Goal: Transaction & Acquisition: Book appointment/travel/reservation

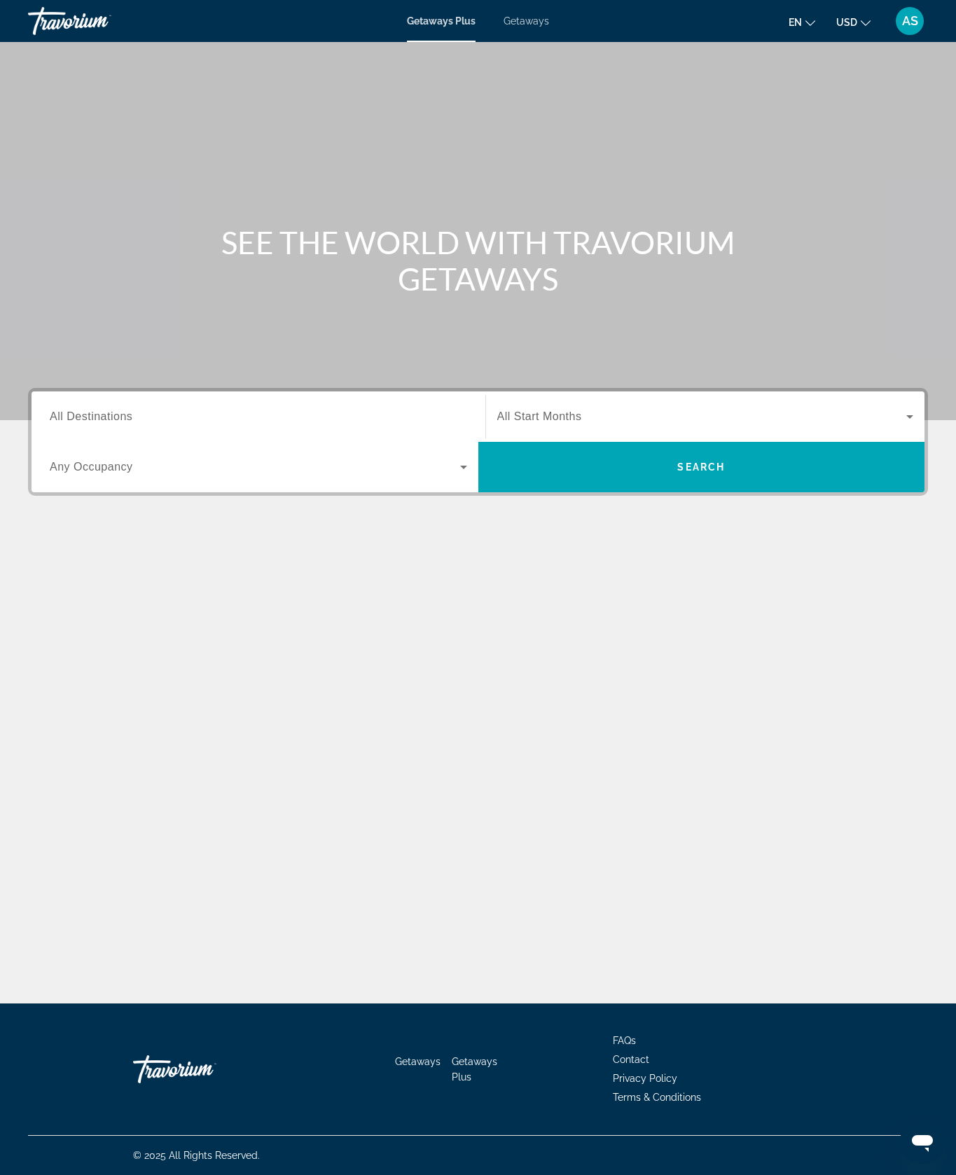
click at [131, 422] on span "All Destinations" at bounding box center [91, 416] width 83 height 12
click at [131, 426] on input "Destination All Destinations" at bounding box center [258, 417] width 417 height 17
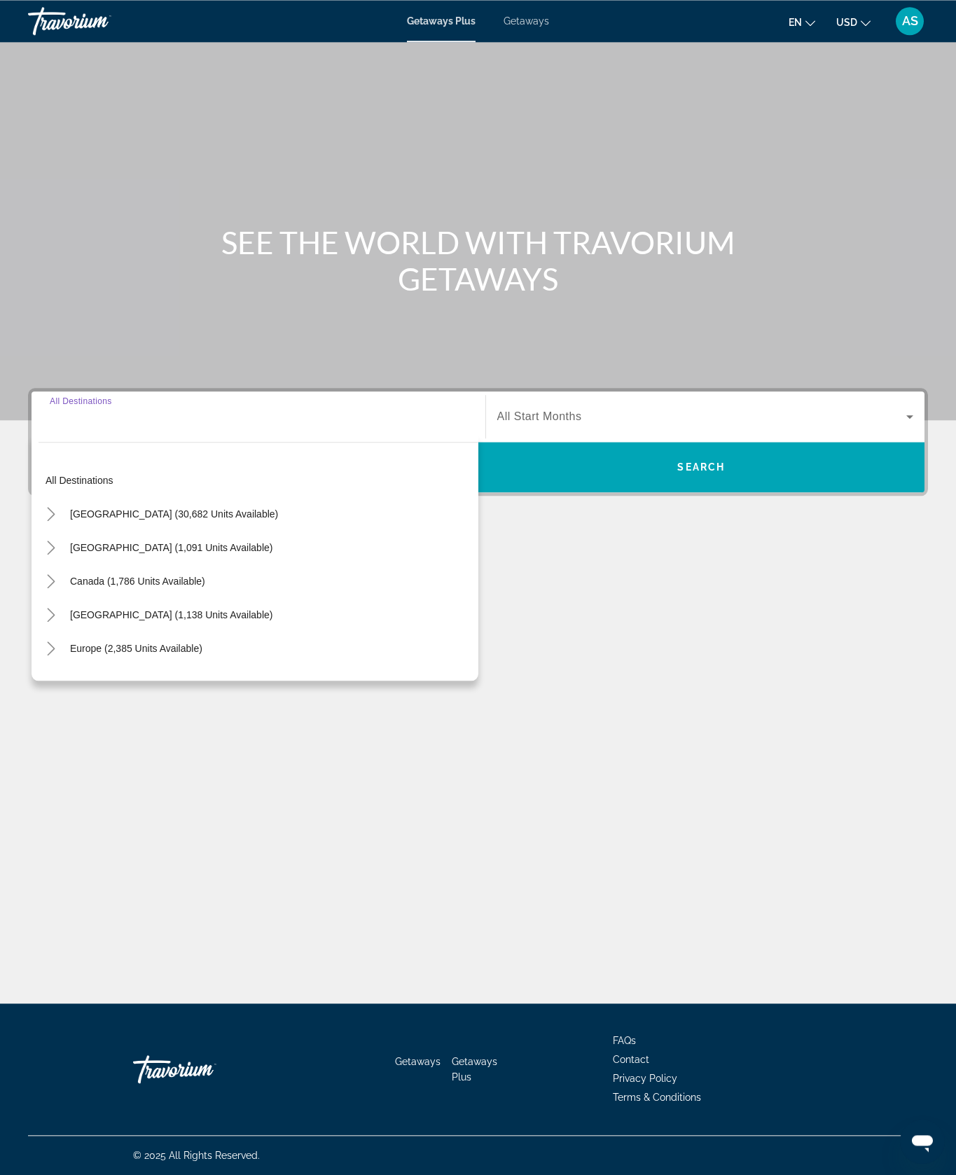
scroll to position [60, 0]
click at [58, 521] on icon "Toggle United States (30,682 units available)" at bounding box center [51, 514] width 14 height 14
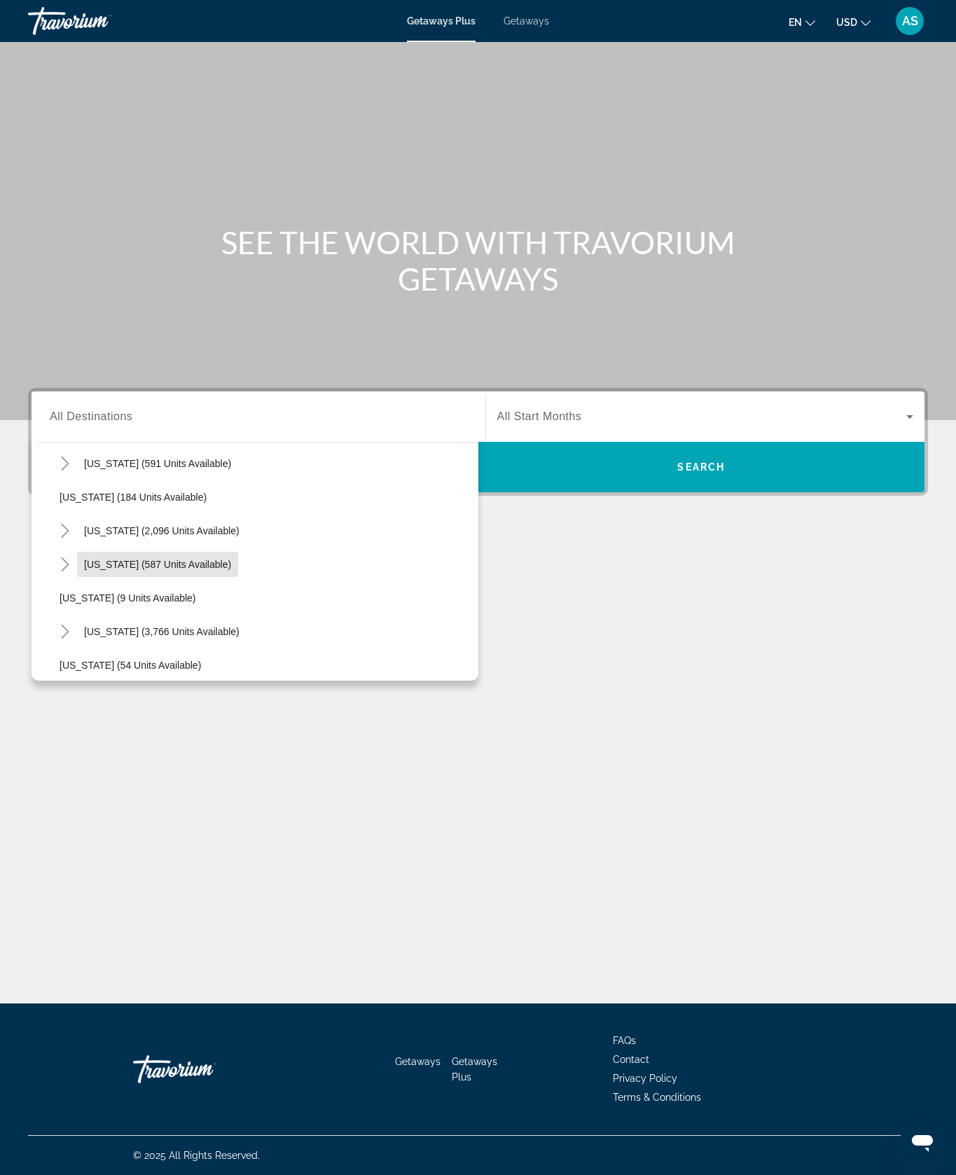
scroll to position [102, 0]
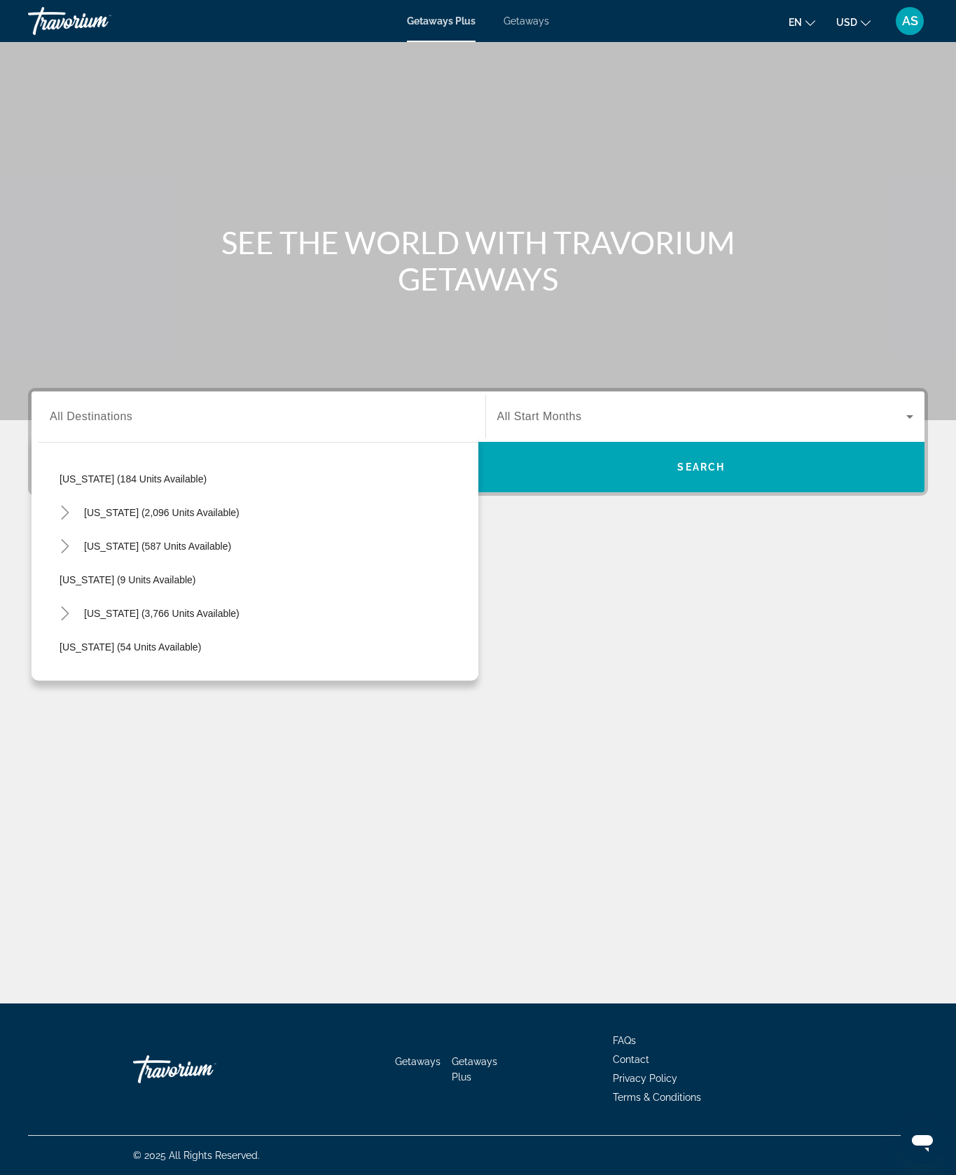
click at [69, 621] on icon "Toggle Florida (3,766 units available)" at bounding box center [65, 614] width 8 height 14
click at [217, 653] on span "Orlando & Disney Area (5,906 units available)" at bounding box center [175, 647] width 202 height 11
type input "**********"
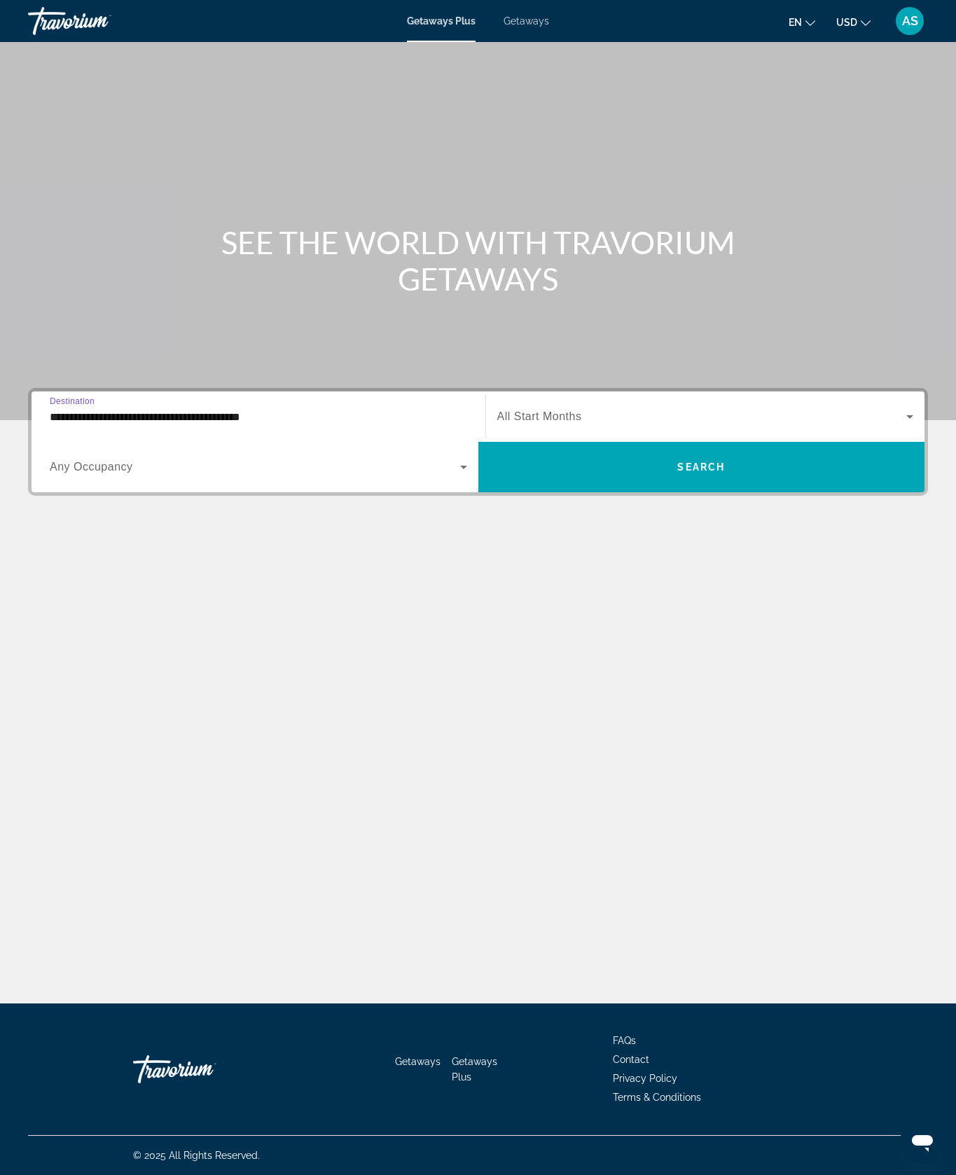
click at [686, 473] on span "Search" at bounding box center [701, 467] width 48 height 11
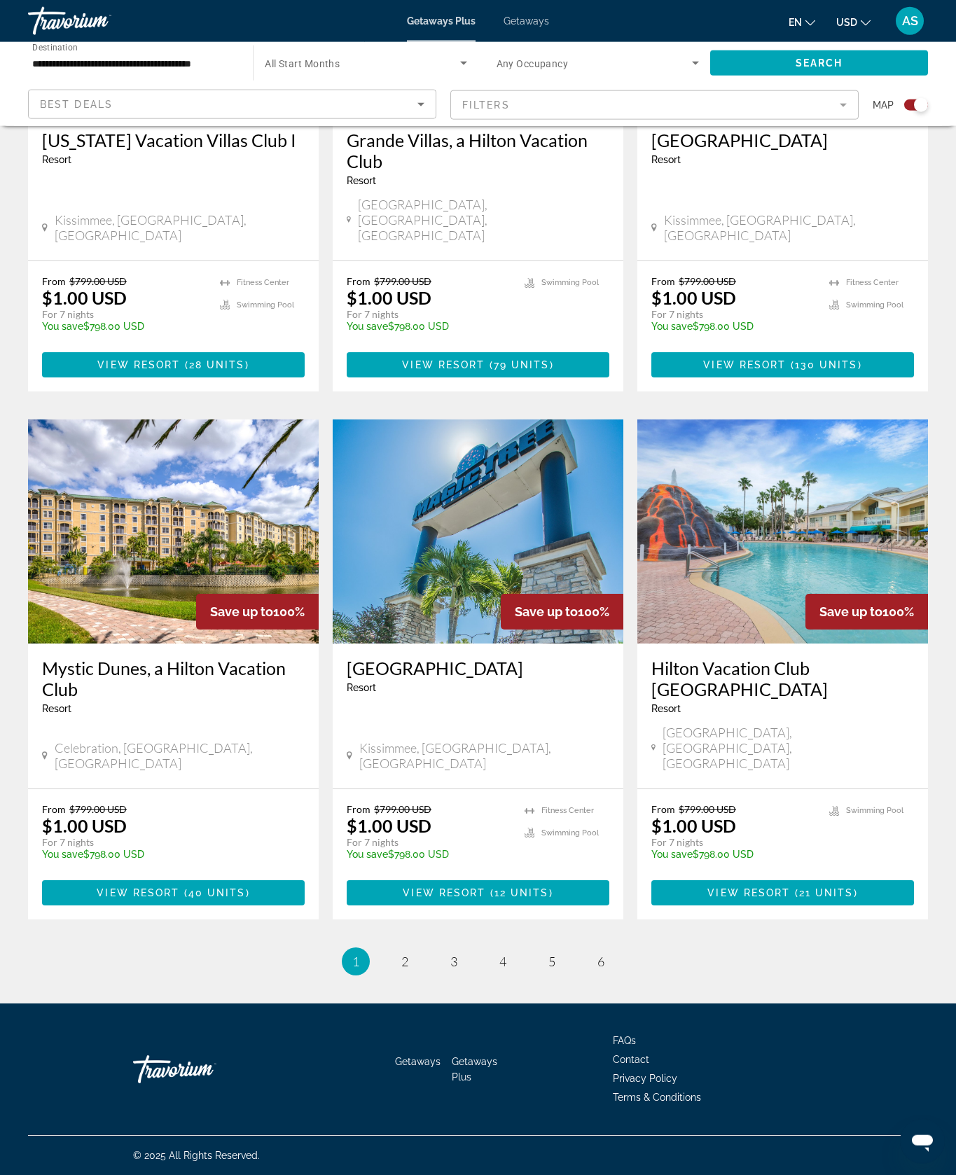
scroll to position [2024, 0]
click at [396, 974] on link "page 2" at bounding box center [404, 962] width 25 height 25
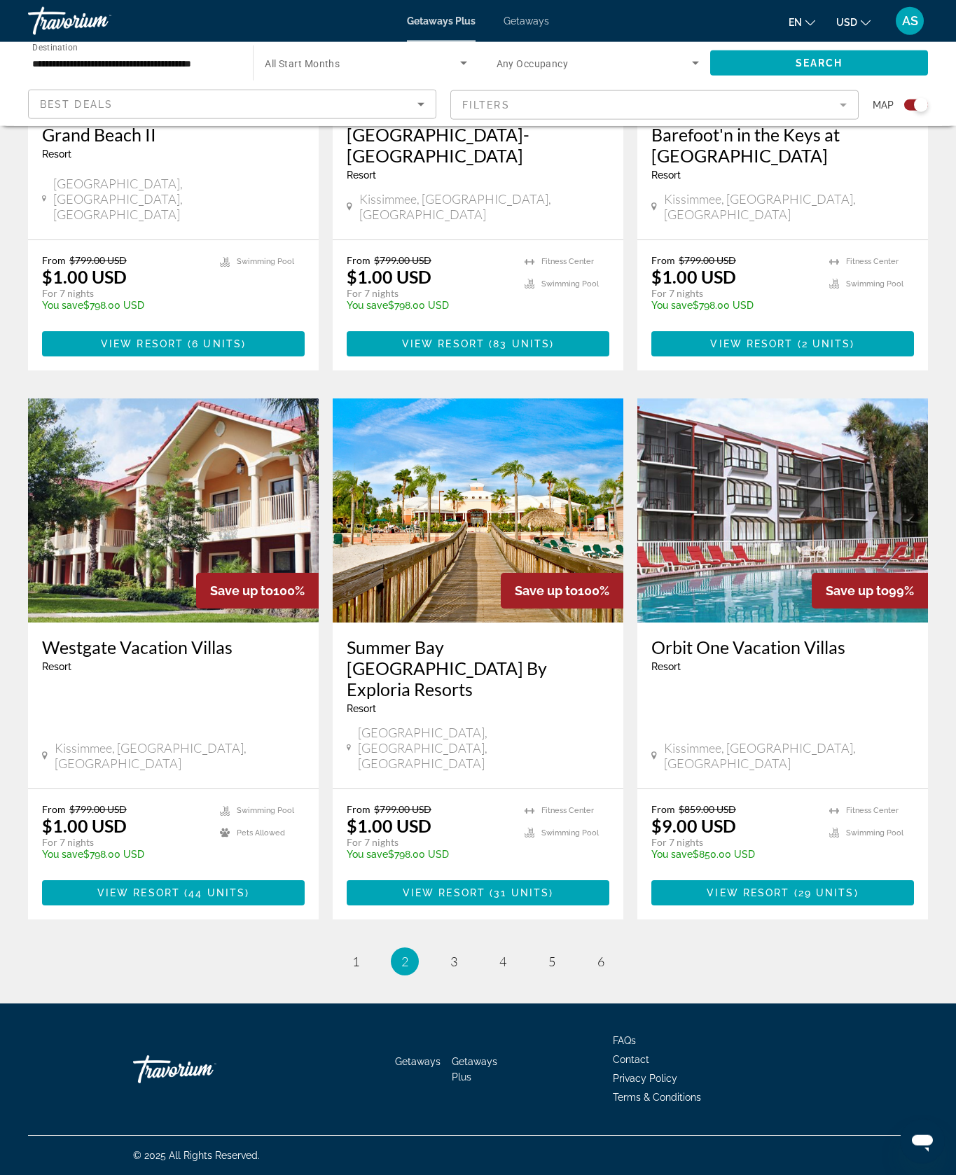
scroll to position [1811, 0]
click at [461, 974] on link "page 3" at bounding box center [453, 962] width 25 height 25
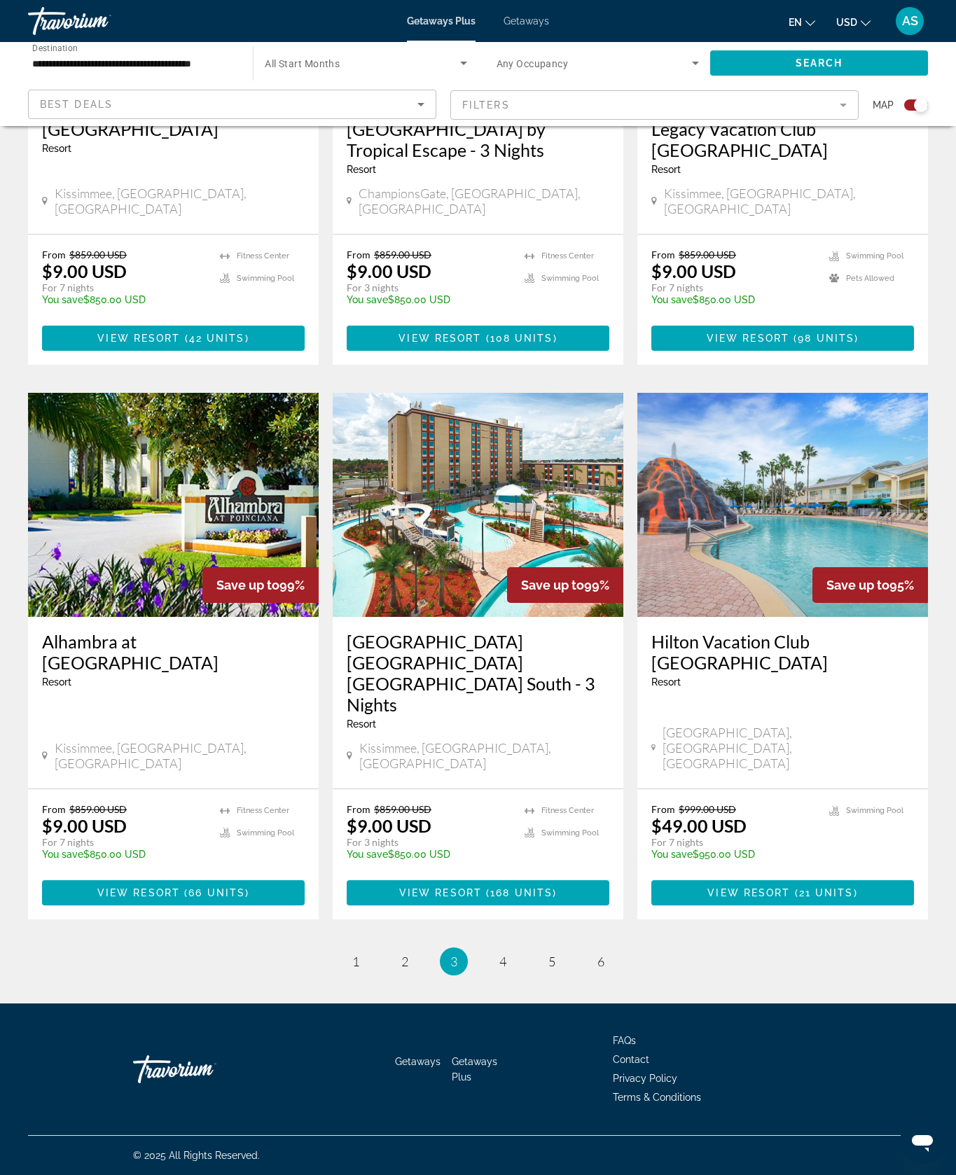
scroll to position [1995, 0]
click at [504, 969] on span "4" at bounding box center [502, 961] width 7 height 15
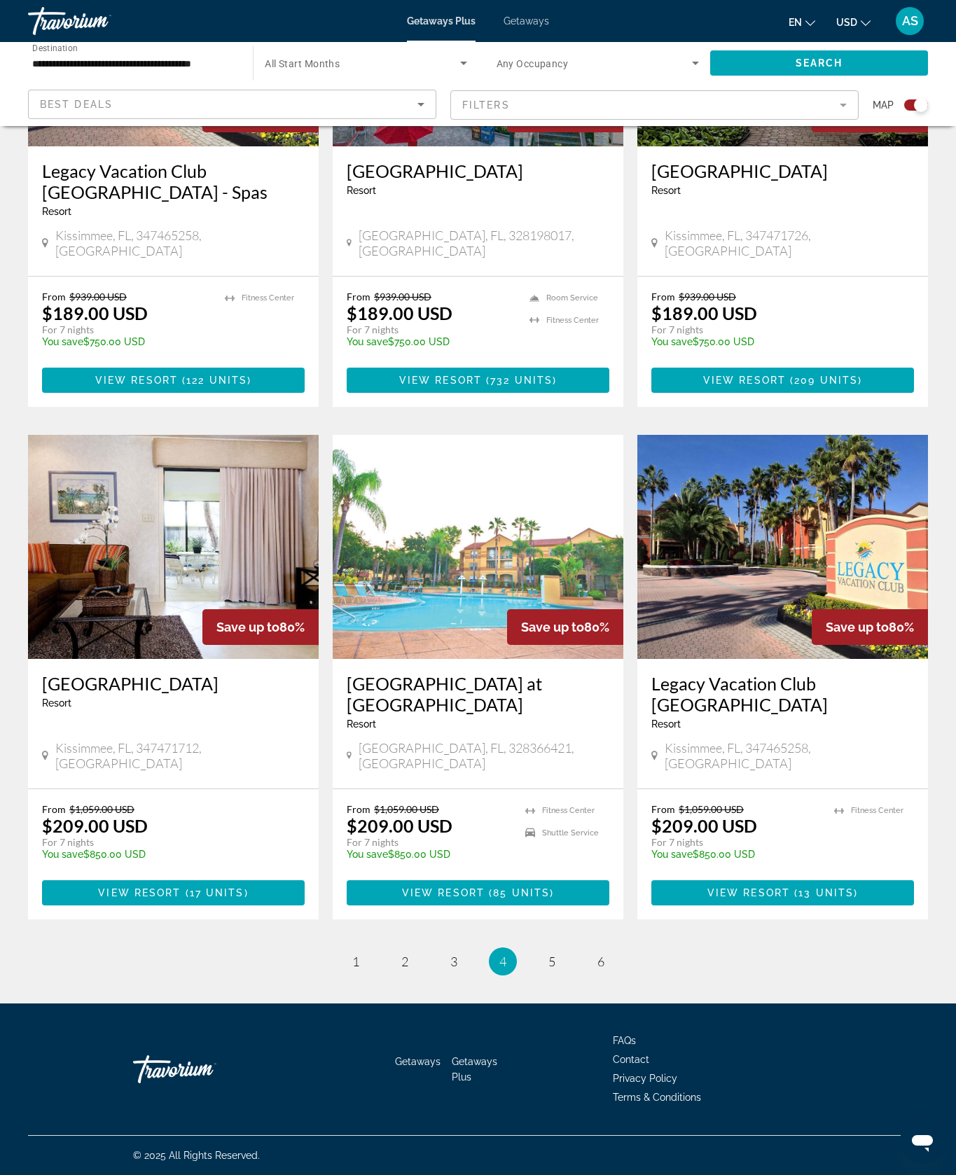
scroll to position [2074, 0]
click at [561, 974] on link "page 5" at bounding box center [551, 962] width 25 height 25
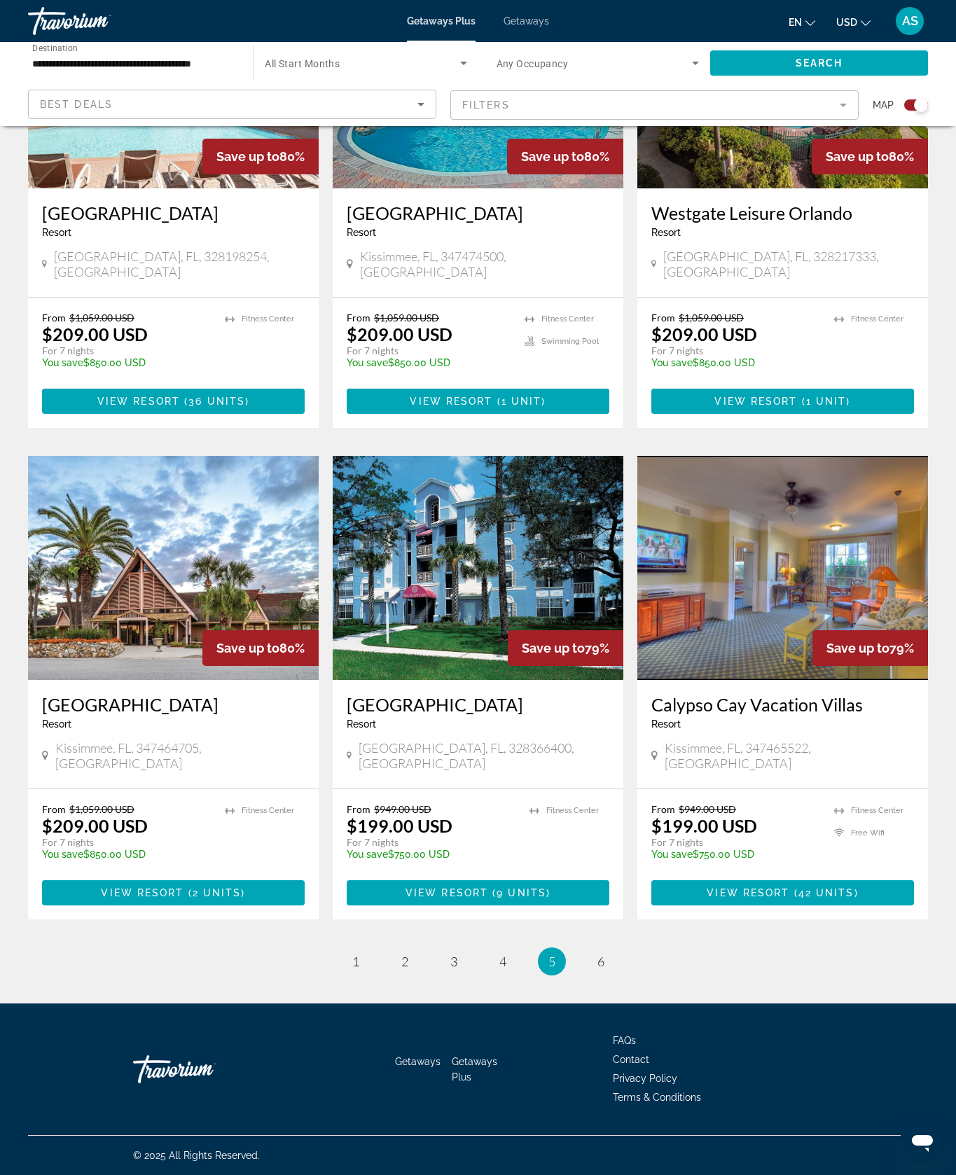
scroll to position [1873, 0]
click at [613, 974] on link "page 6" at bounding box center [600, 962] width 25 height 25
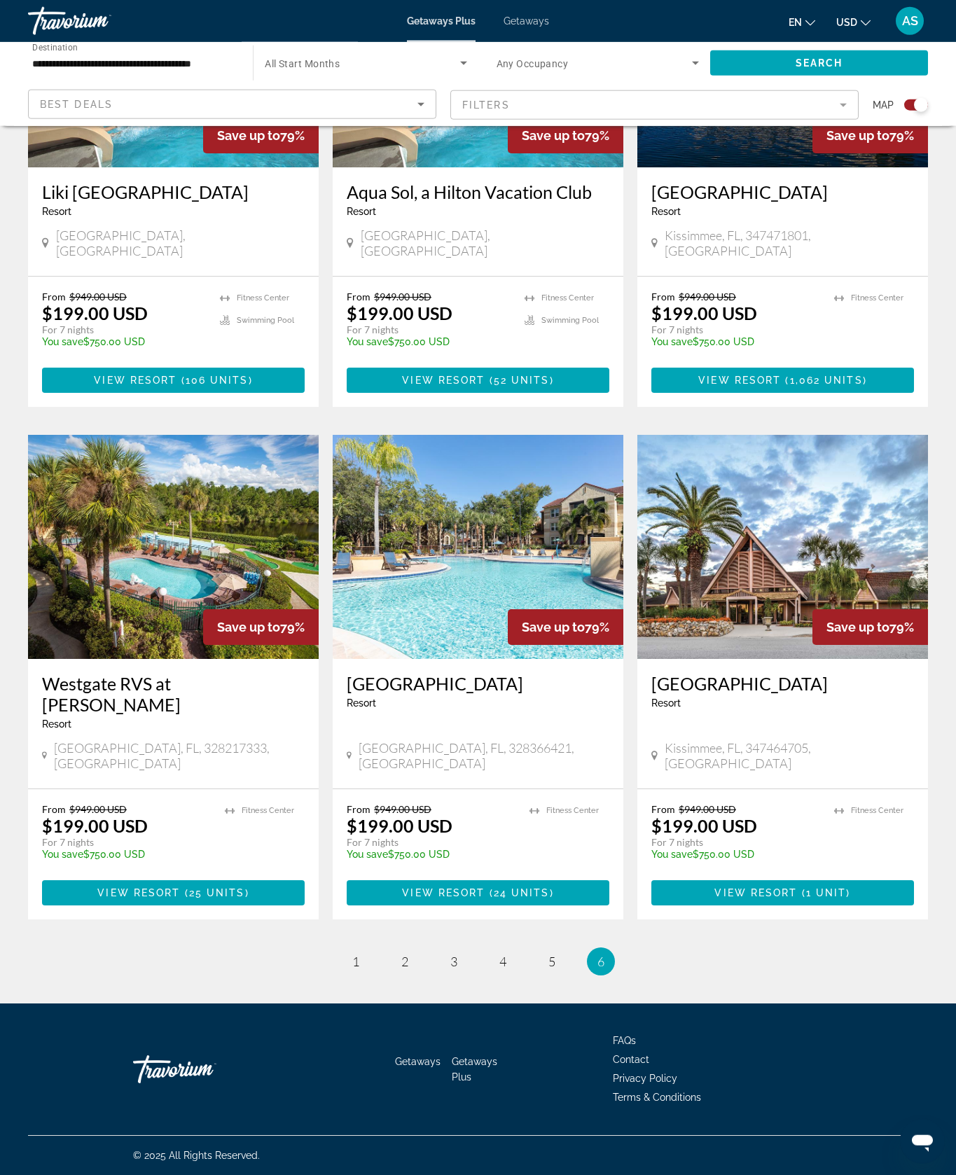
scroll to position [1812, 0]
click at [352, 969] on span "1" at bounding box center [355, 961] width 7 height 15
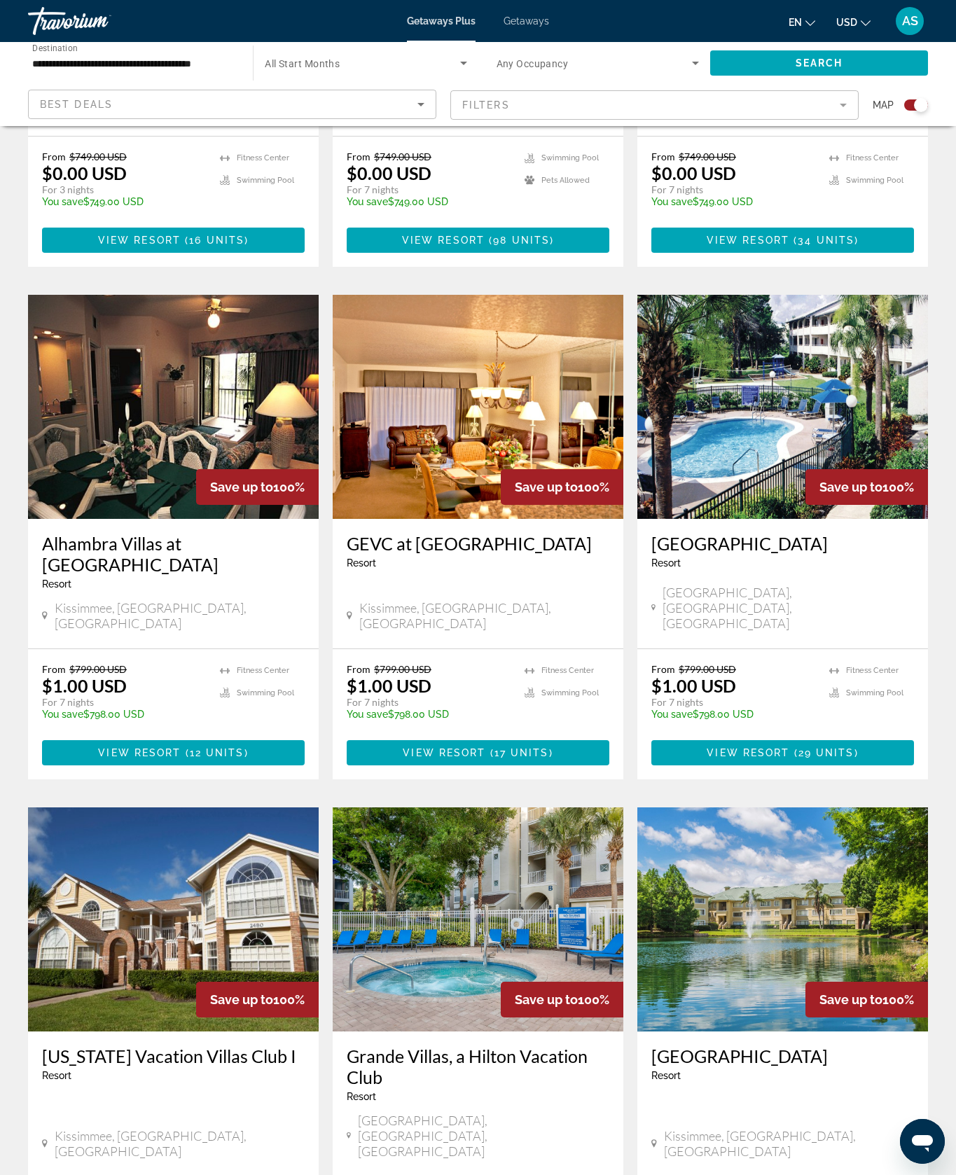
scroll to position [829, 0]
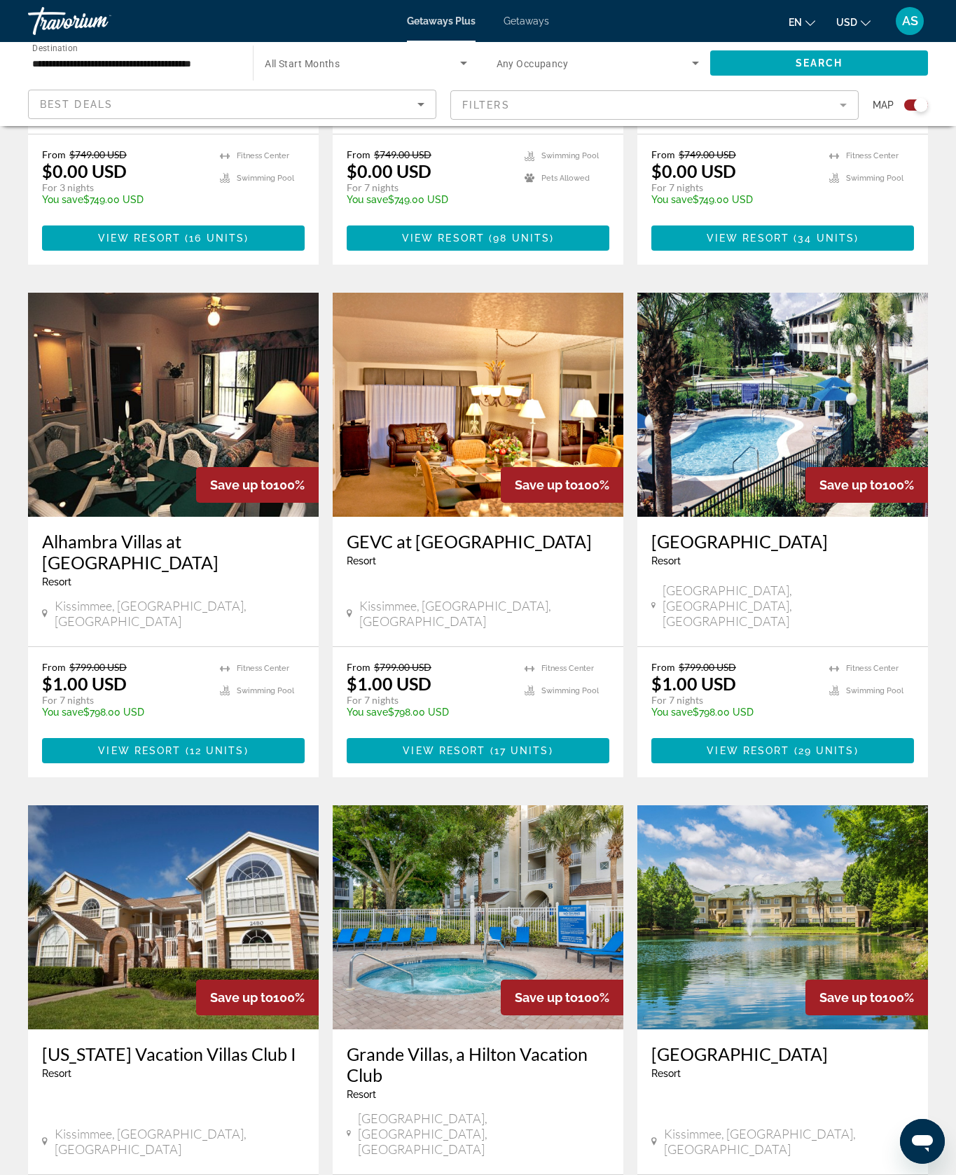
click at [847, 517] on img "Main content" at bounding box center [782, 405] width 291 height 224
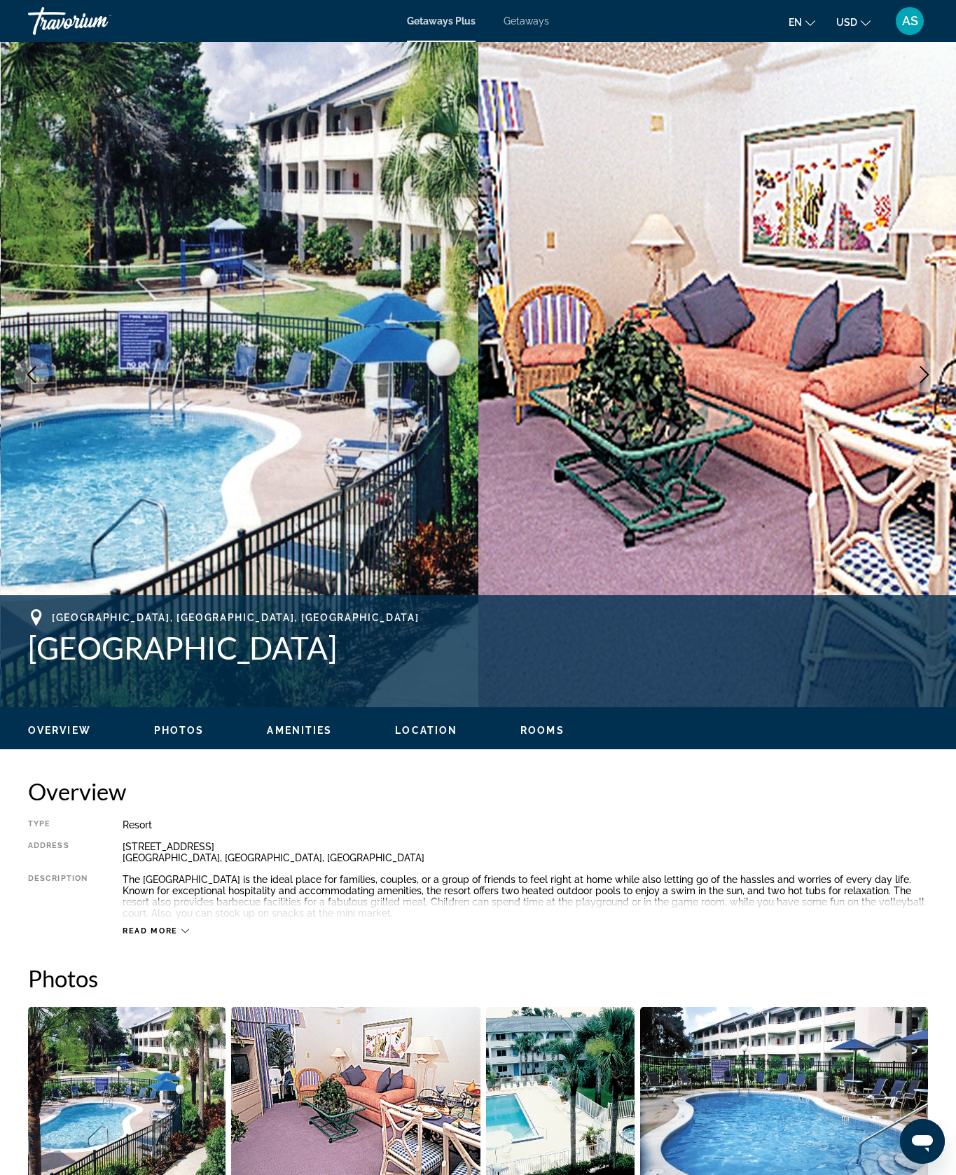
click at [913, 392] on button "Next image" at bounding box center [924, 374] width 35 height 35
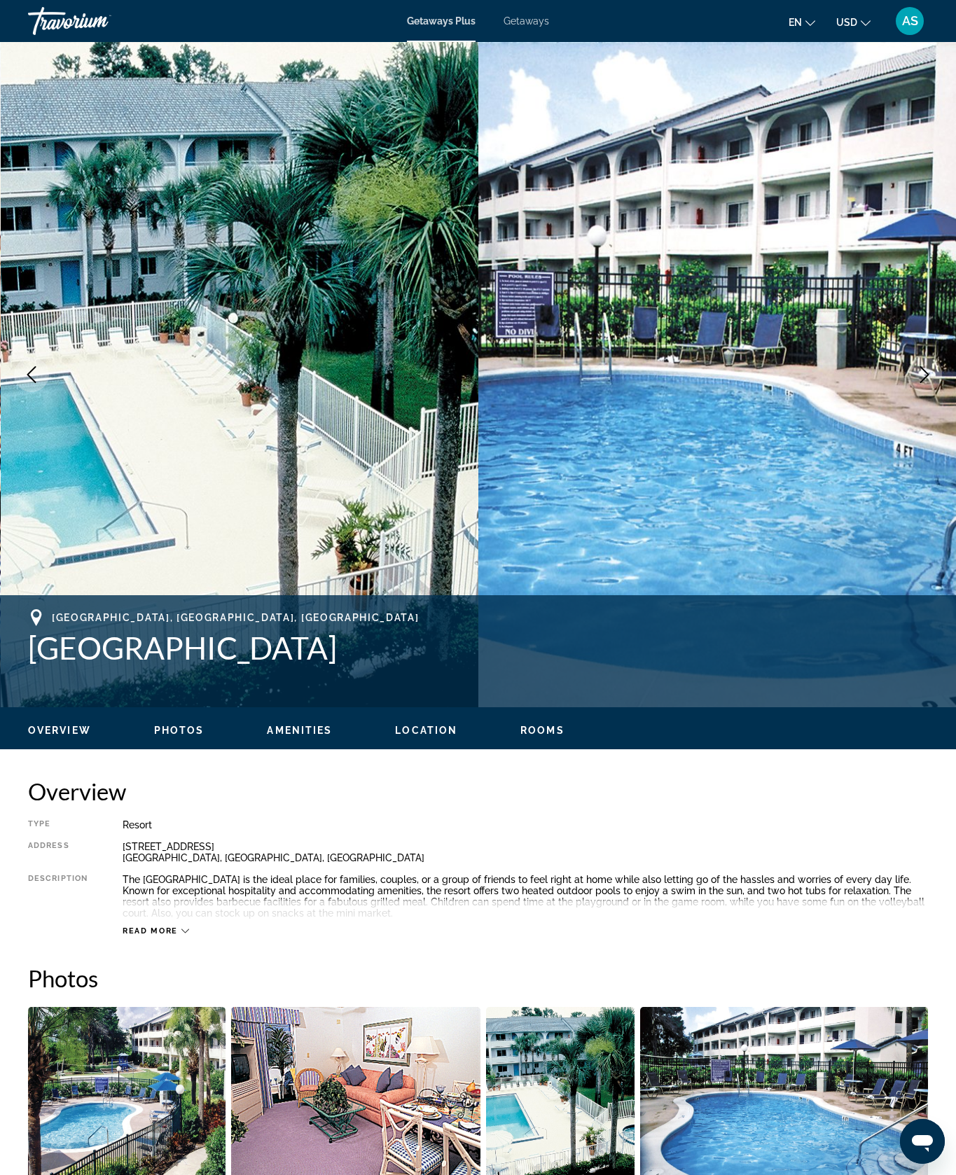
click at [918, 383] on icon "Next image" at bounding box center [924, 374] width 17 height 17
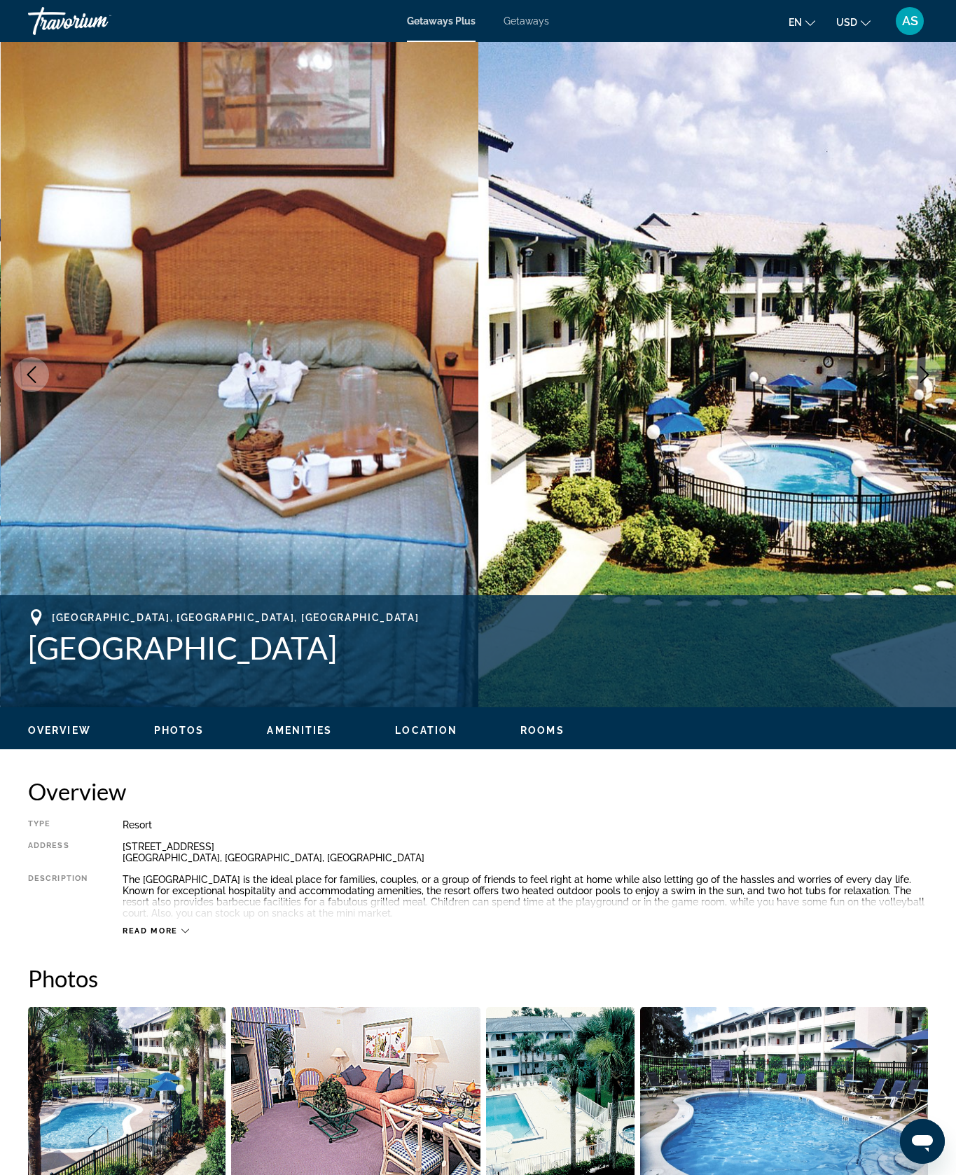
click at [907, 392] on button "Next image" at bounding box center [924, 374] width 35 height 35
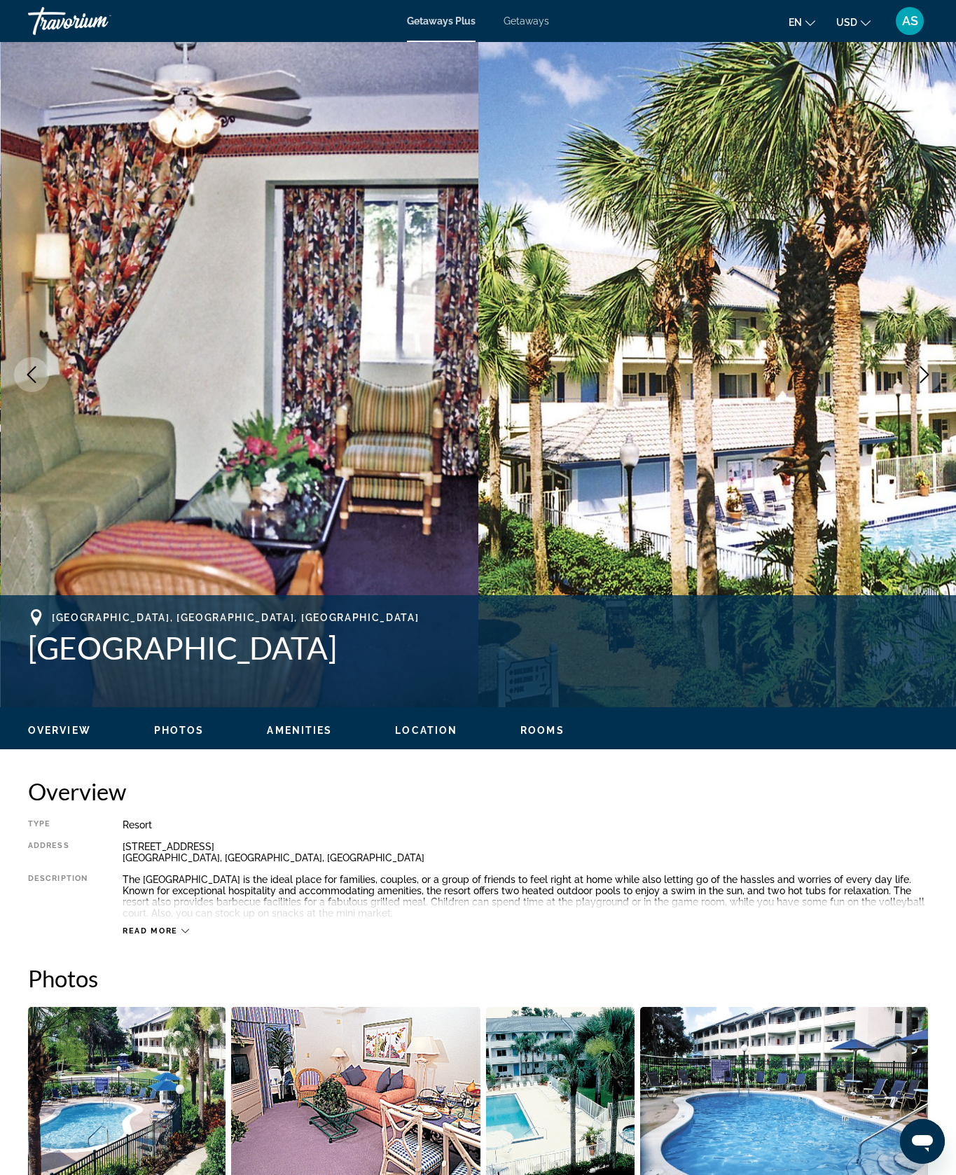
click at [907, 392] on button "Next image" at bounding box center [924, 374] width 35 height 35
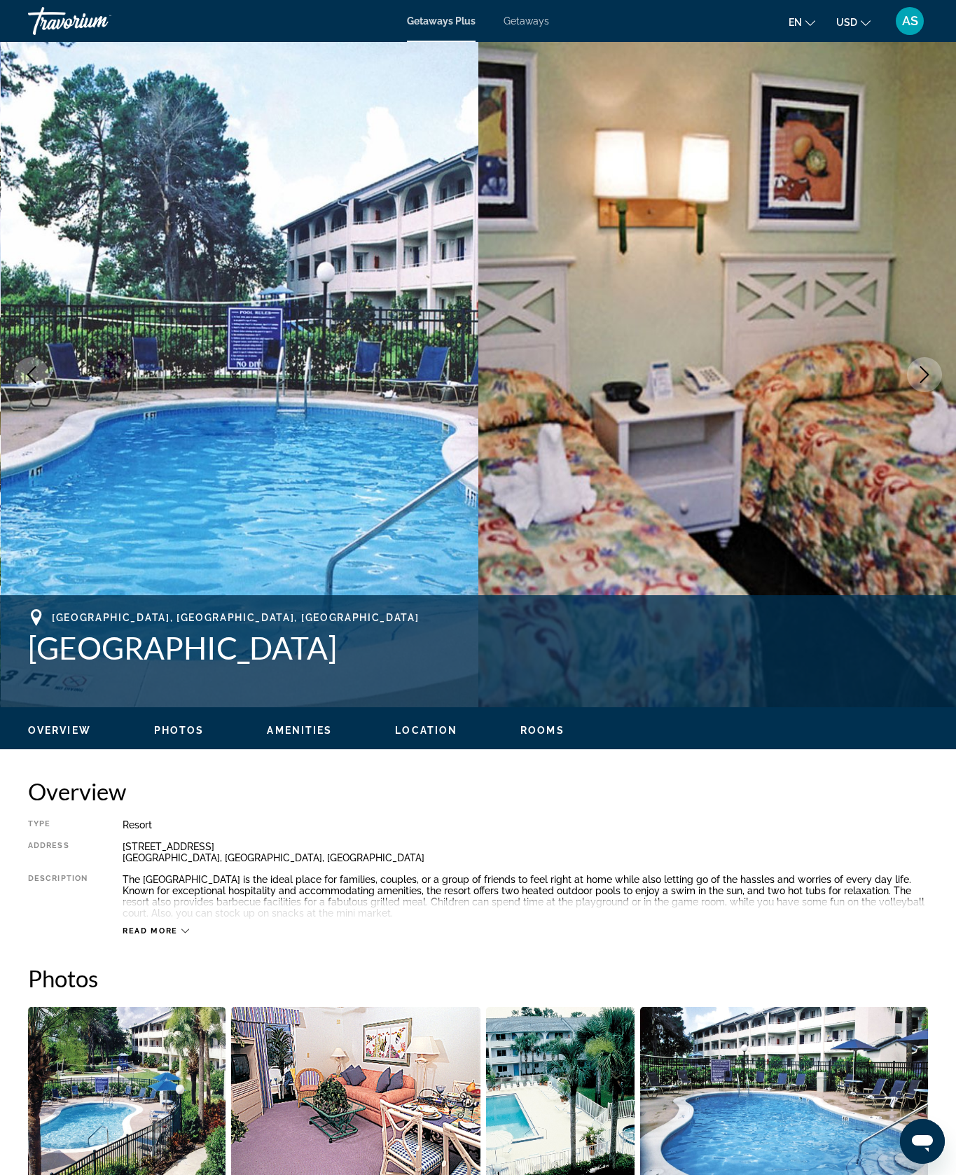
click at [907, 392] on button "Next image" at bounding box center [924, 374] width 35 height 35
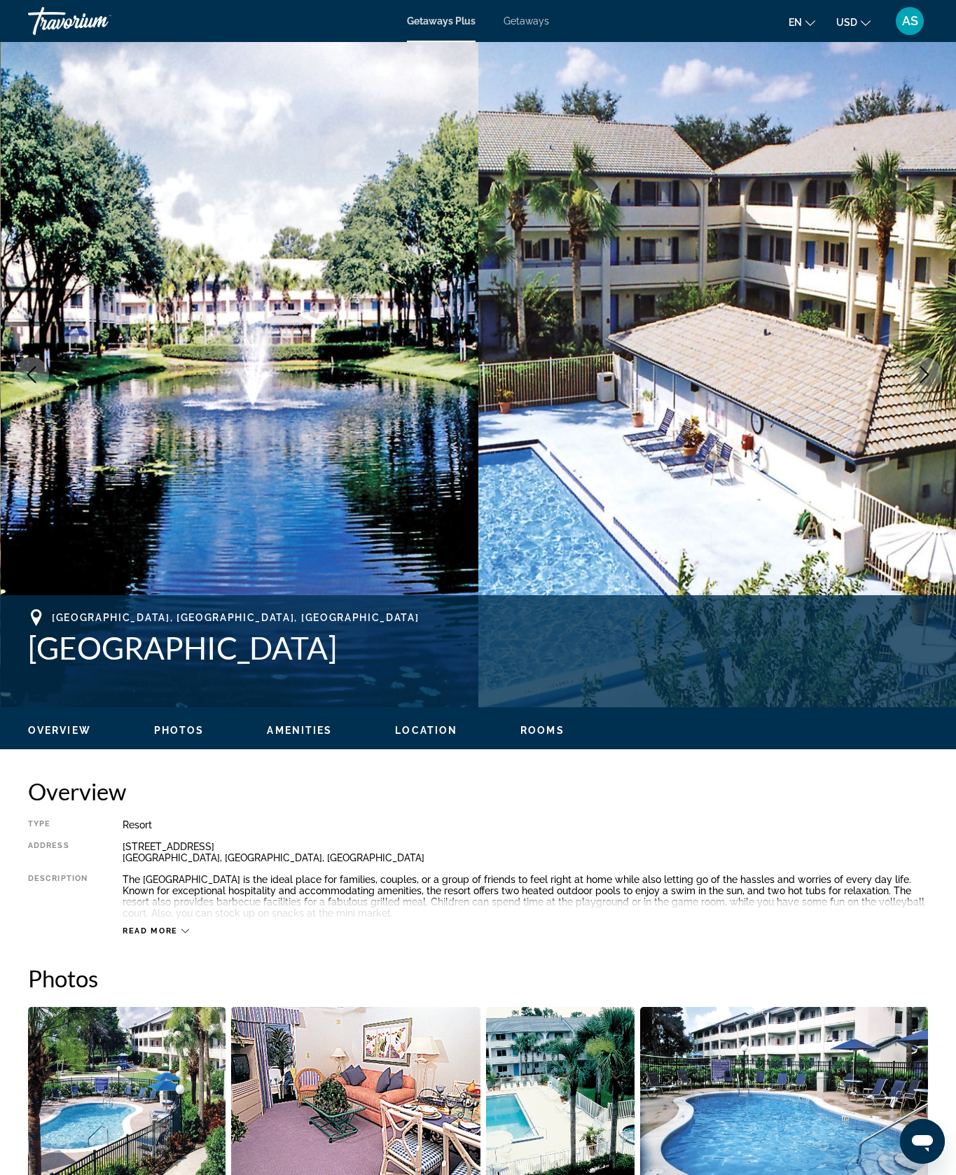
click at [916, 383] on icon "Next image" at bounding box center [924, 374] width 17 height 17
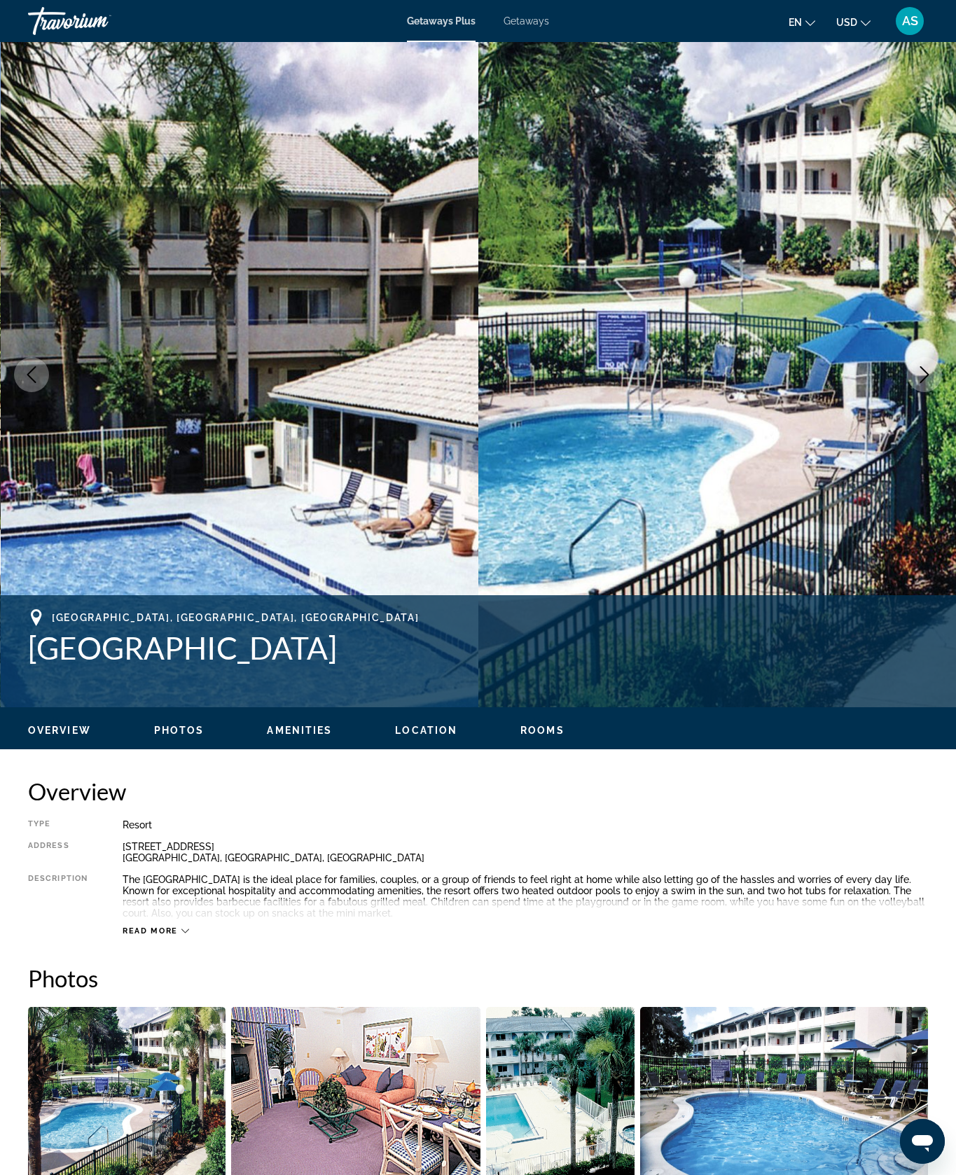
click at [916, 383] on icon "Next image" at bounding box center [924, 374] width 17 height 17
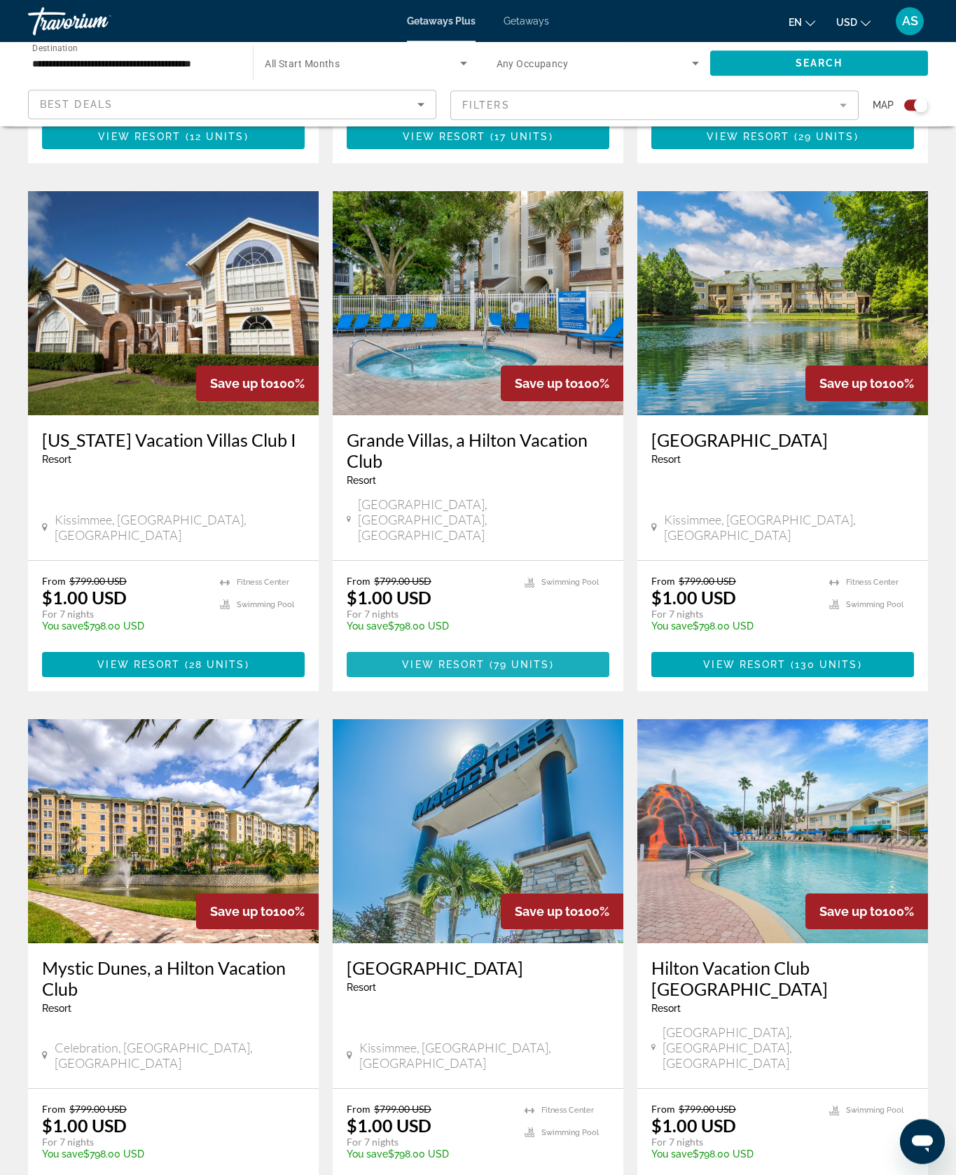
scroll to position [1444, 0]
click at [513, 682] on span "Main content" at bounding box center [478, 665] width 263 height 34
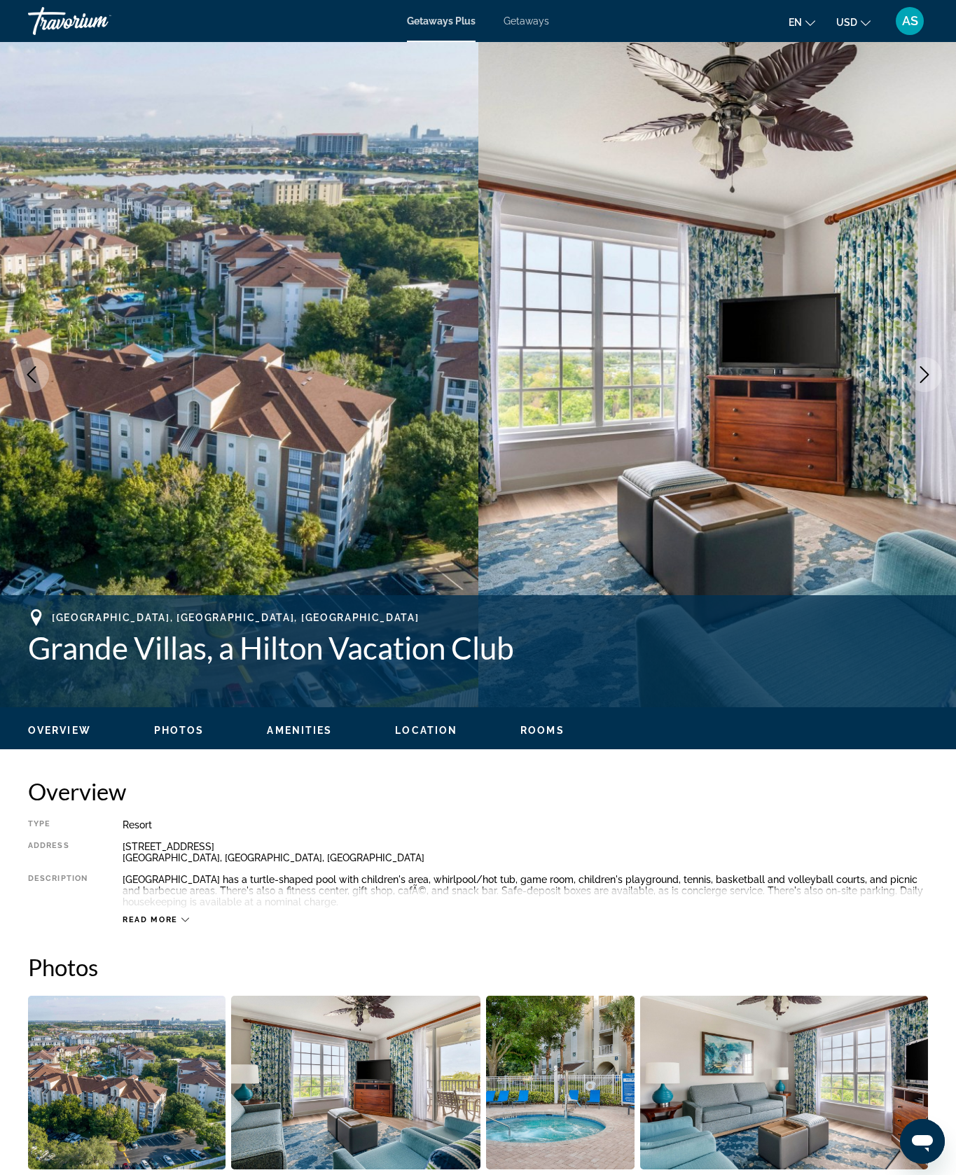
click at [907, 392] on button "Next image" at bounding box center [924, 374] width 35 height 35
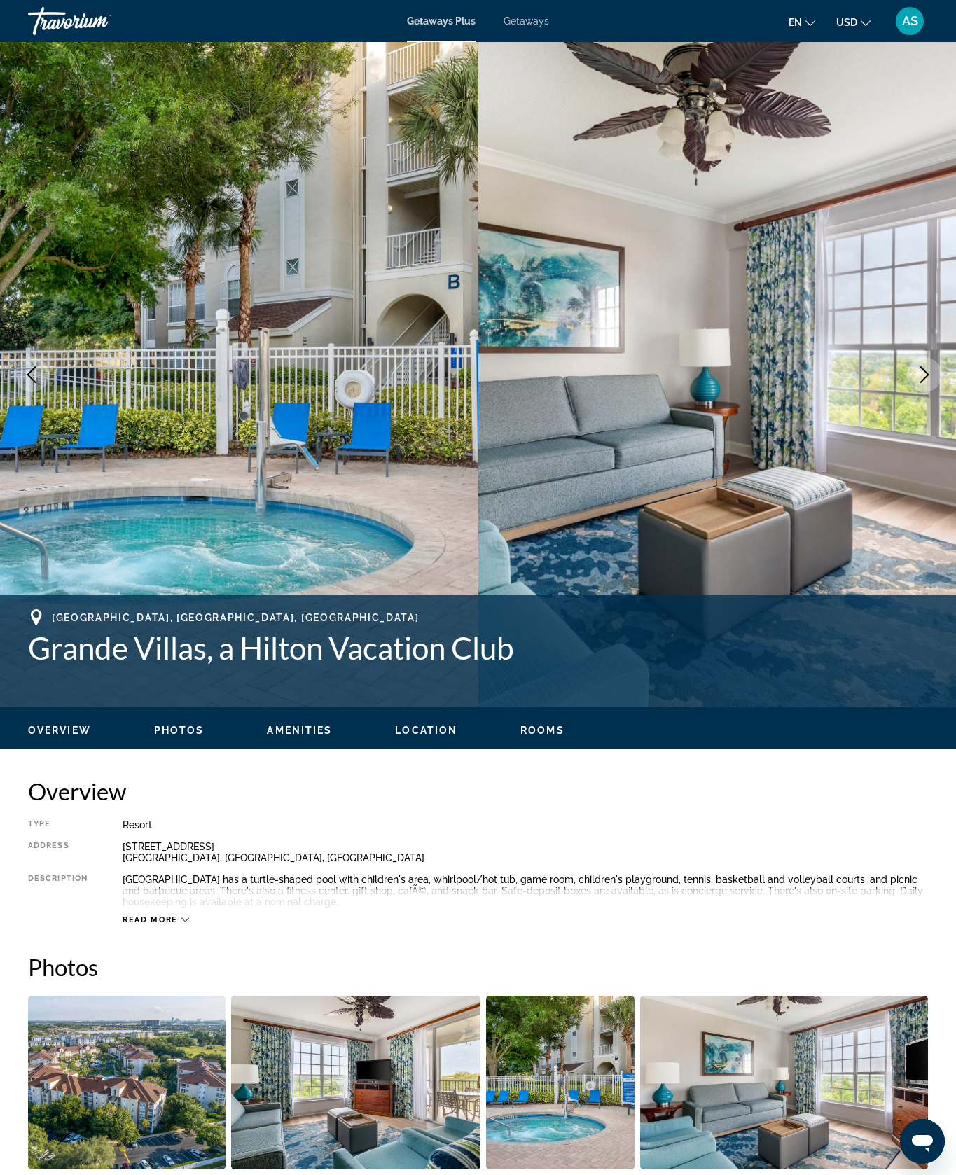
click at [916, 383] on icon "Next image" at bounding box center [924, 374] width 17 height 17
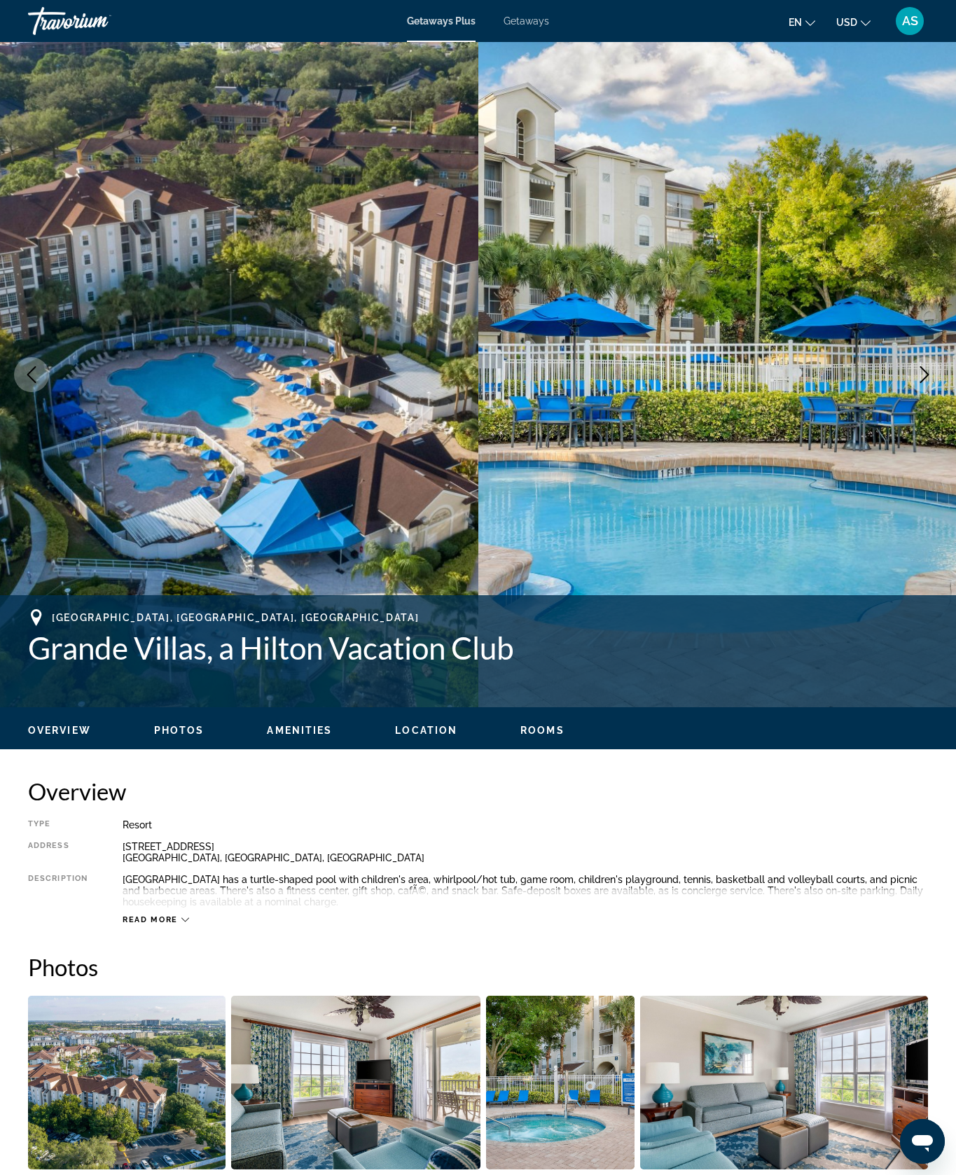
click at [916, 383] on icon "Next image" at bounding box center [924, 374] width 17 height 17
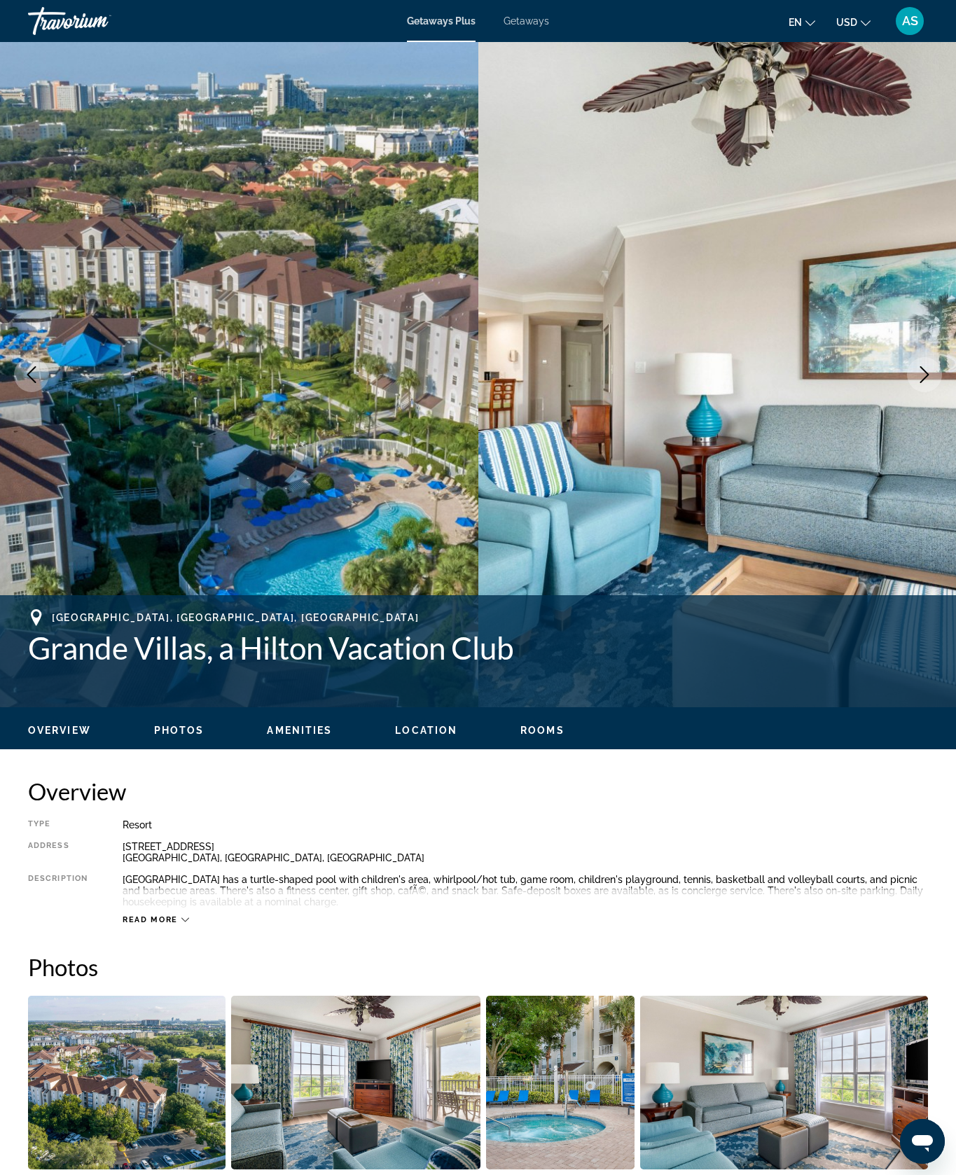
click at [920, 383] on icon "Next image" at bounding box center [924, 374] width 9 height 17
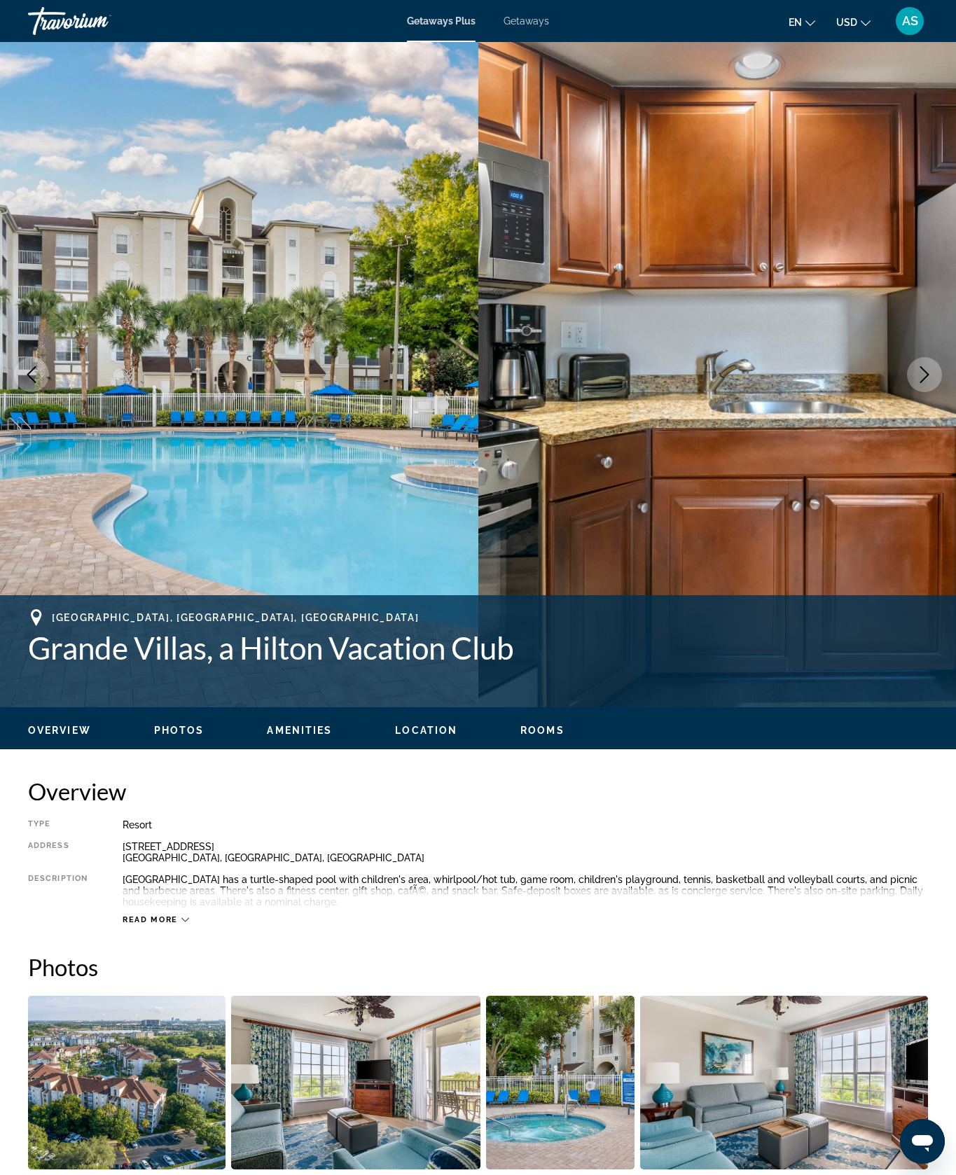
click at [907, 392] on button "Next image" at bounding box center [924, 374] width 35 height 35
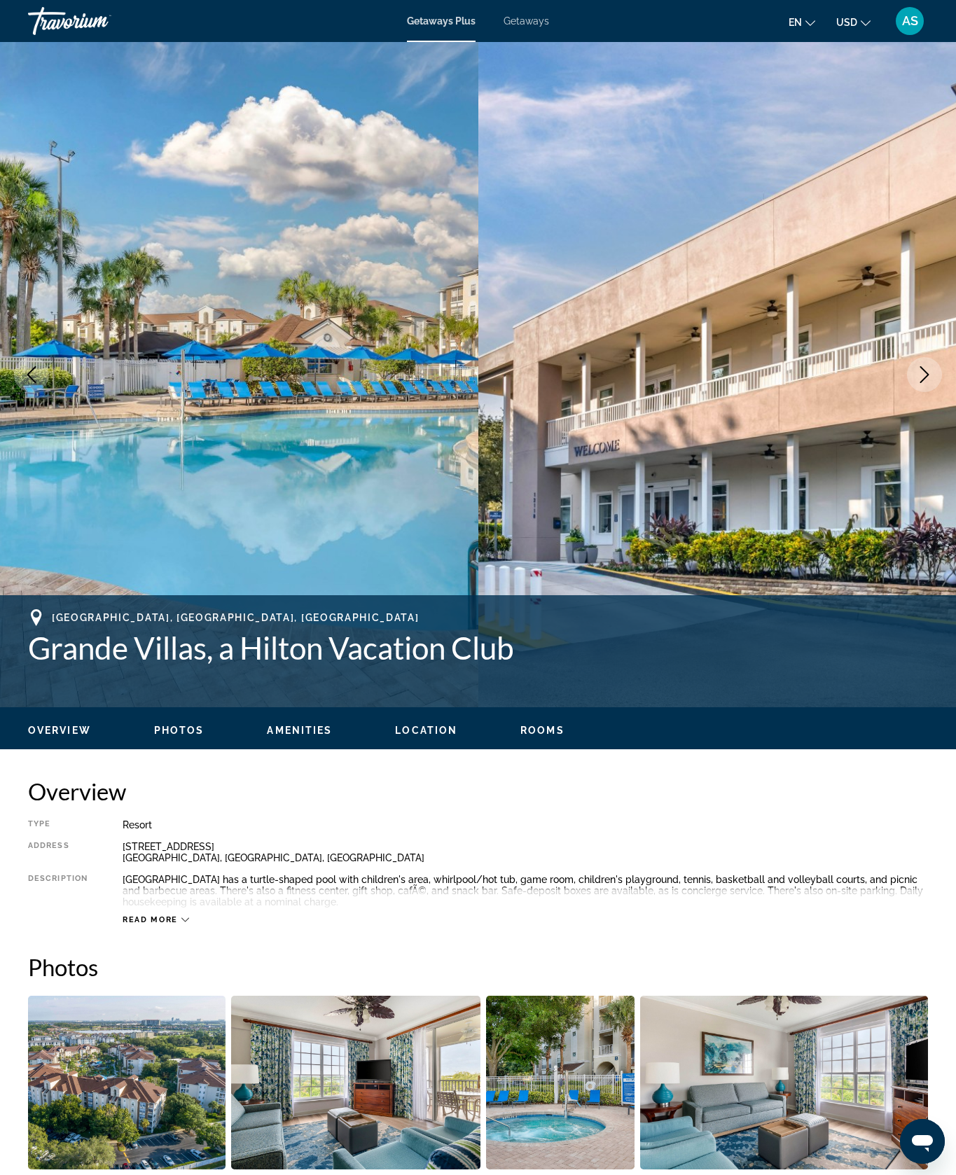
click at [909, 392] on button "Next image" at bounding box center [924, 374] width 35 height 35
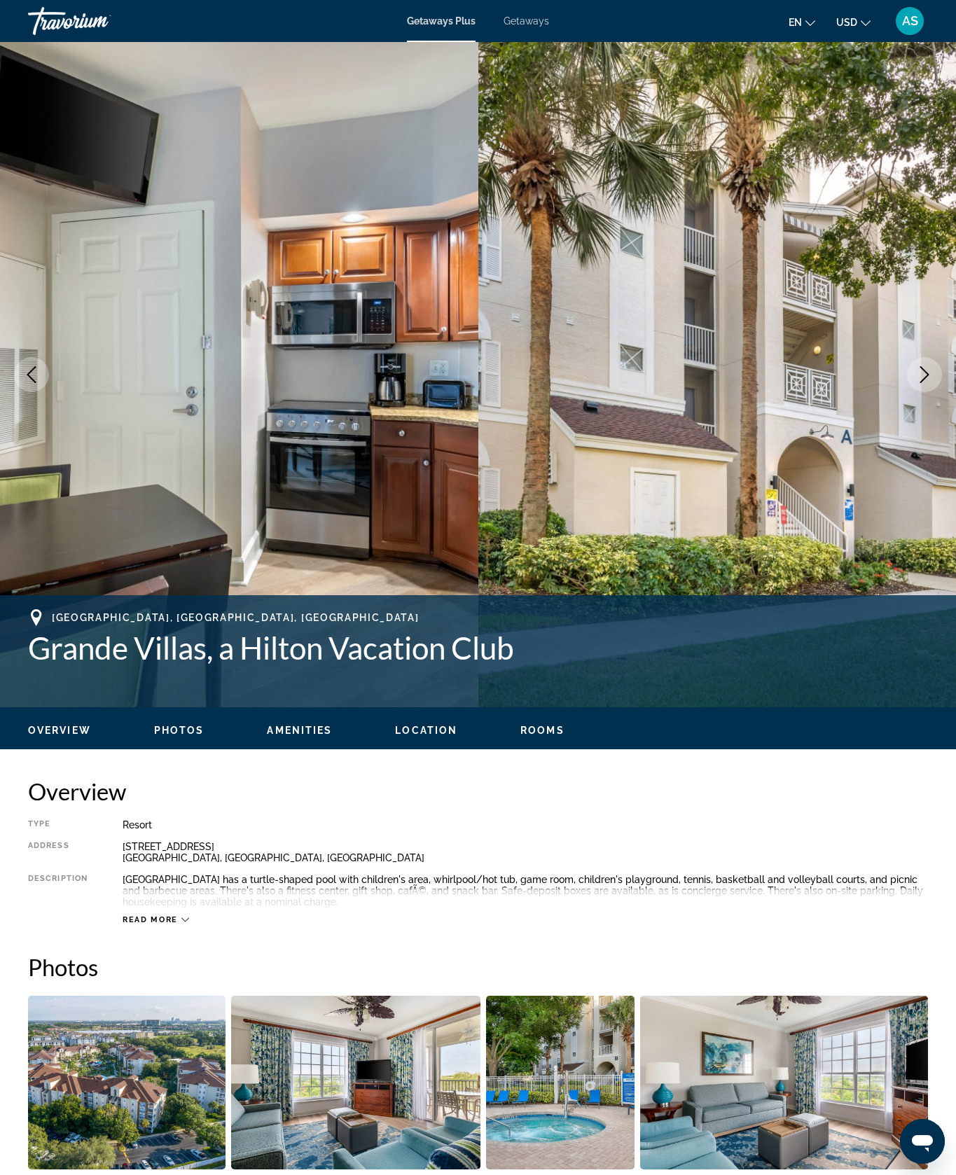
click at [920, 383] on icon "Next image" at bounding box center [924, 374] width 17 height 17
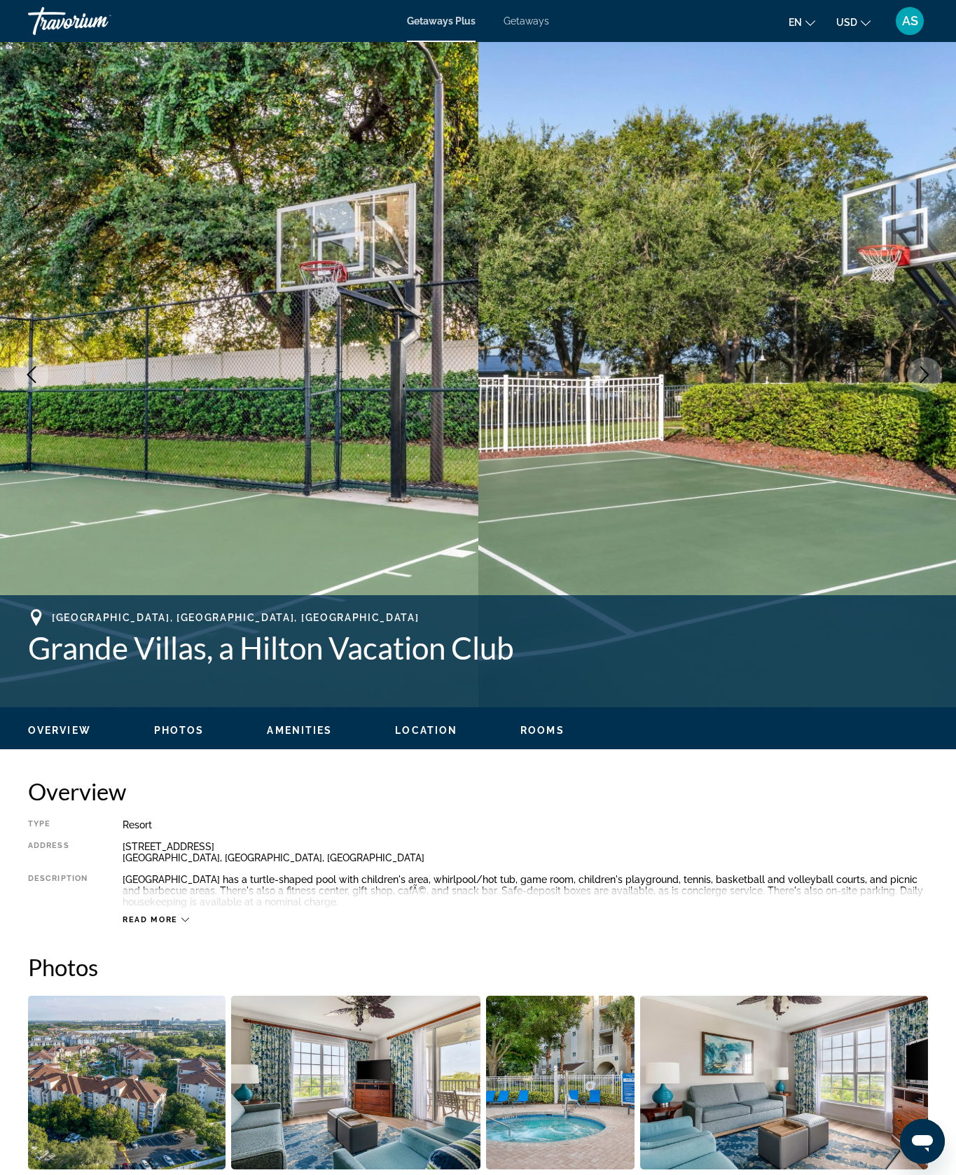
click at [919, 383] on icon "Next image" at bounding box center [924, 374] width 17 height 17
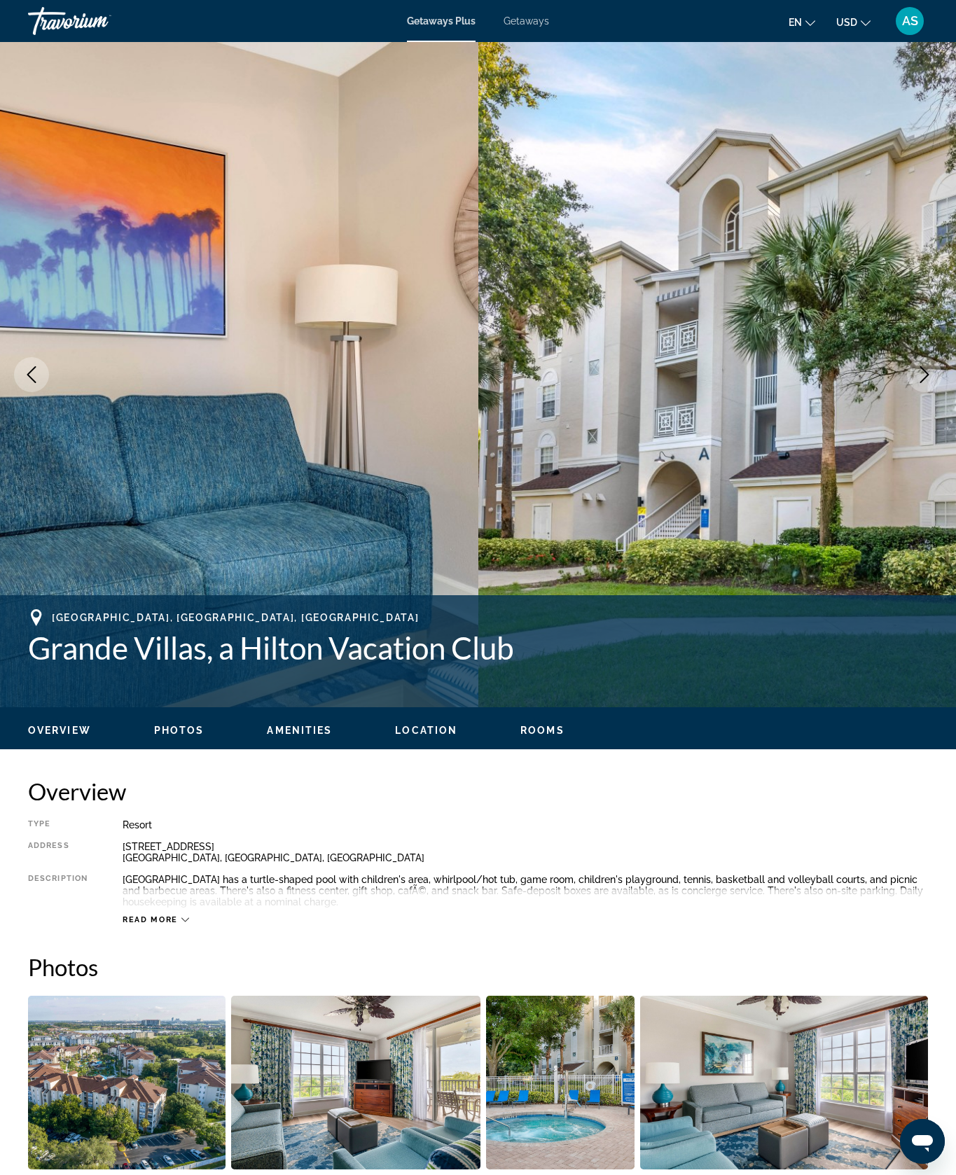
click at [924, 383] on icon "Next image" at bounding box center [924, 374] width 17 height 17
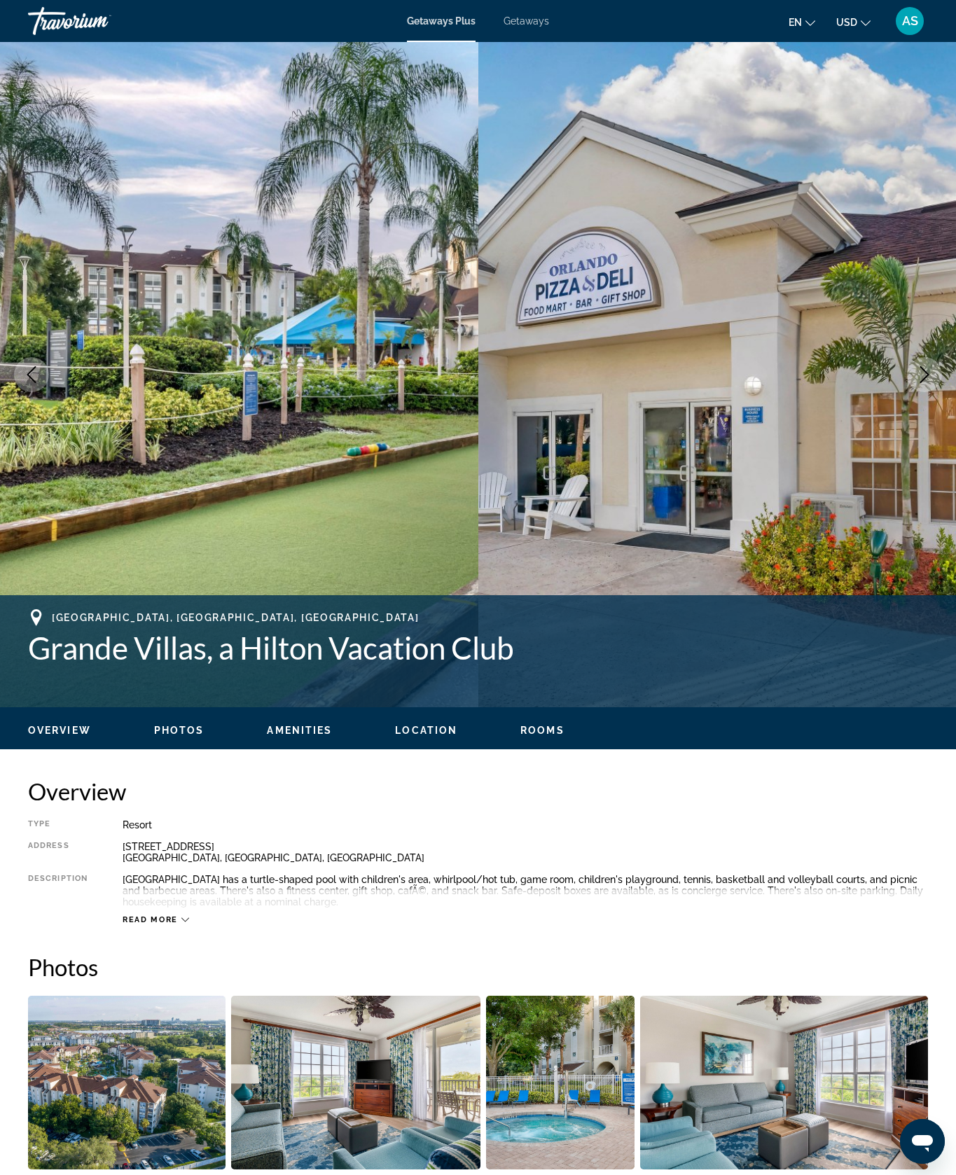
click at [924, 383] on icon "Next image" at bounding box center [924, 374] width 17 height 17
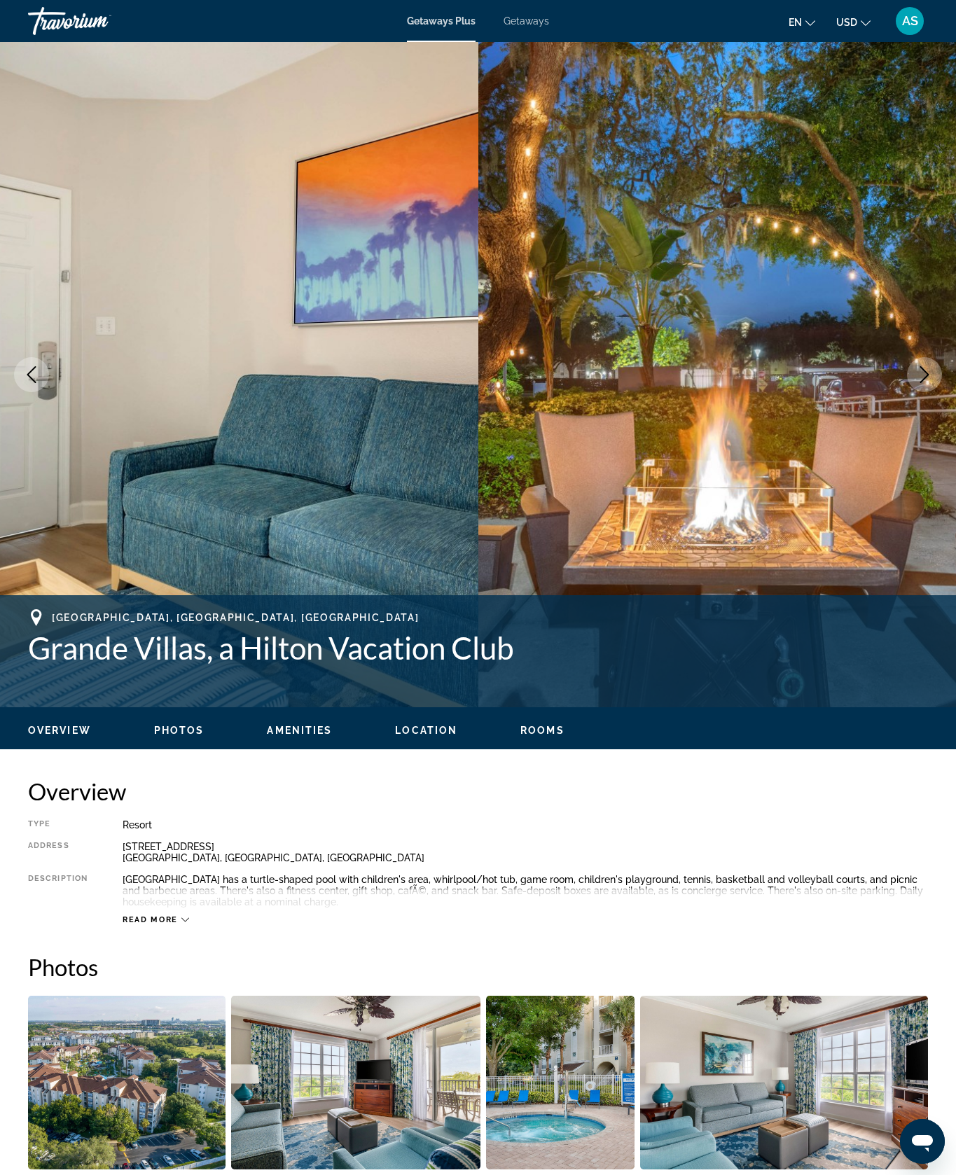
click at [921, 392] on button "Next image" at bounding box center [924, 374] width 35 height 35
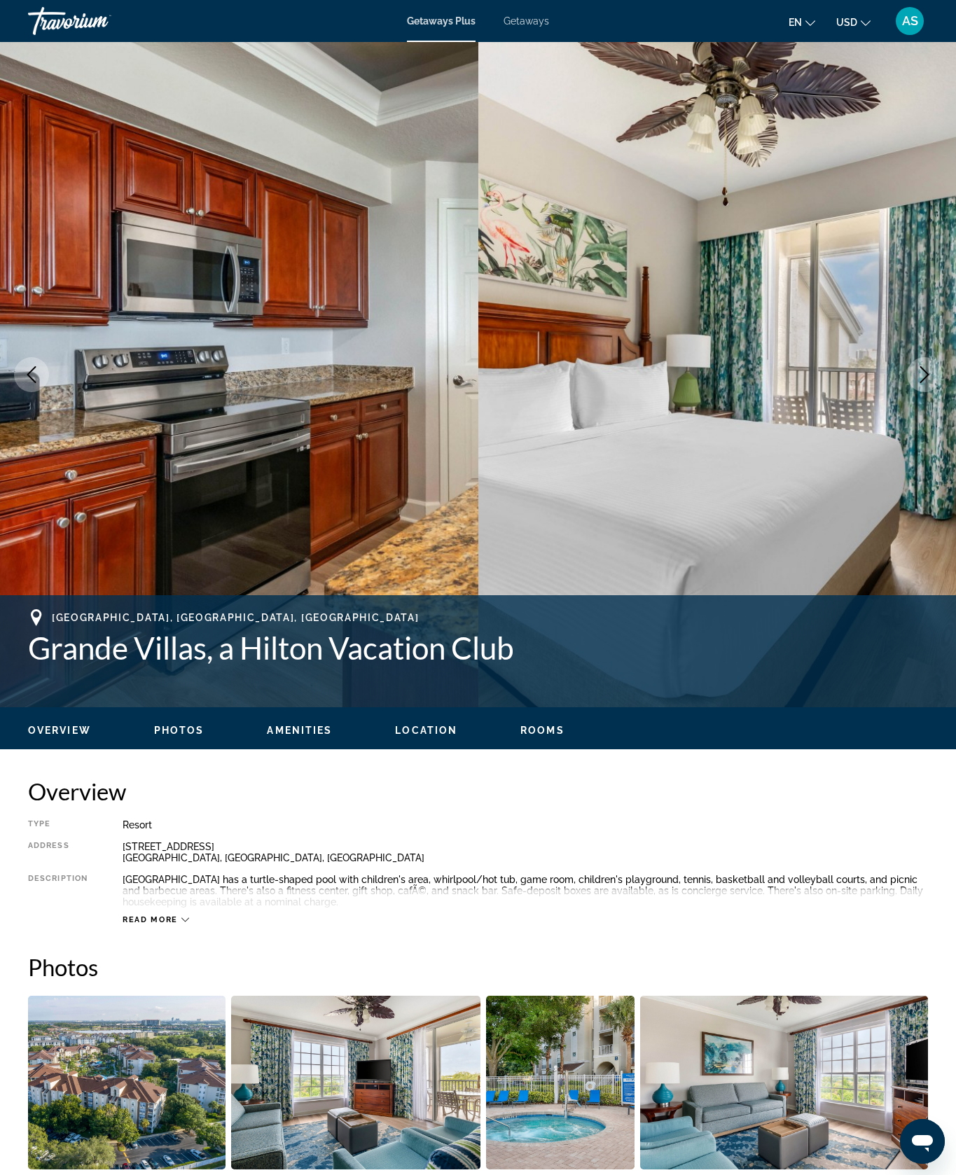
click at [931, 392] on button "Next image" at bounding box center [924, 374] width 35 height 35
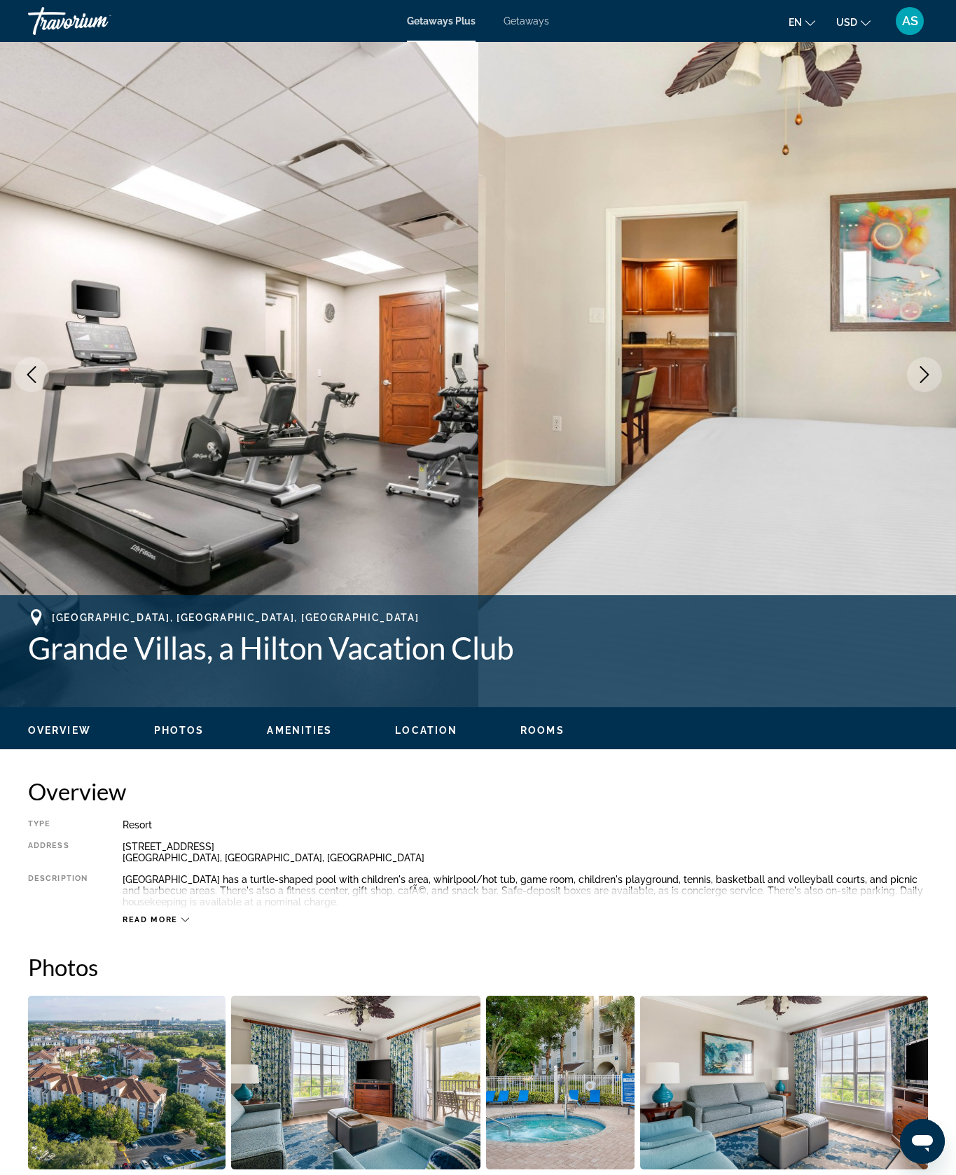
click at [925, 392] on button "Next image" at bounding box center [924, 374] width 35 height 35
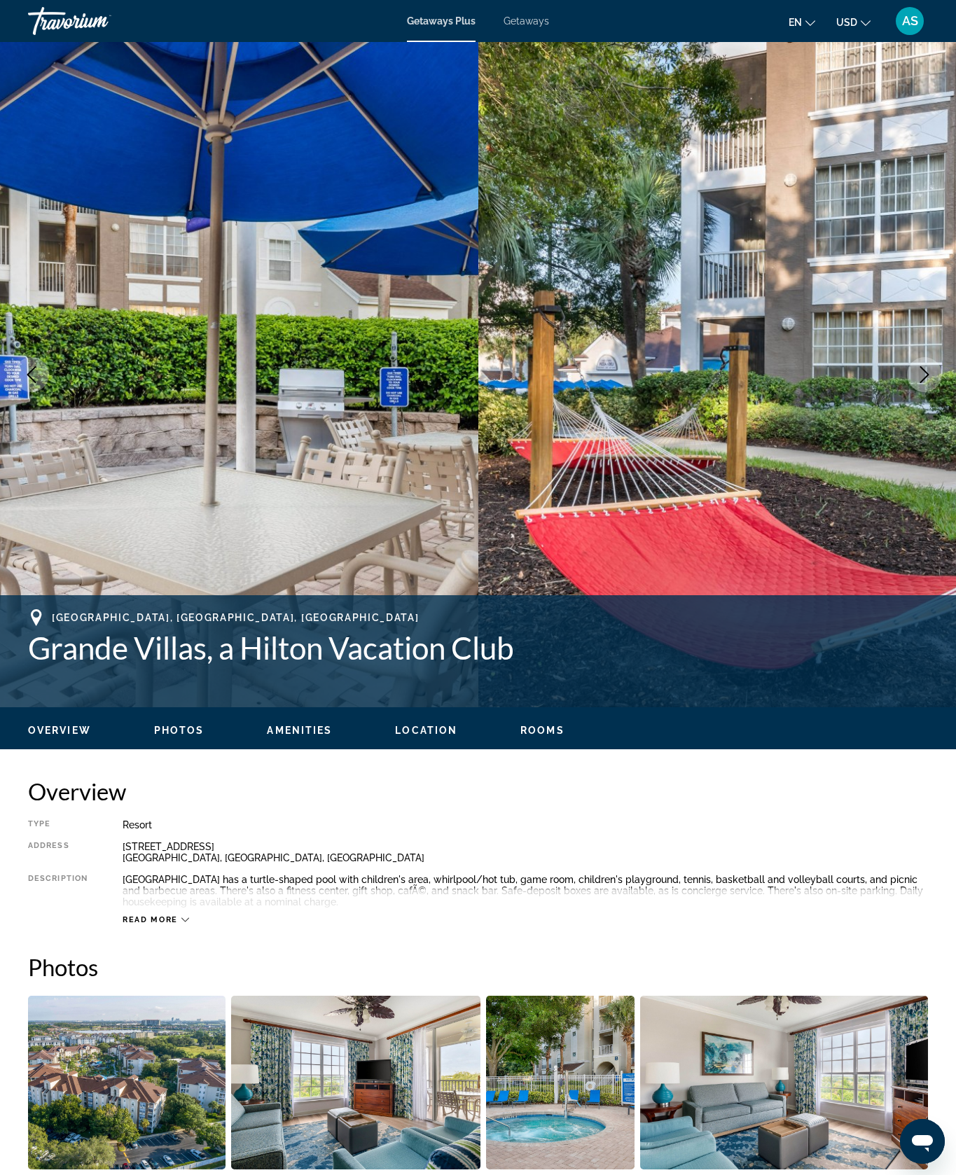
click at [924, 383] on icon "Next image" at bounding box center [924, 374] width 17 height 17
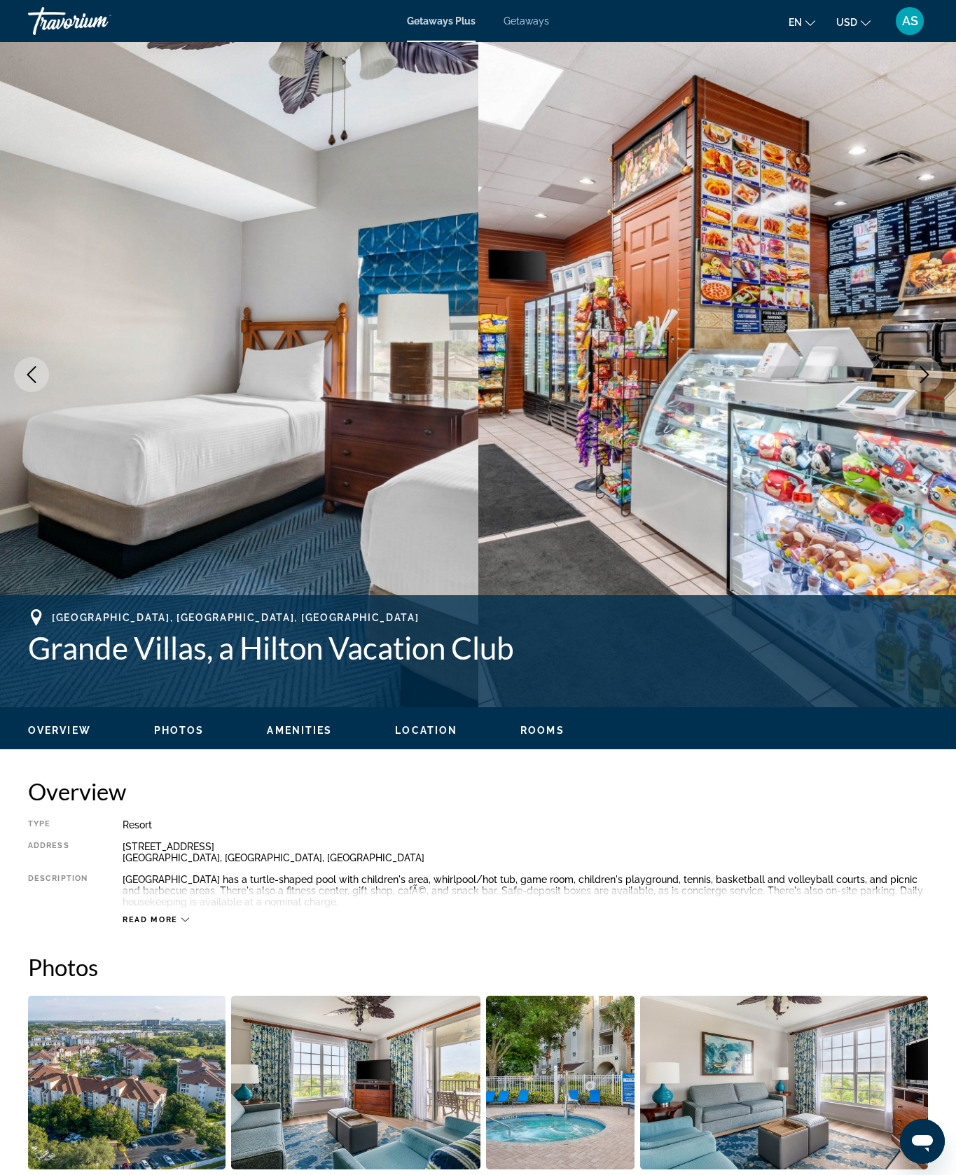
click at [917, 383] on icon "Next image" at bounding box center [924, 374] width 17 height 17
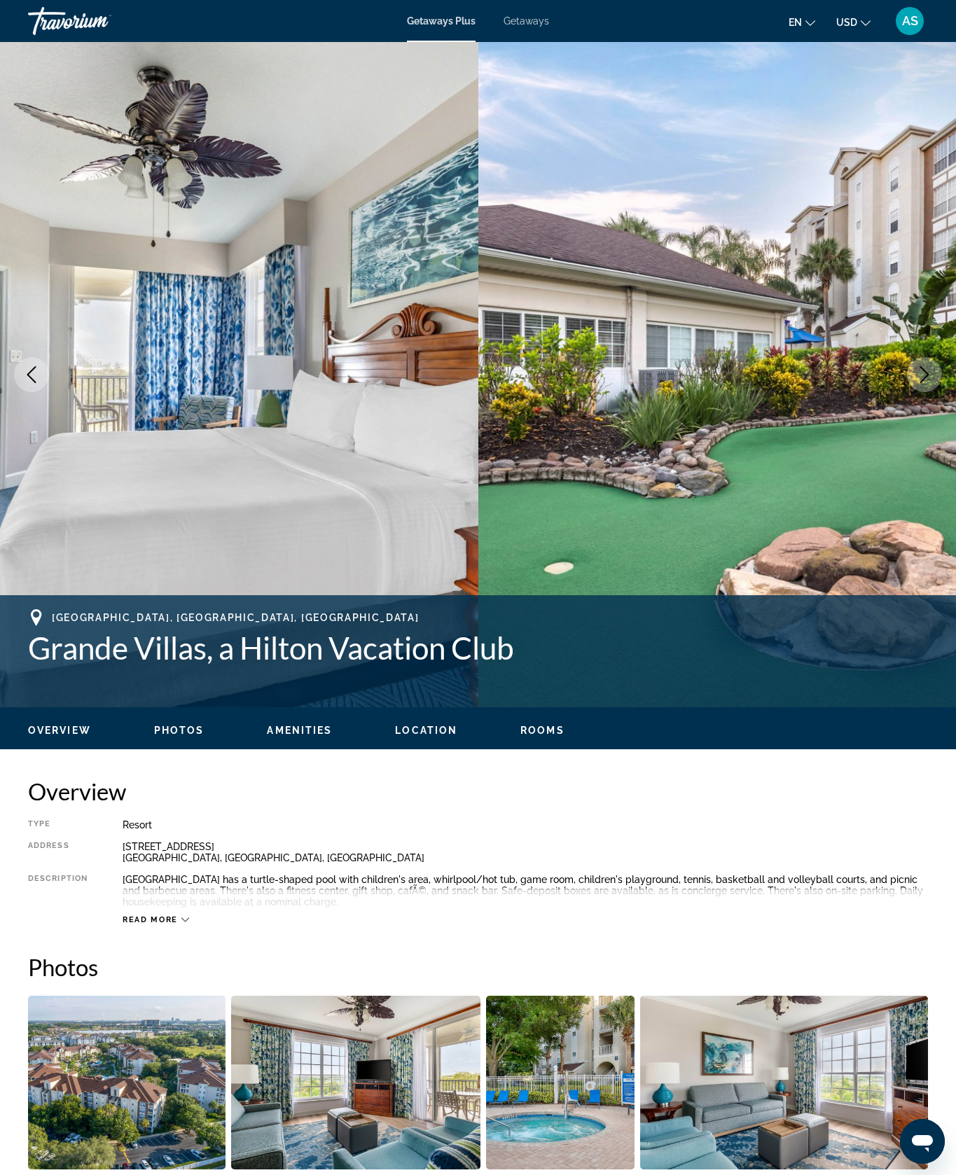
click at [913, 392] on button "Next image" at bounding box center [924, 374] width 35 height 35
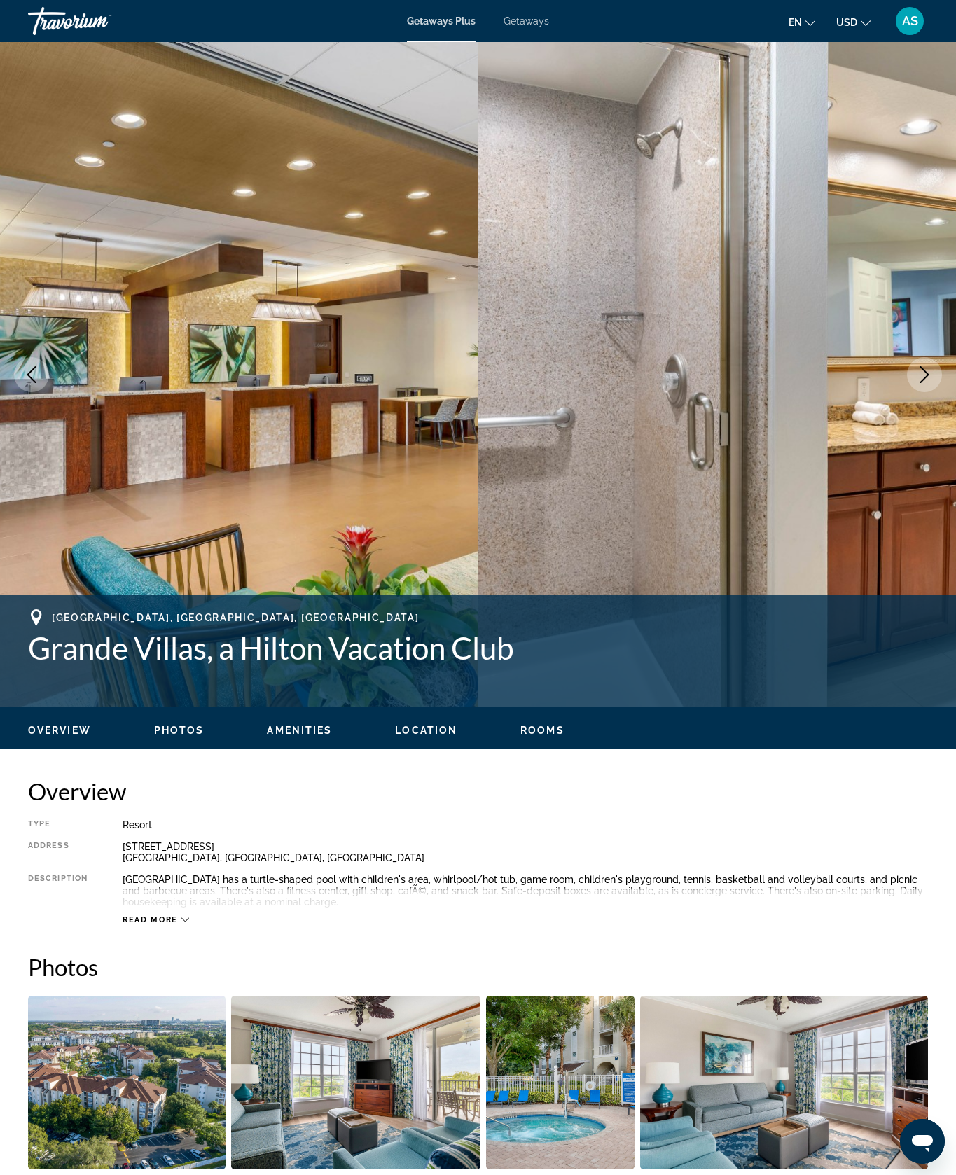
click at [921, 392] on button "Next image" at bounding box center [924, 374] width 35 height 35
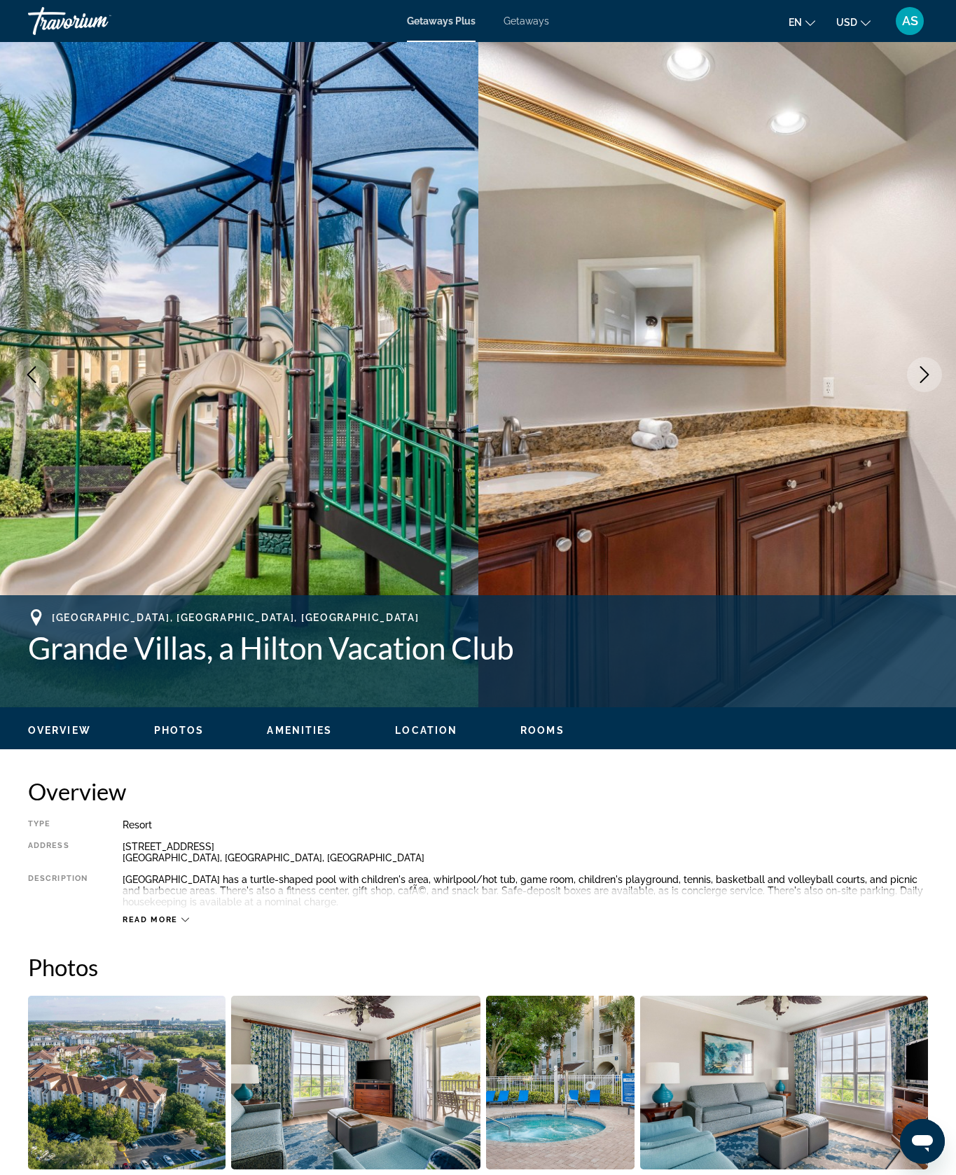
click at [929, 392] on button "Next image" at bounding box center [924, 374] width 35 height 35
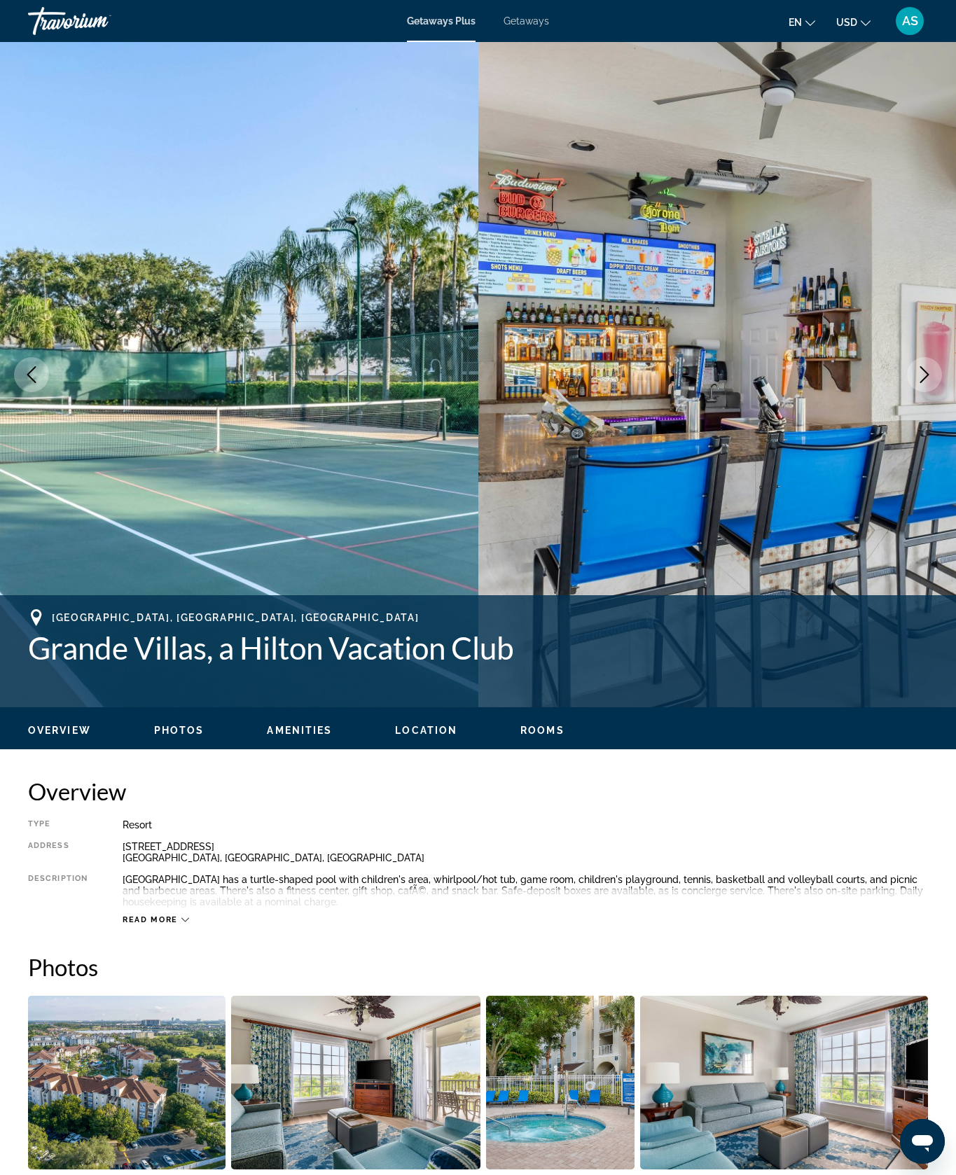
click at [931, 392] on button "Next image" at bounding box center [924, 374] width 35 height 35
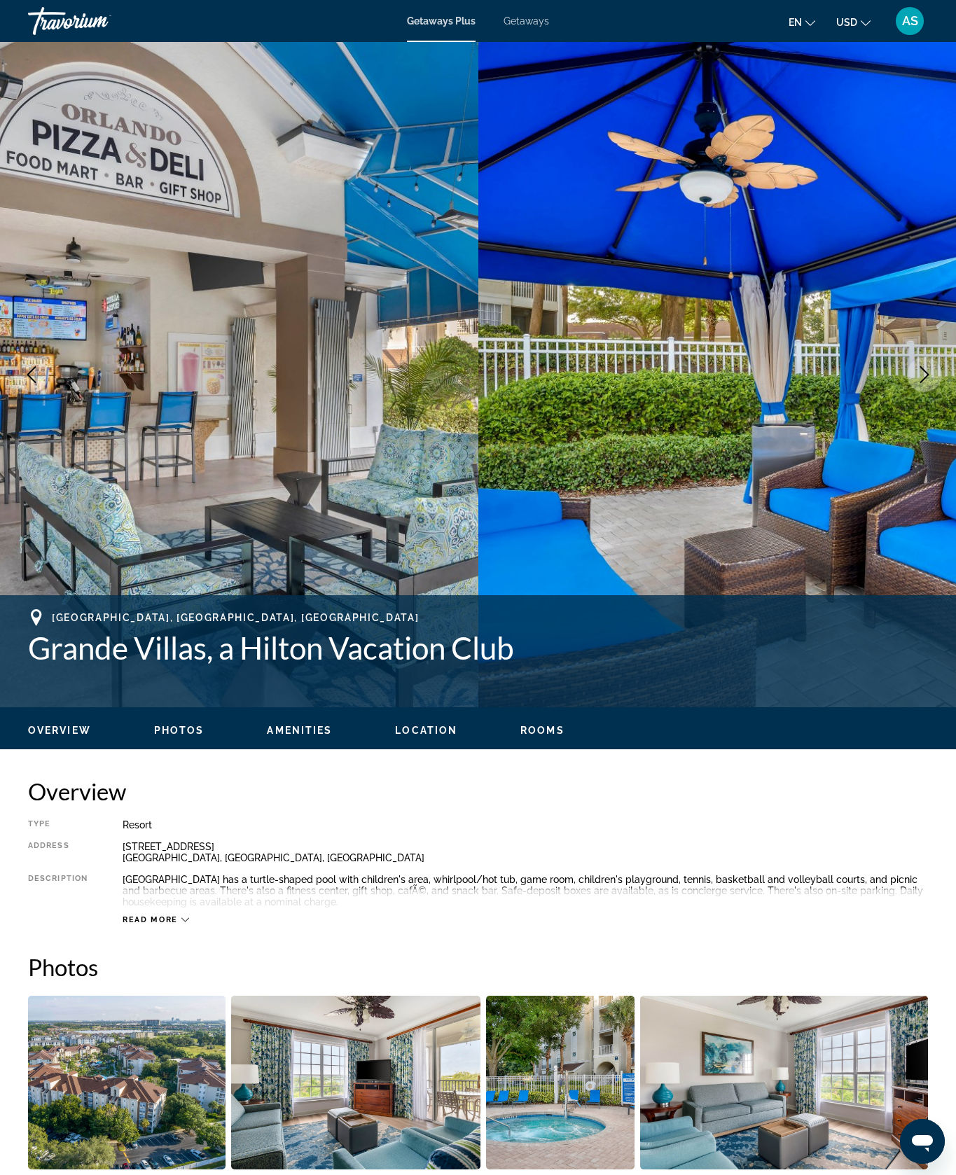
click at [928, 392] on button "Next image" at bounding box center [924, 374] width 35 height 35
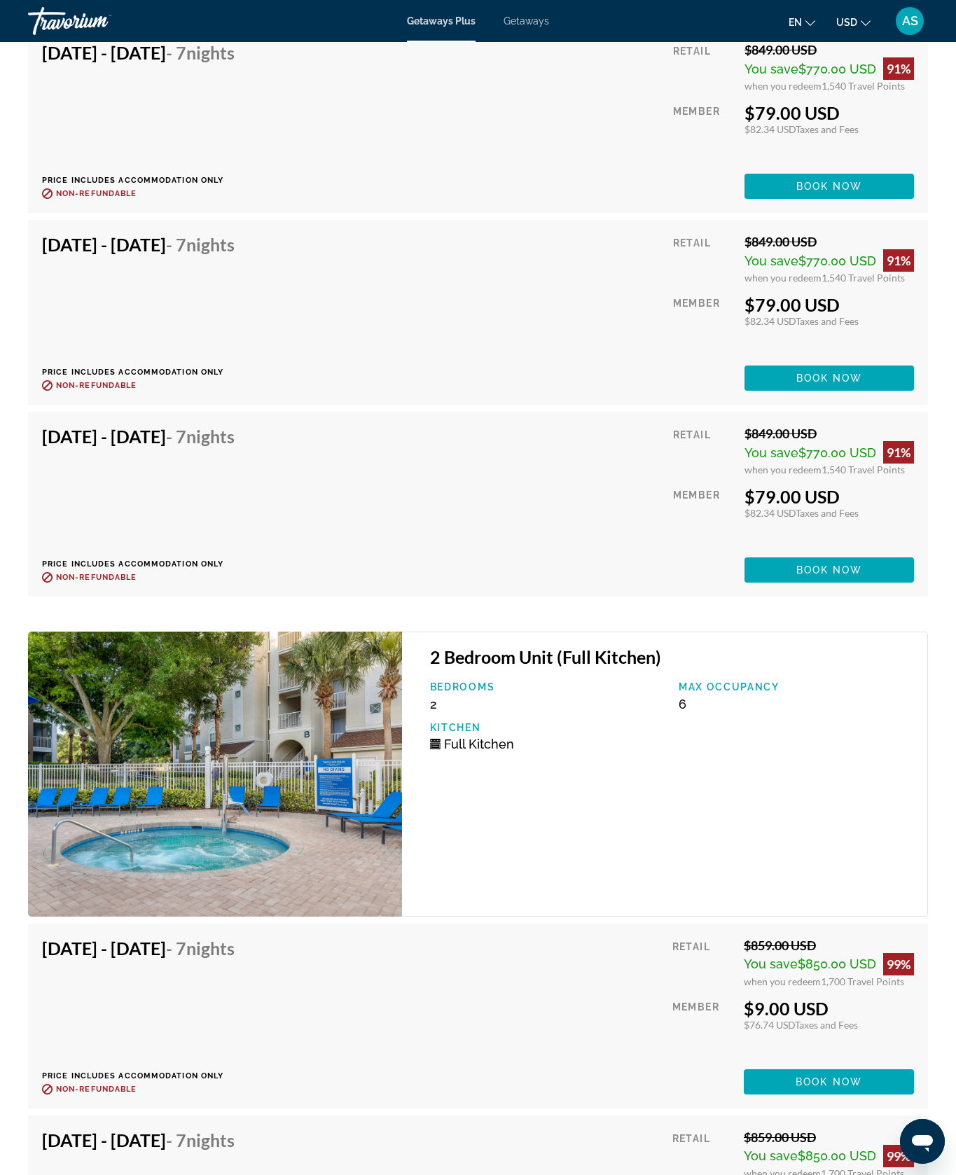
scroll to position [9036, 0]
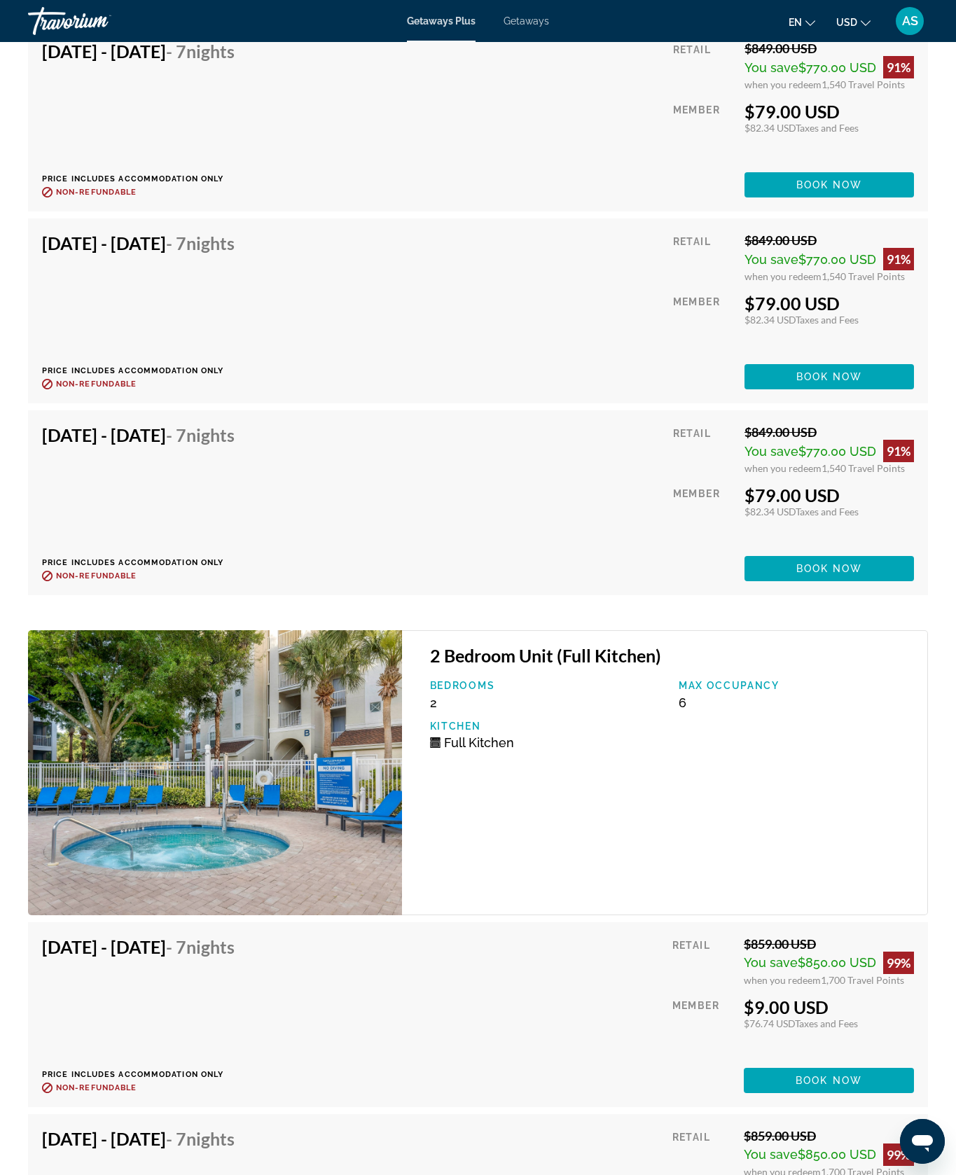
click at [541, 27] on span "Getaways" at bounding box center [527, 20] width 46 height 11
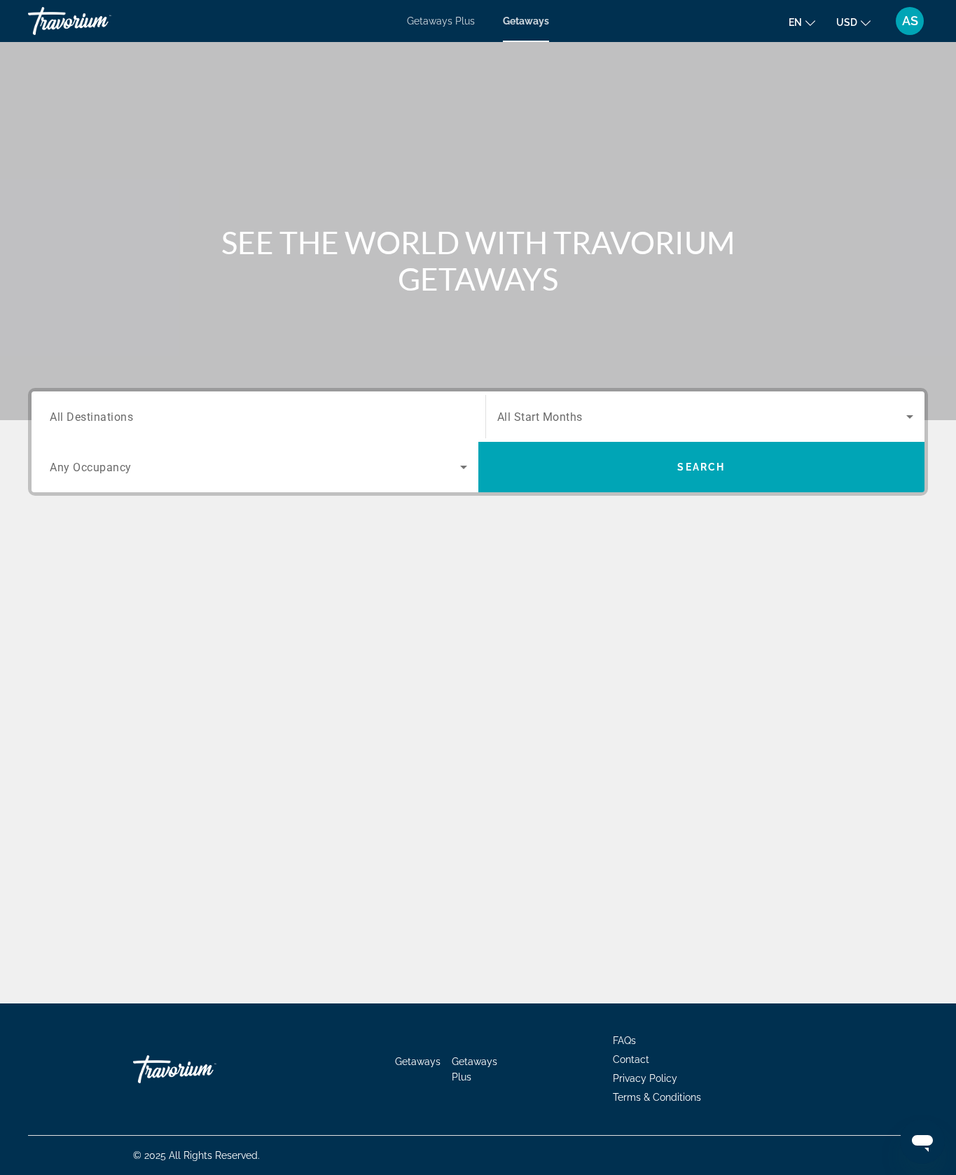
click at [152, 426] on input "Destination All Destinations" at bounding box center [258, 417] width 417 height 17
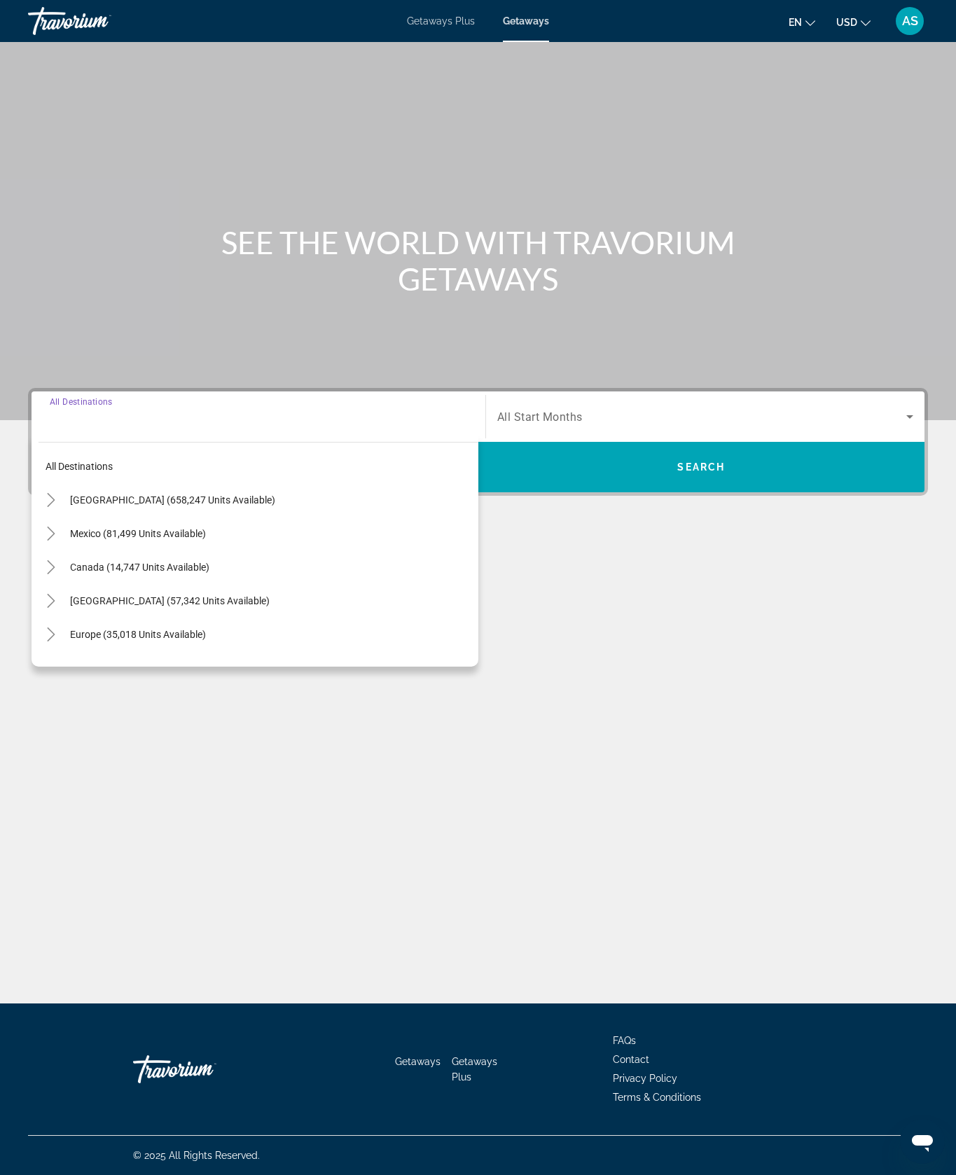
click at [58, 507] on icon "Toggle United States (658,247 units available)" at bounding box center [51, 500] width 14 height 14
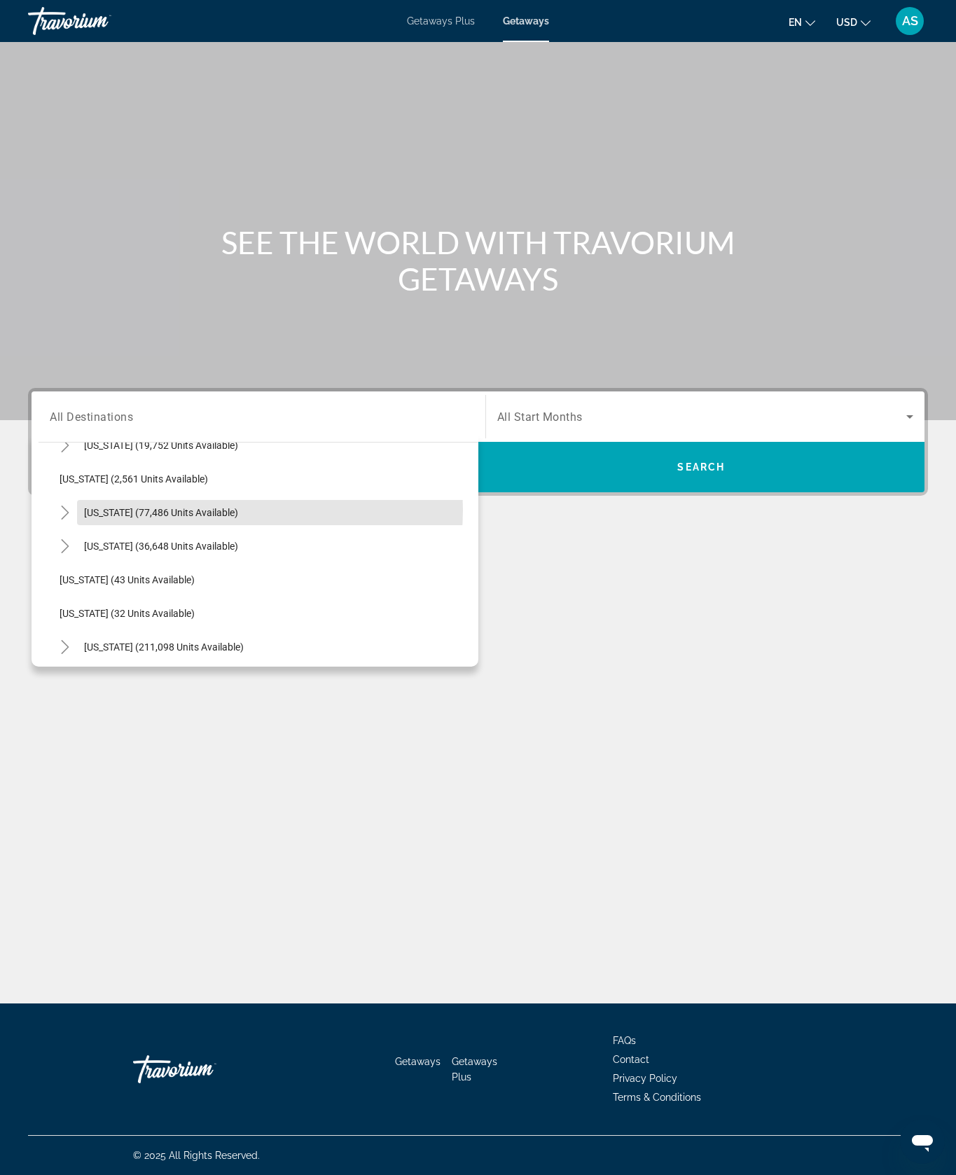
scroll to position [127, 0]
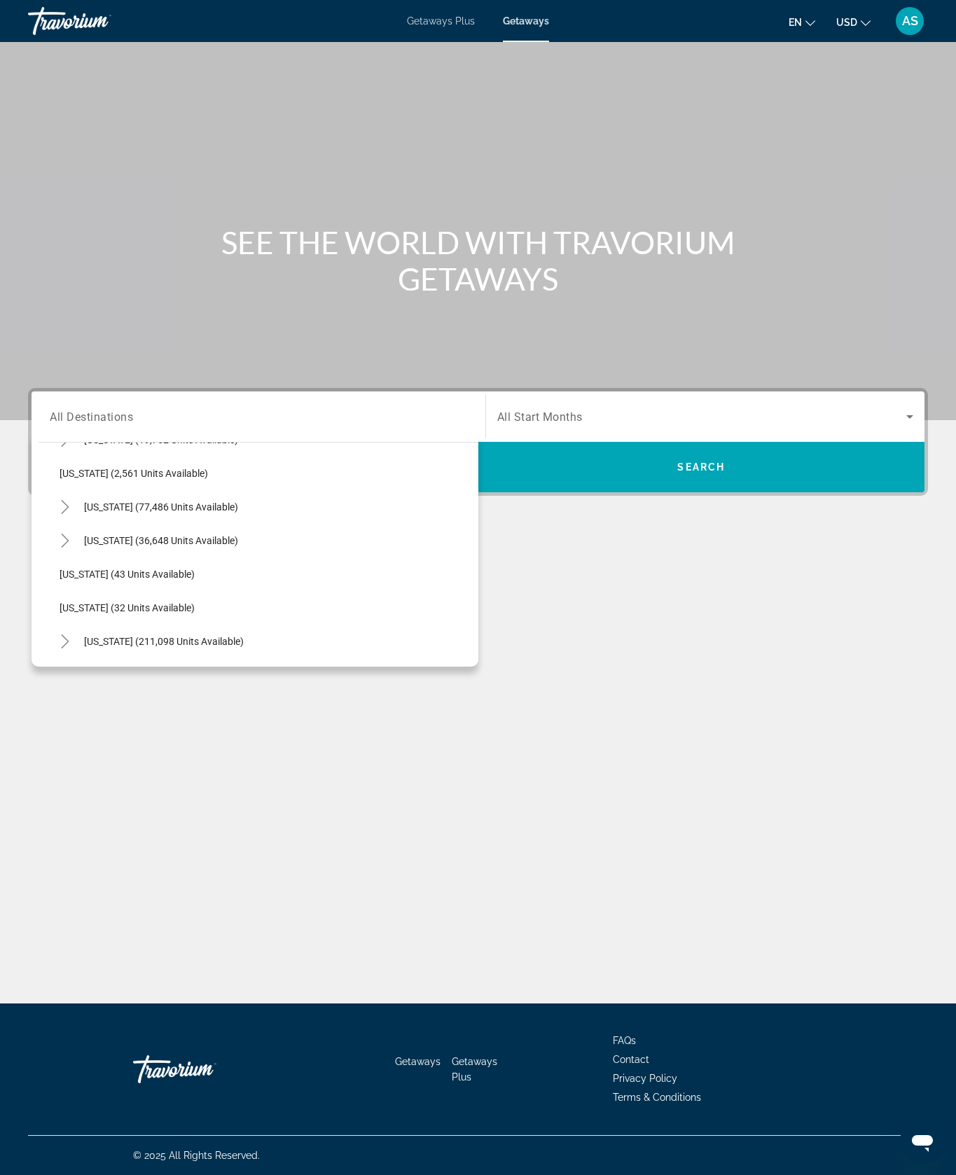
click at [72, 649] on icon "Toggle Florida (211,098 units available)" at bounding box center [65, 642] width 14 height 14
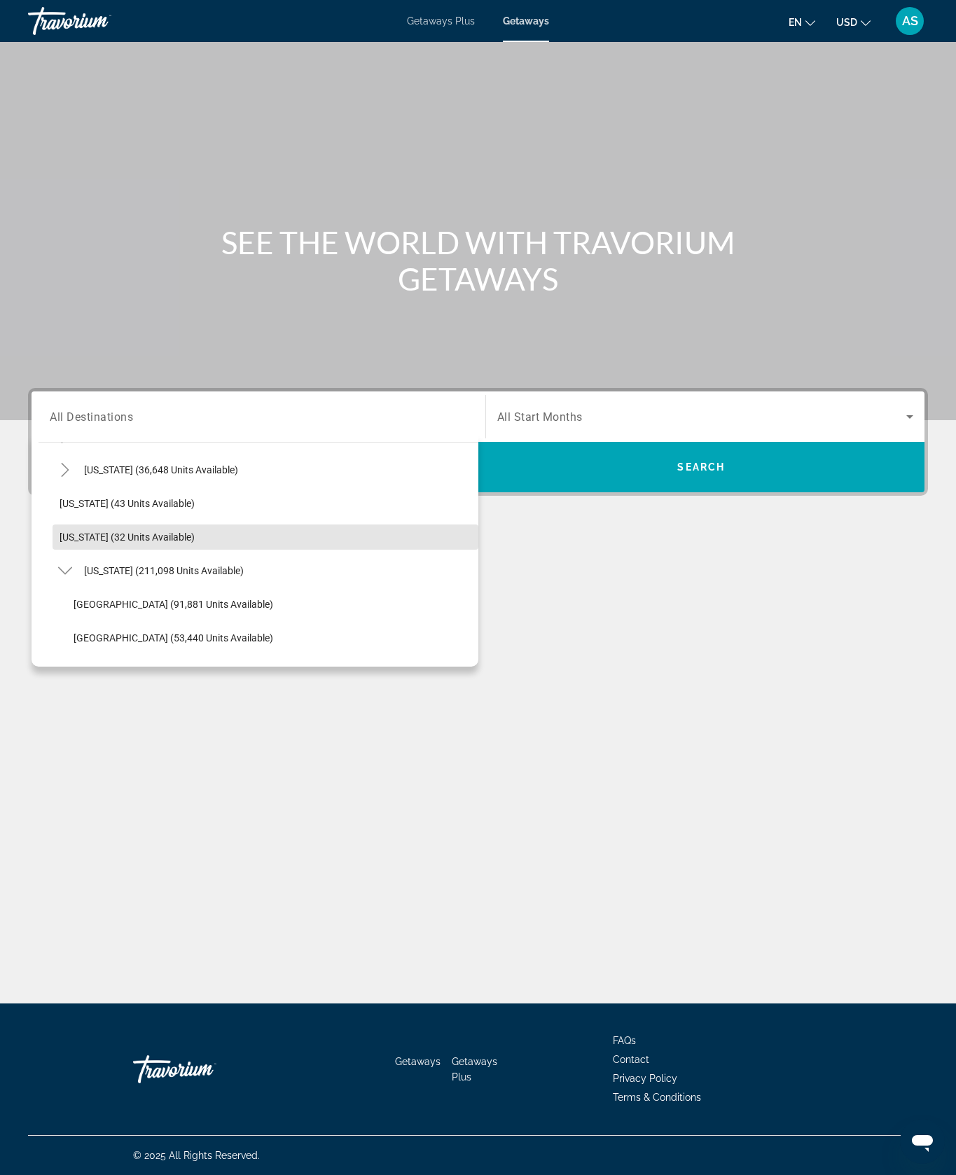
scroll to position [200, 0]
click at [274, 619] on span "Search widget" at bounding box center [273, 603] width 412 height 34
type input "**********"
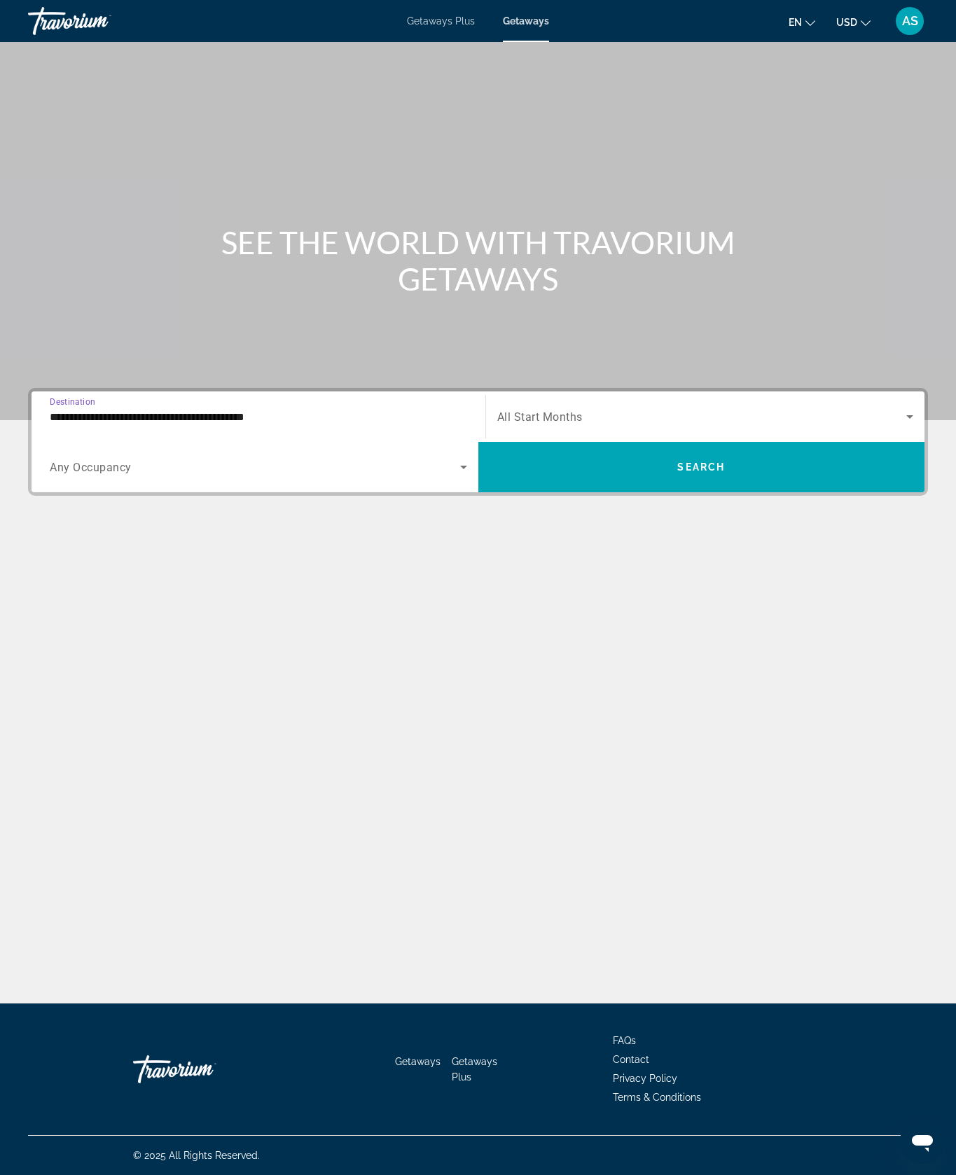
click at [802, 484] on span "Search widget" at bounding box center [701, 467] width 447 height 34
click at [533, 27] on span "Getaways" at bounding box center [527, 20] width 46 height 11
click at [109, 437] on div "Destination All Destinations" at bounding box center [258, 417] width 417 height 40
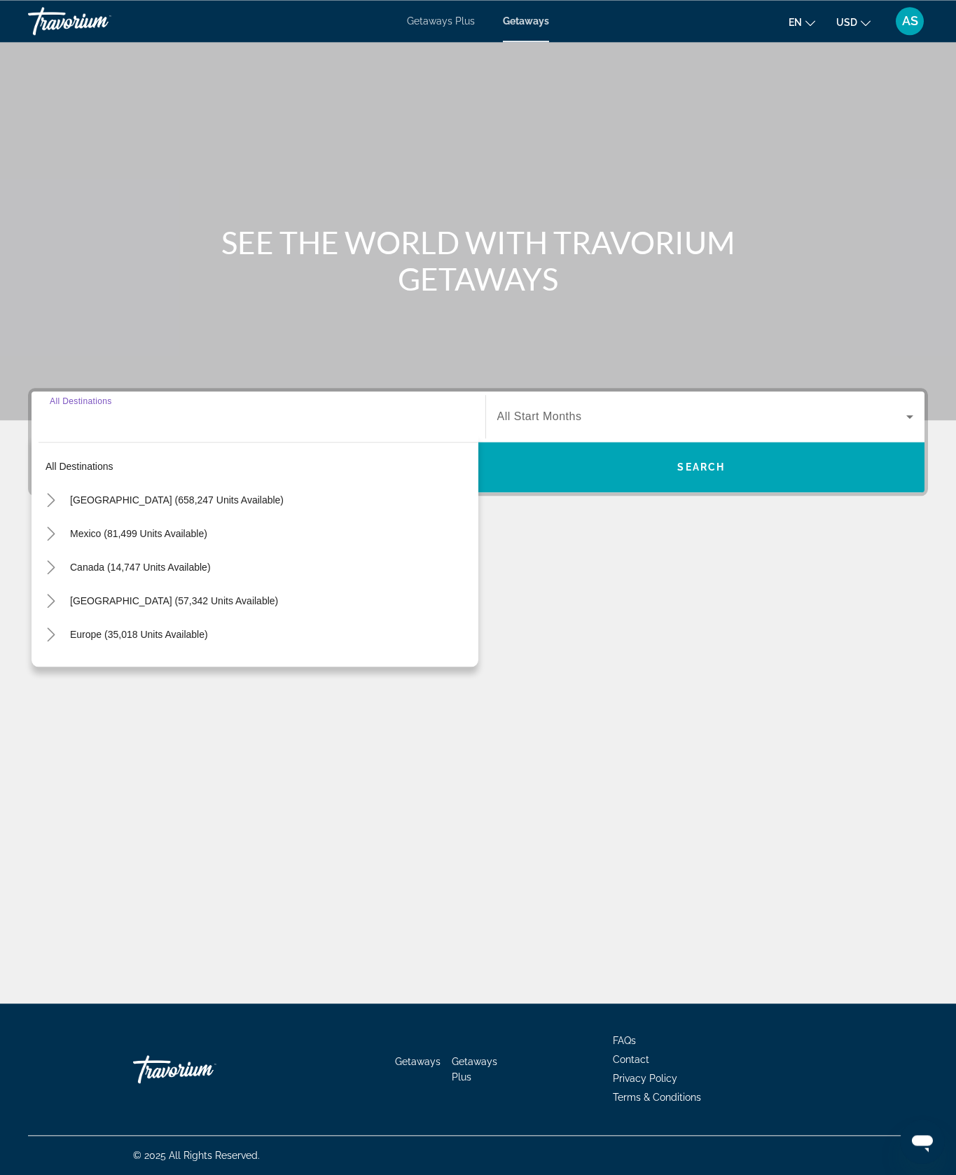
scroll to position [60, 0]
click at [58, 507] on icon "Toggle United States (658,247 units available)" at bounding box center [51, 500] width 14 height 14
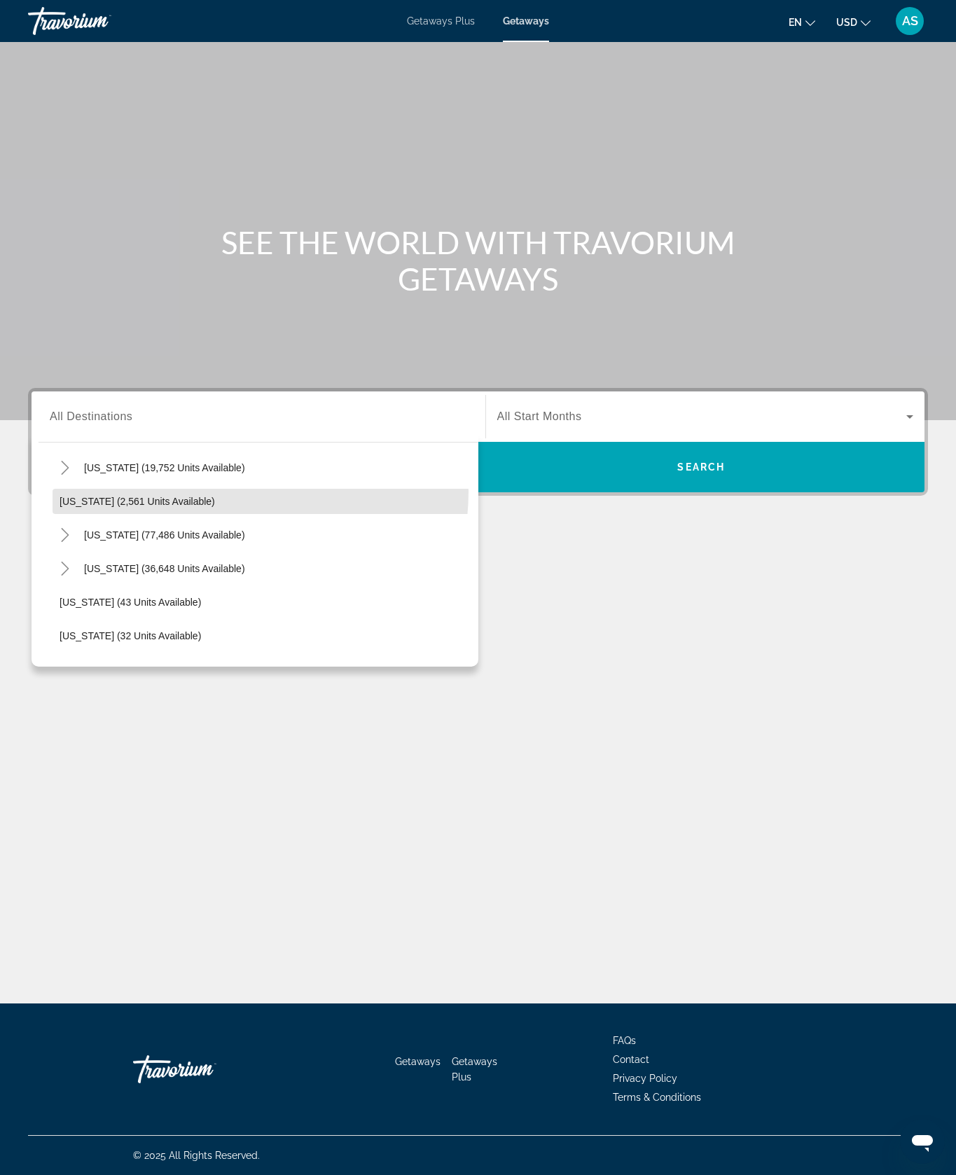
scroll to position [101, 0]
click at [72, 675] on icon "Toggle Florida (211,098 units available)" at bounding box center [65, 668] width 14 height 14
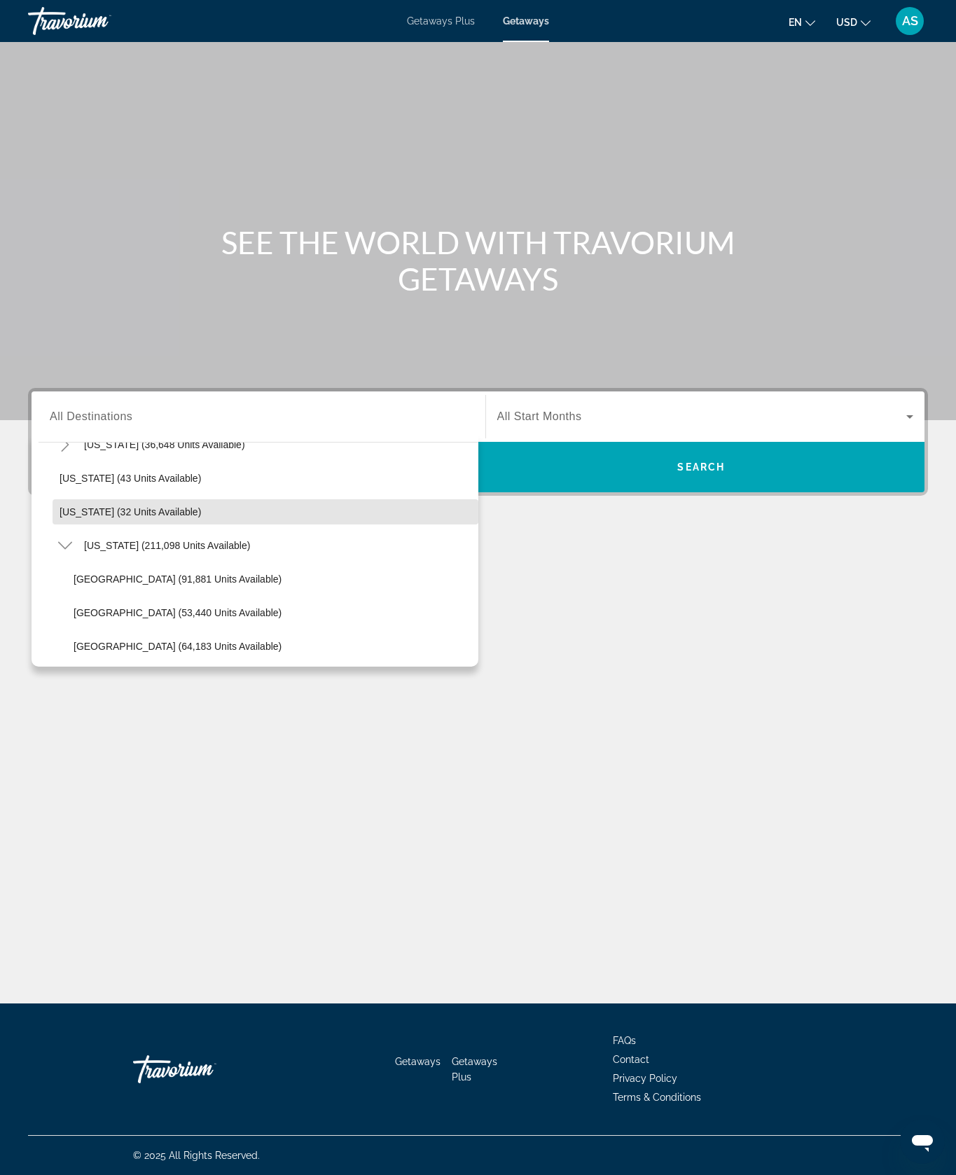
scroll to position [233, 0]
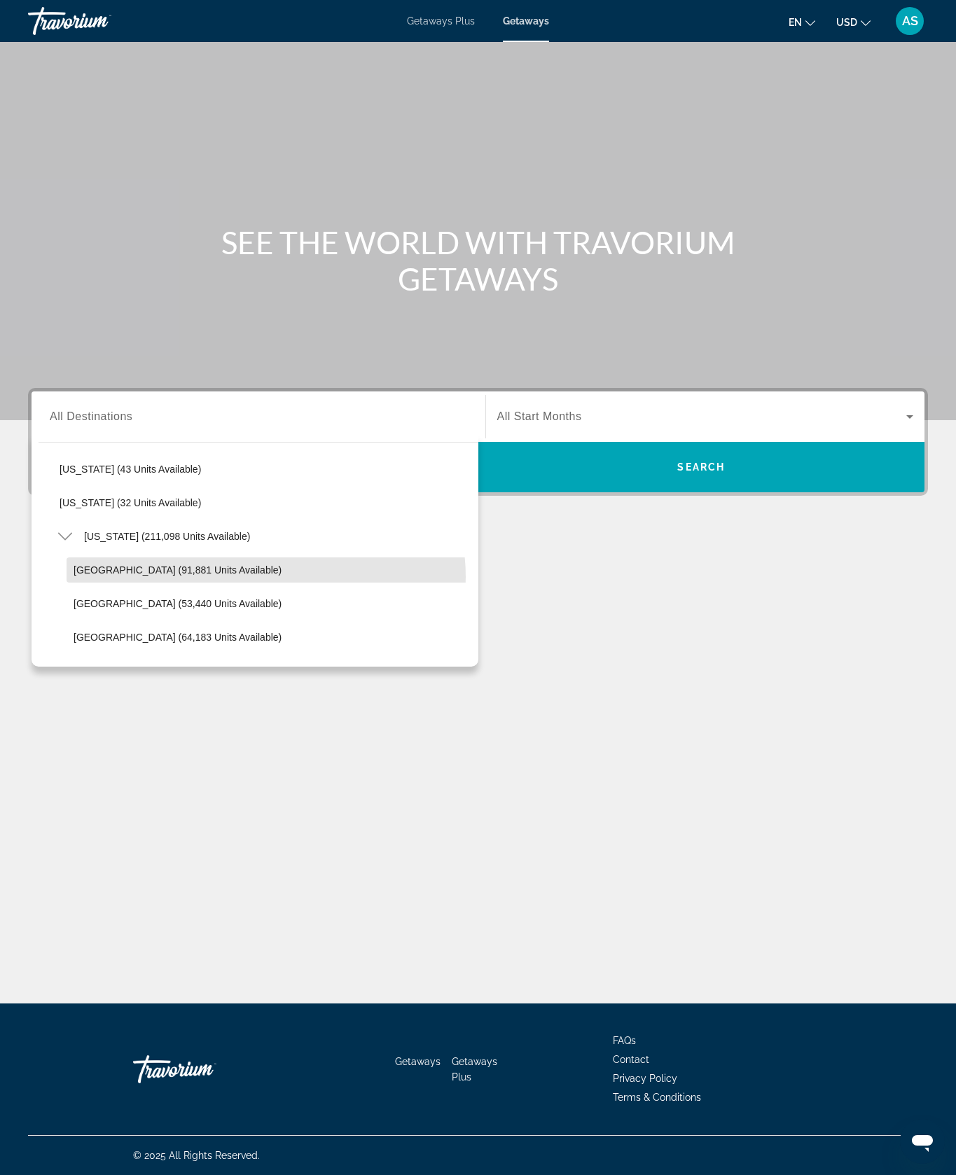
click at [277, 587] on span "Search widget" at bounding box center [273, 570] width 412 height 34
type input "**********"
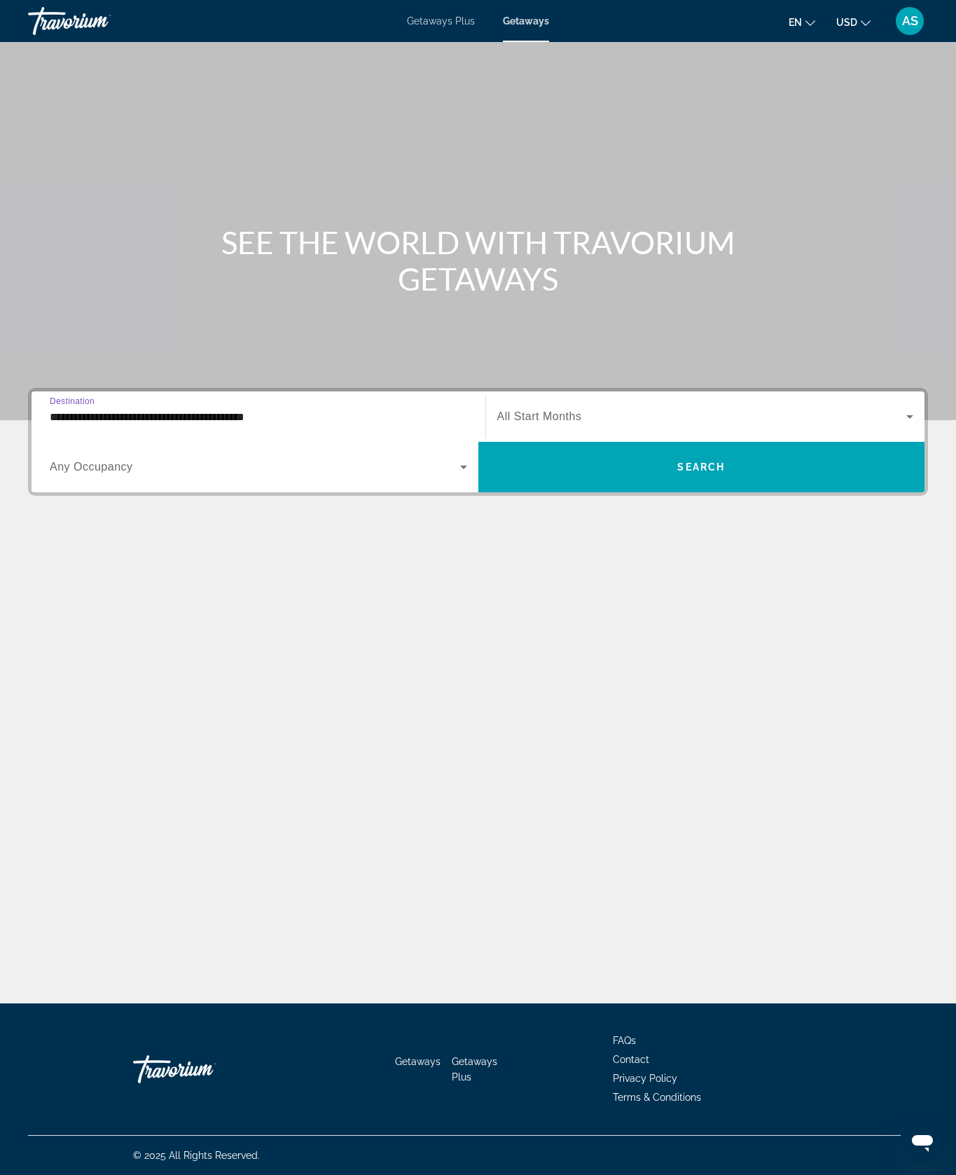
click at [901, 425] on icon "Search widget" at bounding box center [909, 416] width 17 height 17
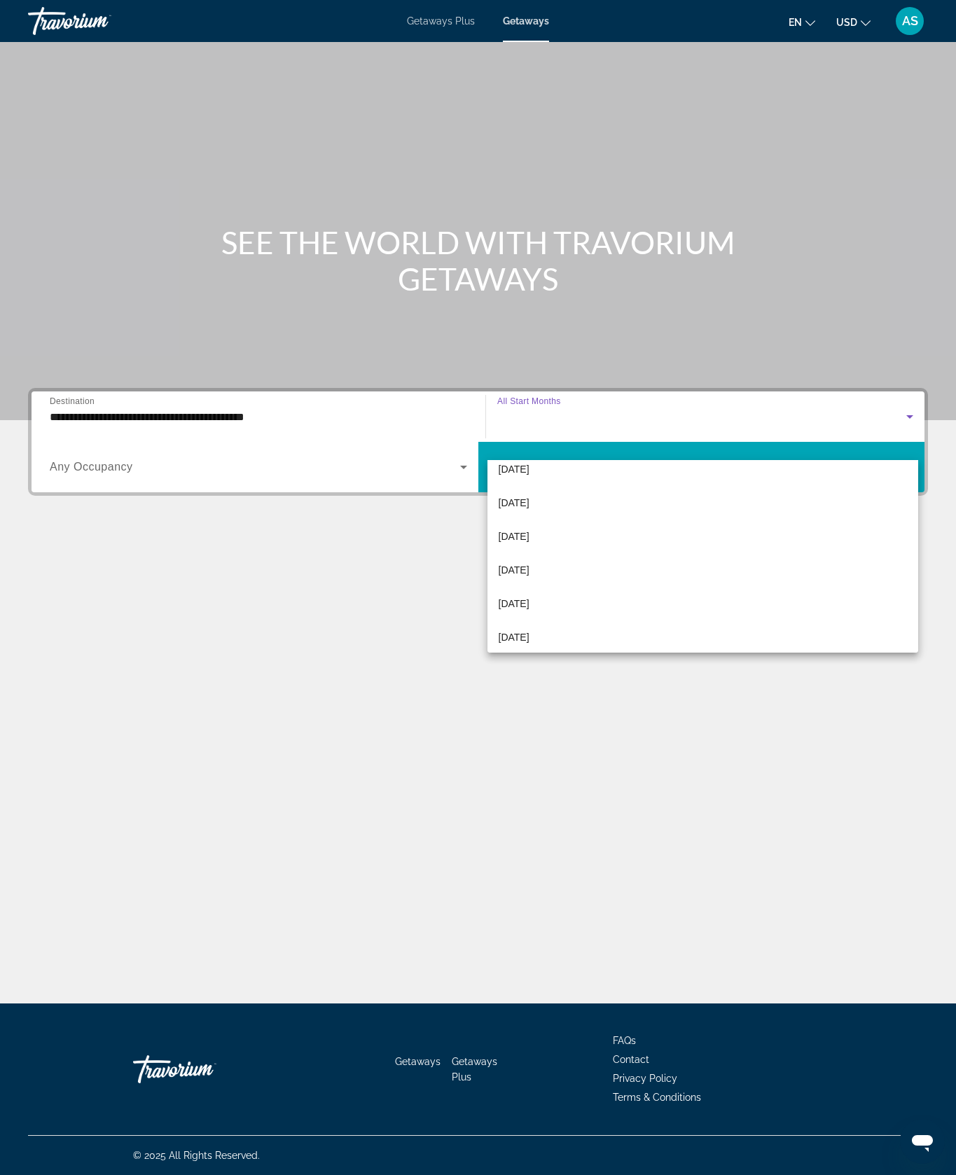
scroll to position [179, 0]
click at [545, 515] on mat-option "February 2026" at bounding box center [703, 506] width 431 height 34
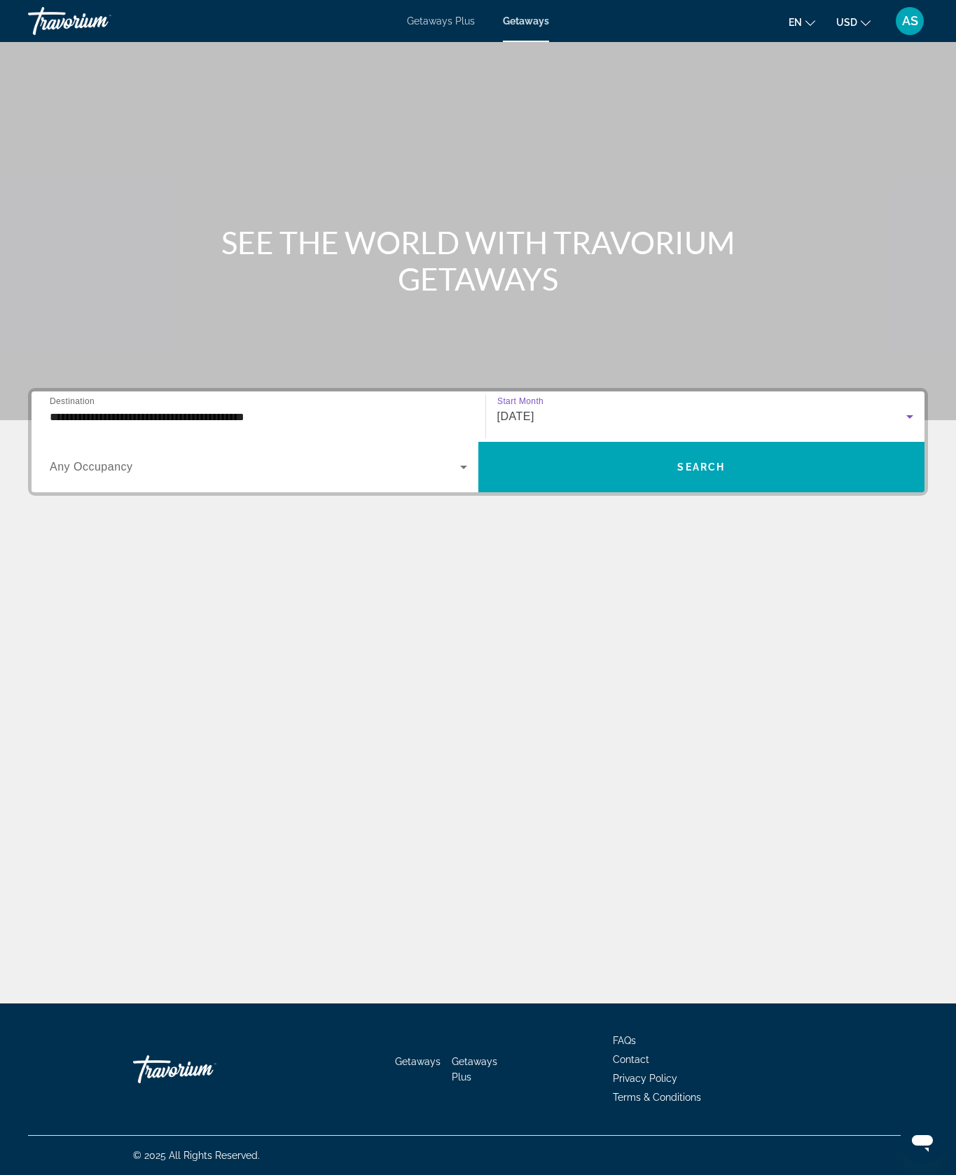
click at [703, 473] on span "Search" at bounding box center [701, 467] width 48 height 11
click at [533, 27] on span "Getaways" at bounding box center [527, 20] width 46 height 11
click at [136, 437] on div "Destination All Destinations" at bounding box center [258, 417] width 417 height 40
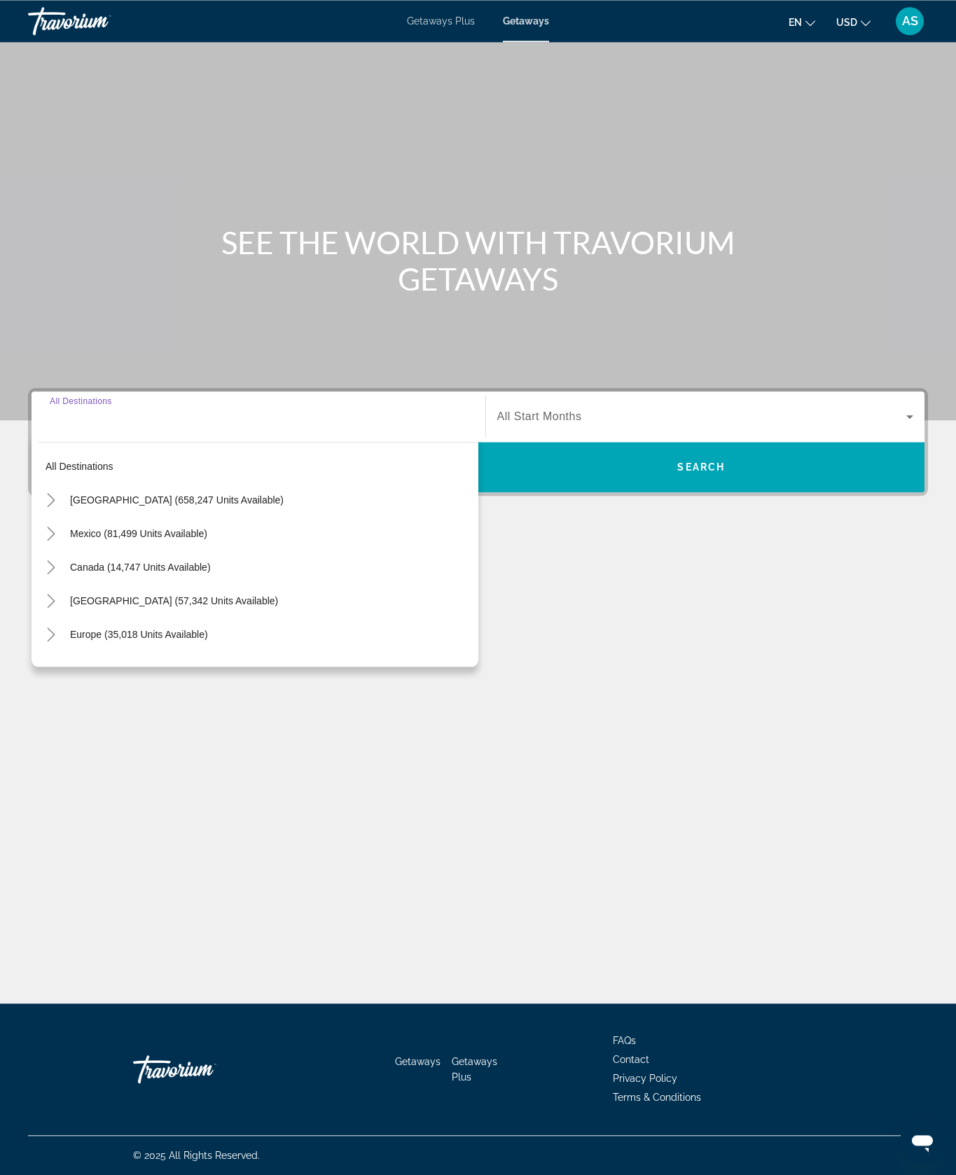
scroll to position [60, 0]
click at [63, 513] on mat-icon "Toggle United States (658,247 units available)" at bounding box center [51, 500] width 25 height 25
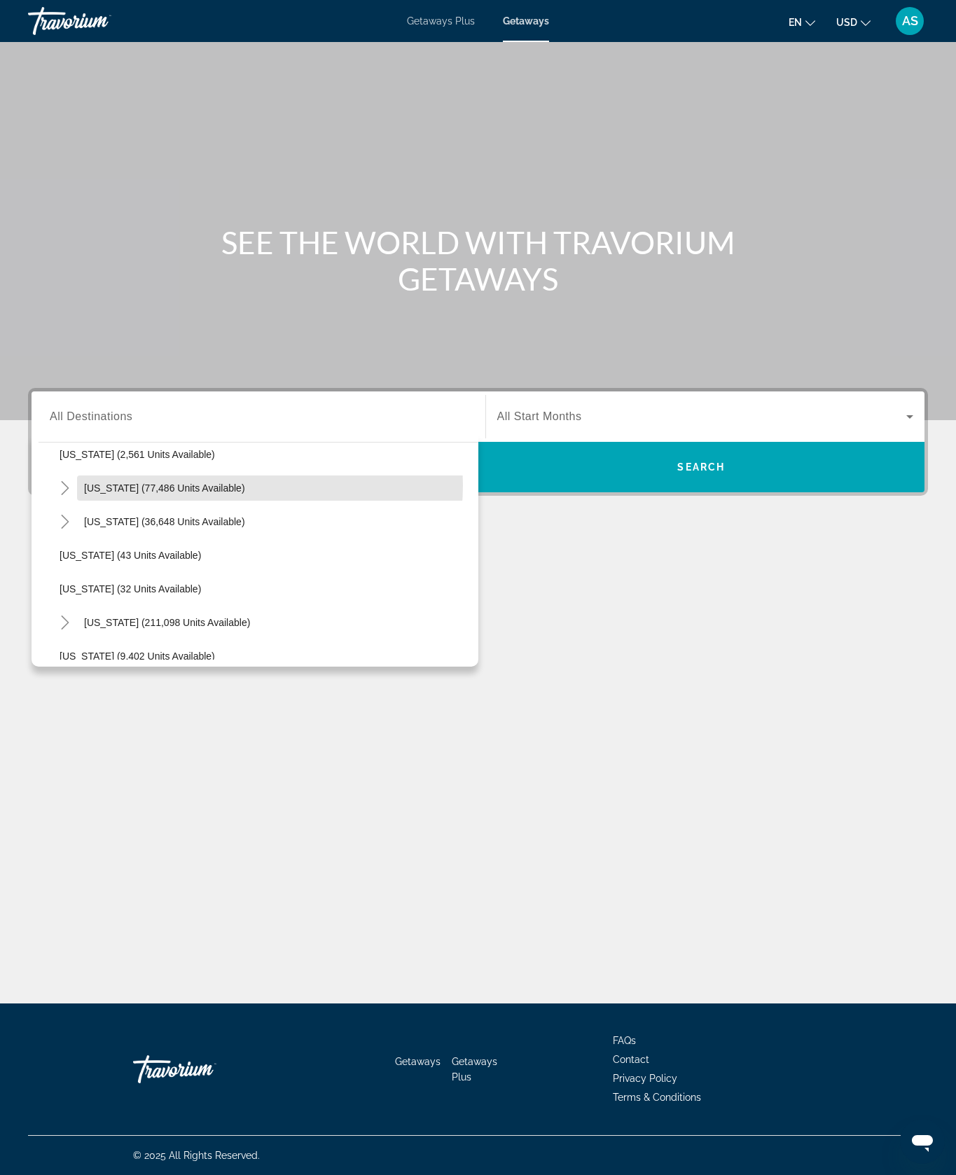
scroll to position [149, 0]
click at [69, 627] on icon "Toggle Florida (211,098 units available)" at bounding box center [65, 620] width 8 height 14
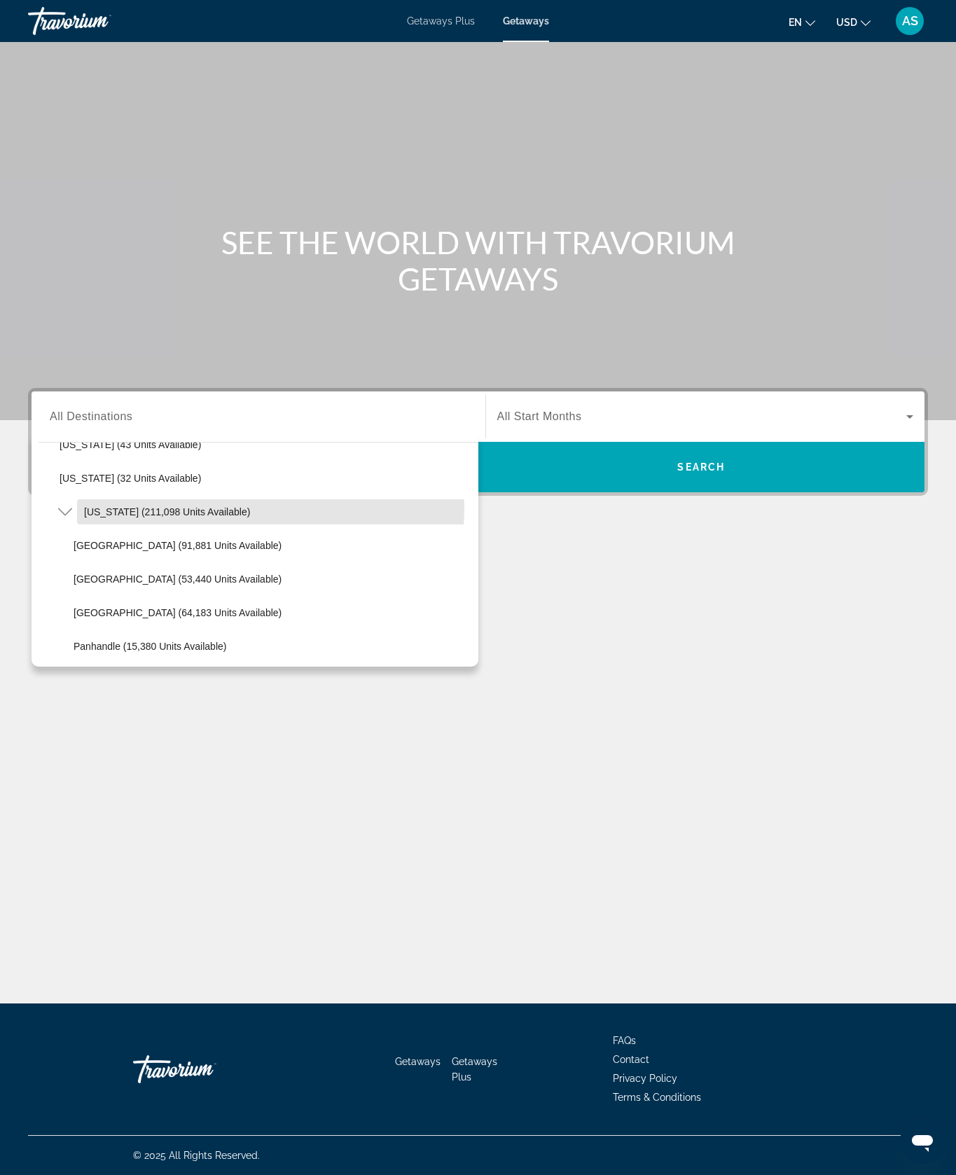
scroll to position [265, 0]
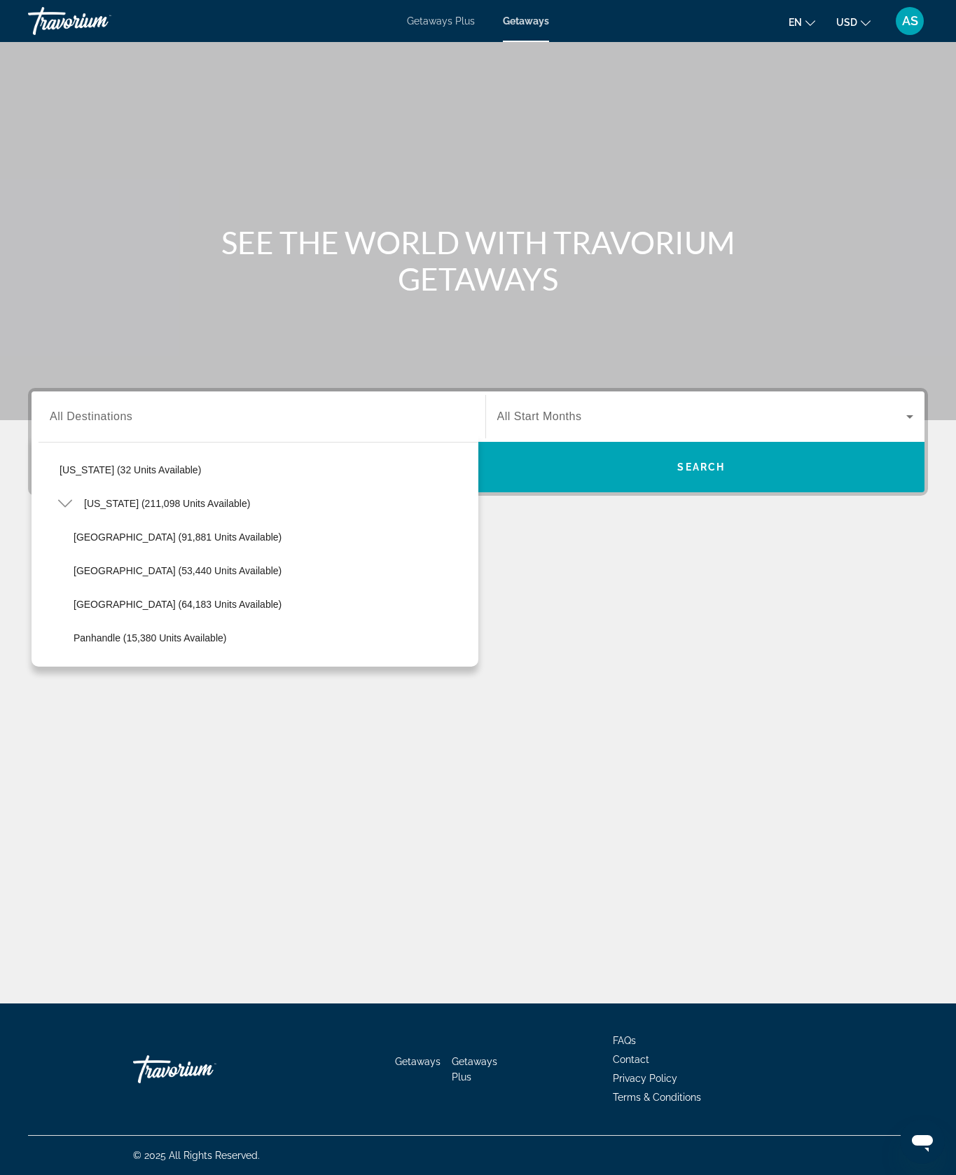
click at [242, 543] on span "[GEOGRAPHIC_DATA] (91,881 units available)" at bounding box center [178, 537] width 208 height 11
type input "**********"
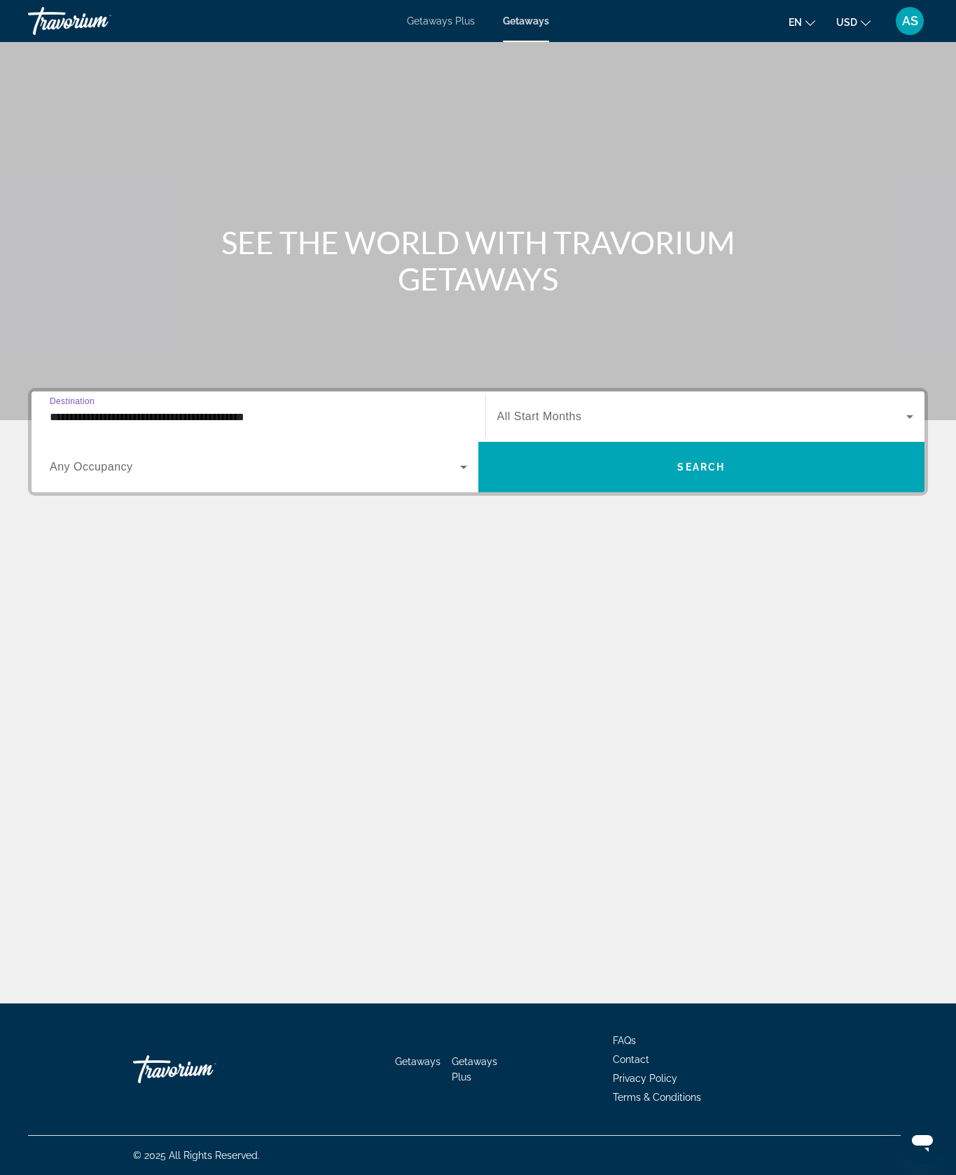
click at [725, 473] on span "Search" at bounding box center [701, 467] width 48 height 11
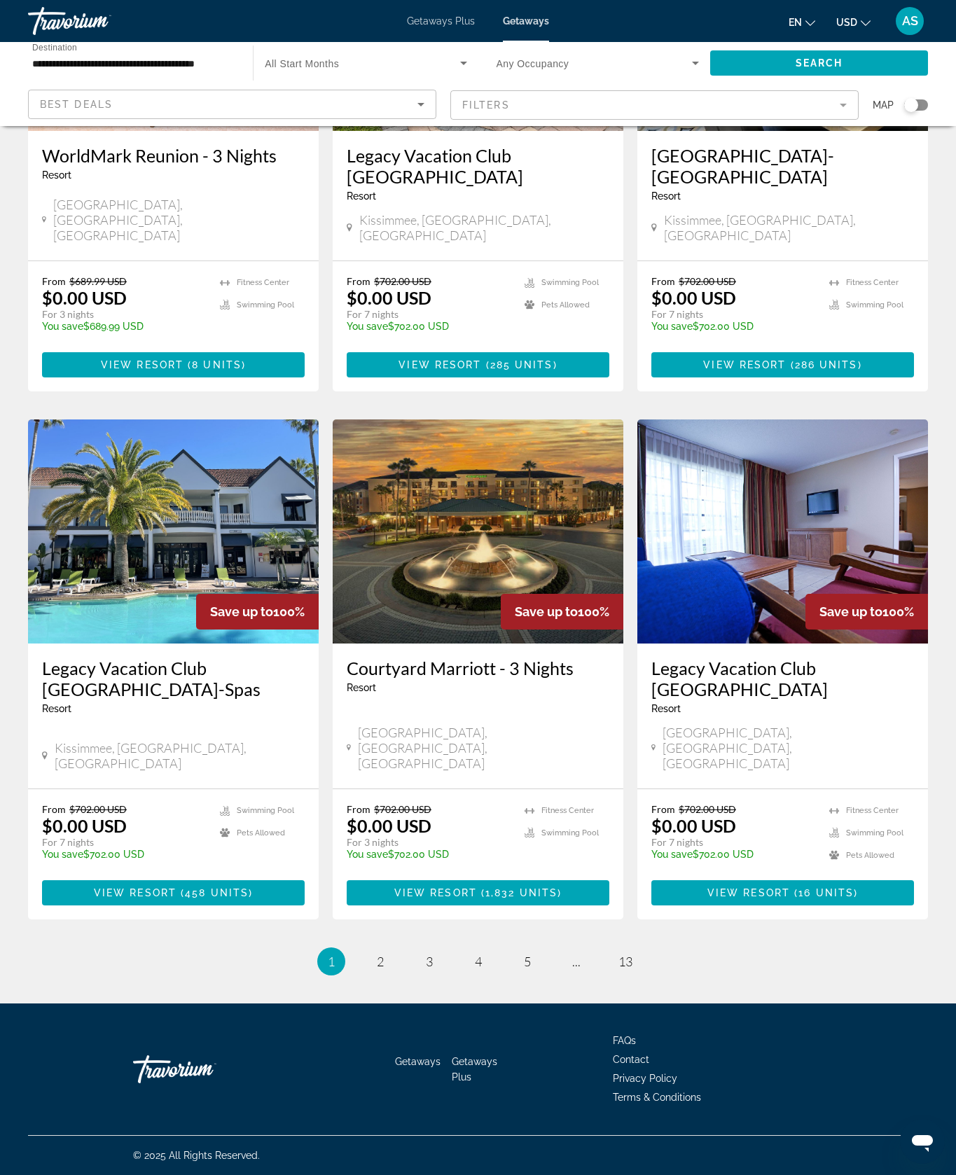
scroll to position [1568, 0]
click at [368, 974] on link "page 2" at bounding box center [380, 962] width 25 height 25
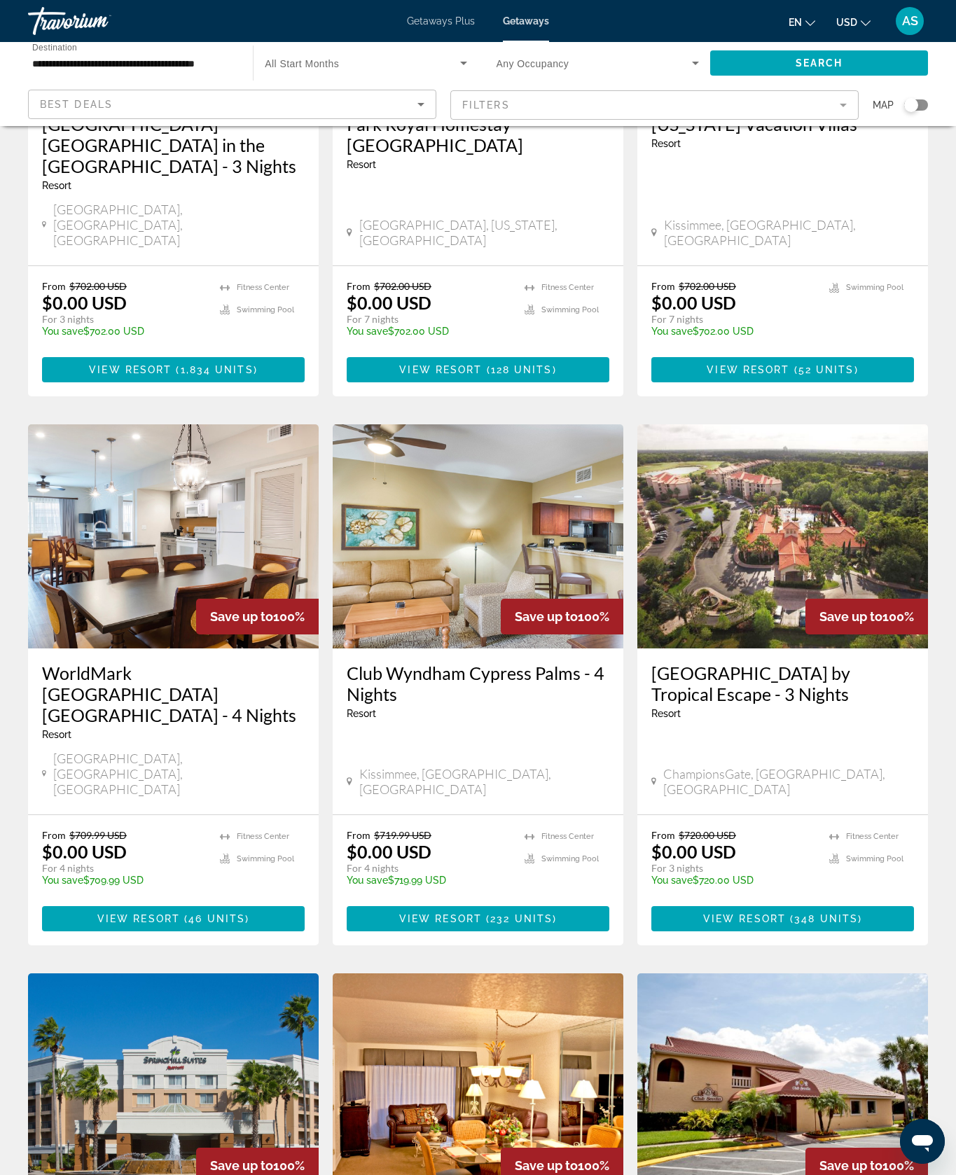
scroll to position [301, 0]
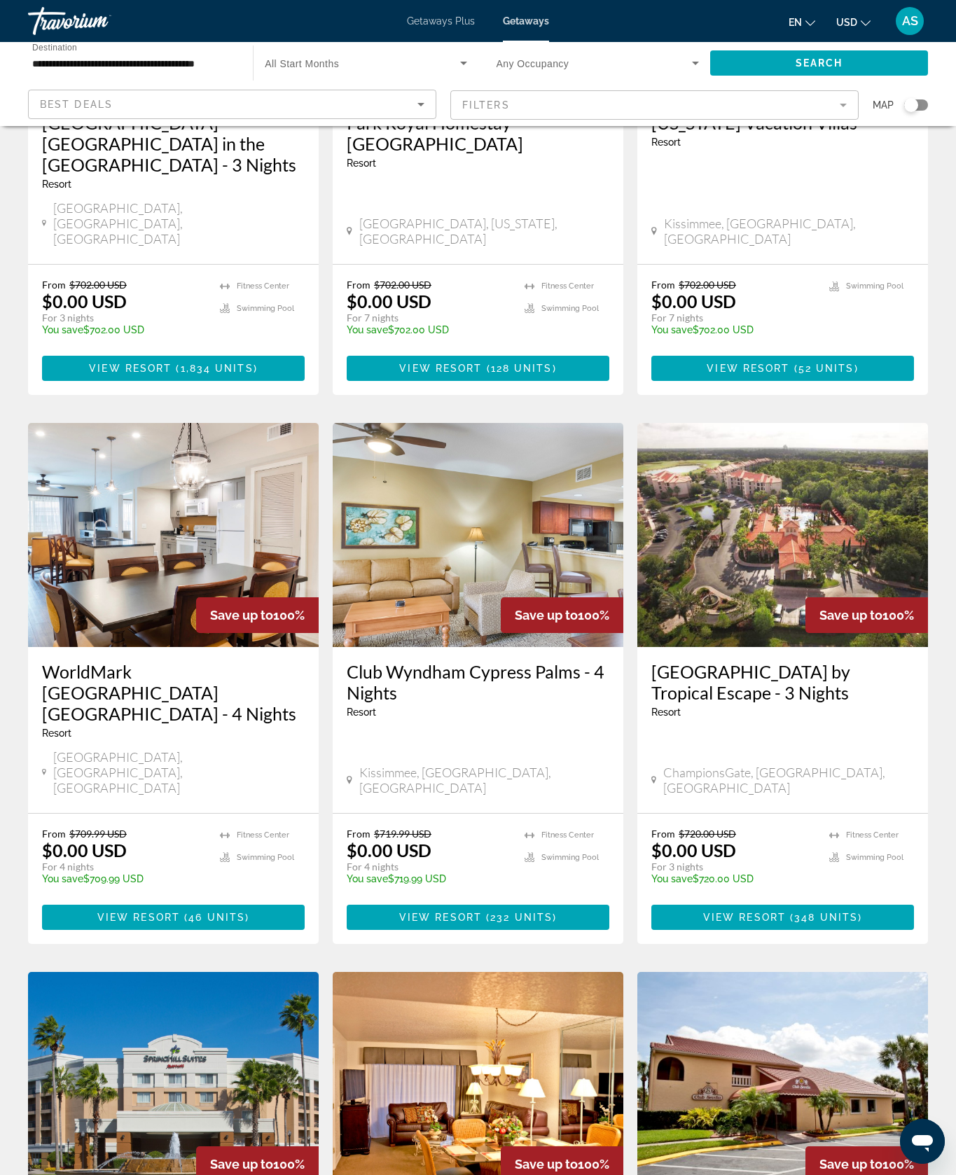
click at [239, 647] on img "Main content" at bounding box center [173, 535] width 291 height 224
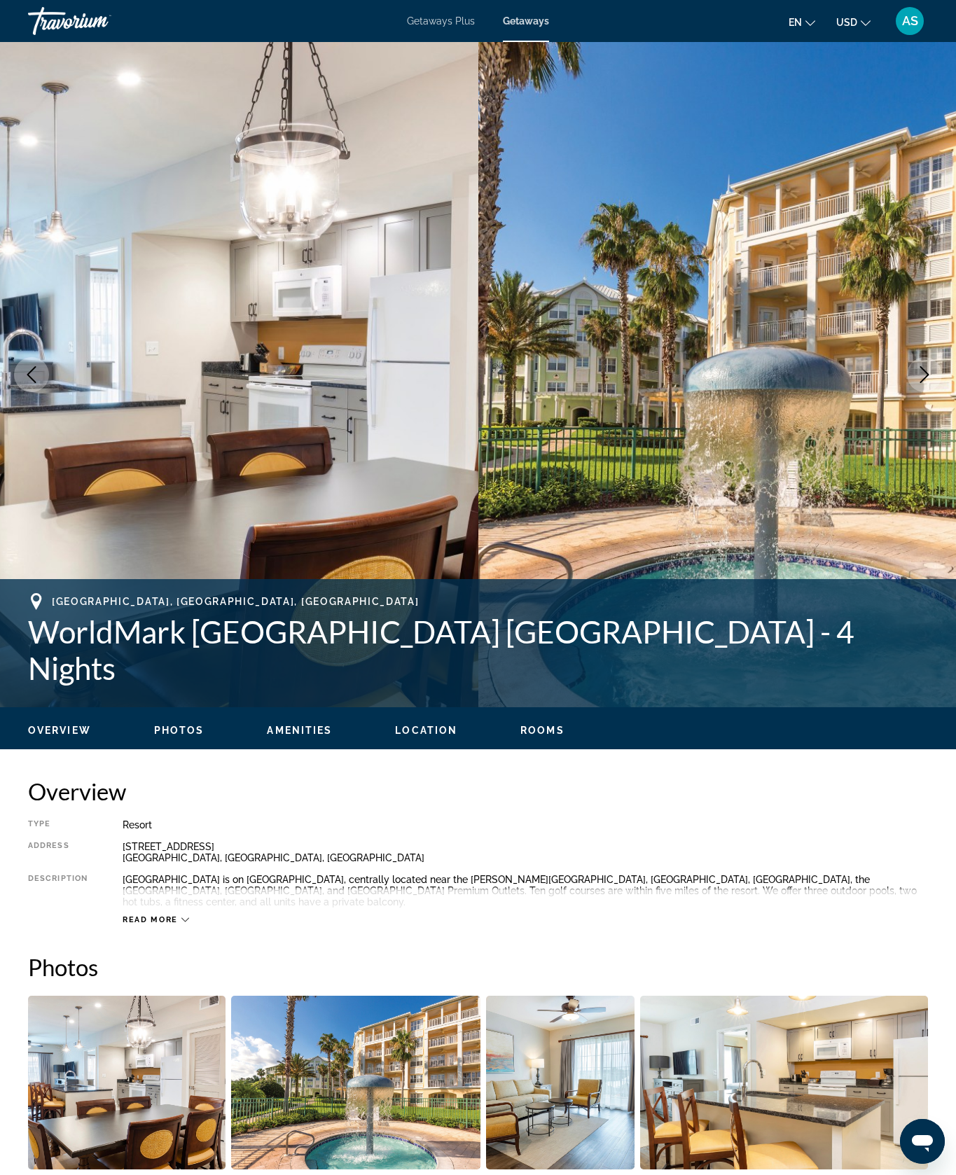
click at [914, 392] on button "Next image" at bounding box center [924, 374] width 35 height 35
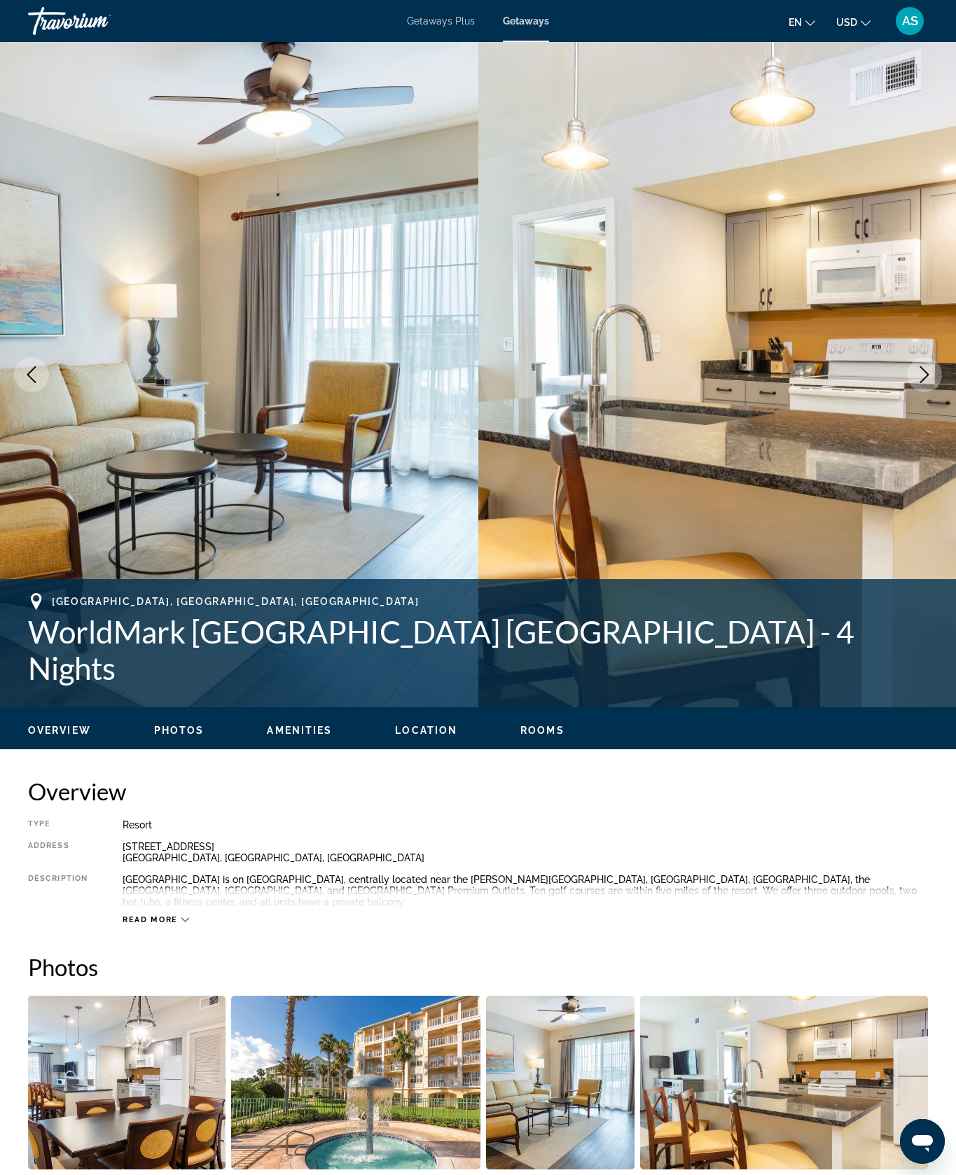
click at [915, 392] on button "Next image" at bounding box center [924, 374] width 35 height 35
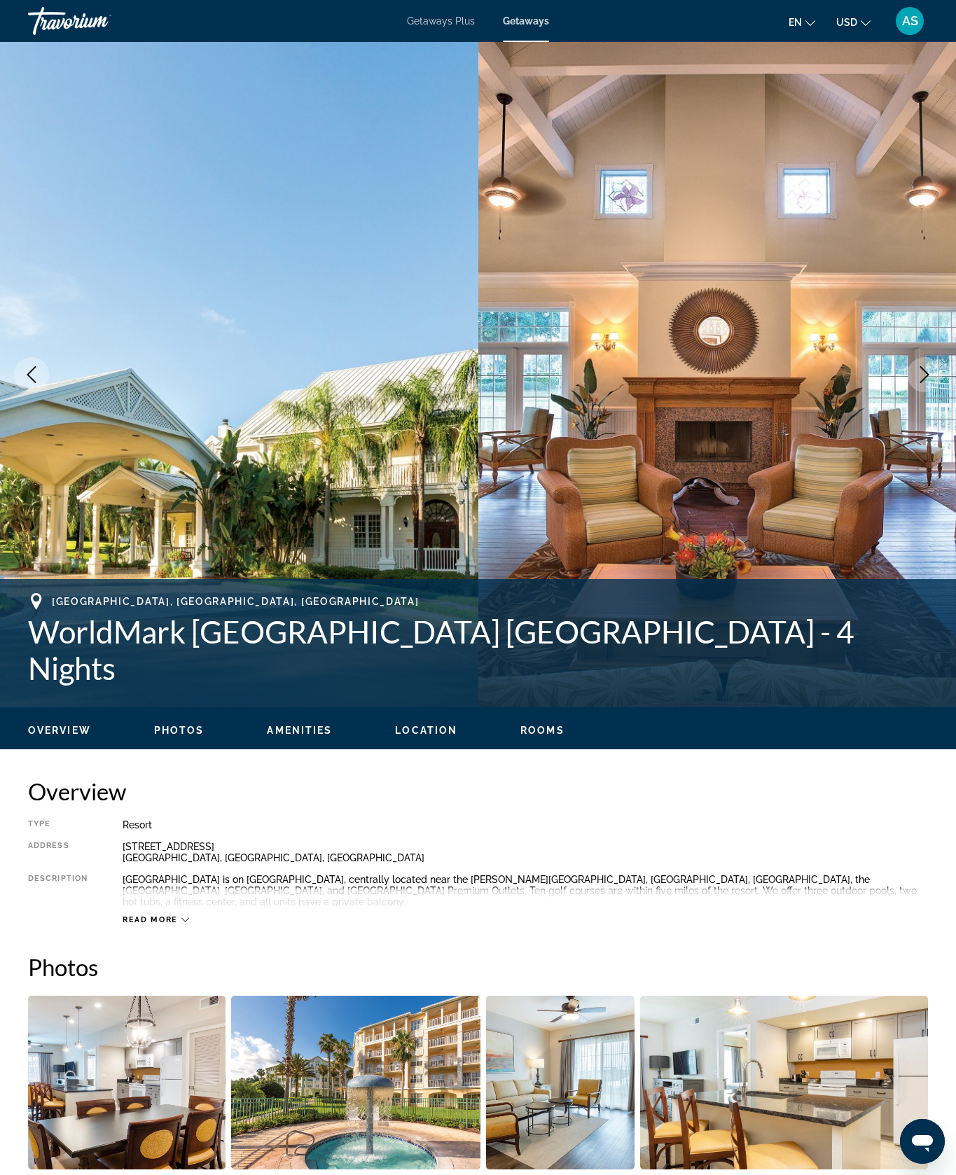
click at [918, 392] on button "Next image" at bounding box center [924, 374] width 35 height 35
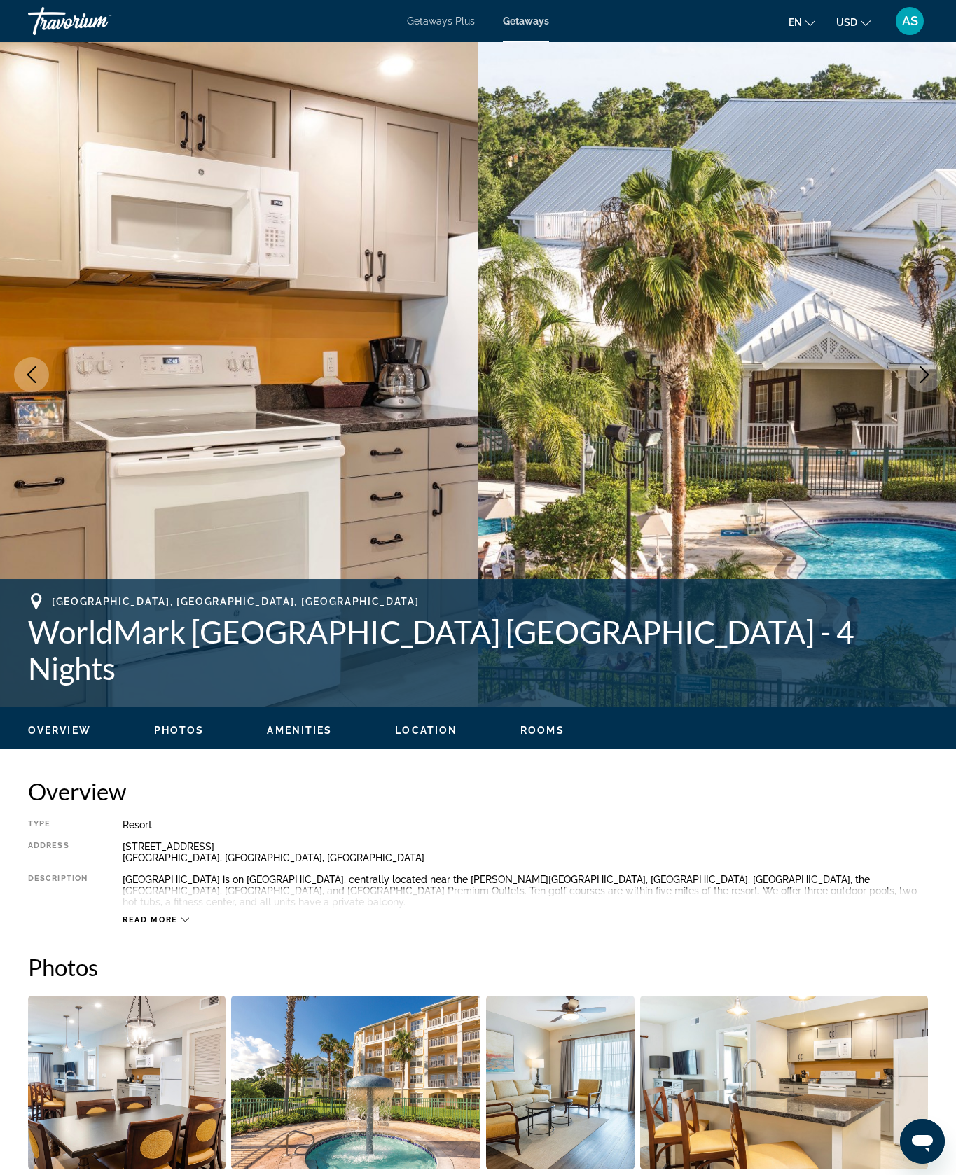
click at [925, 392] on button "Next image" at bounding box center [924, 374] width 35 height 35
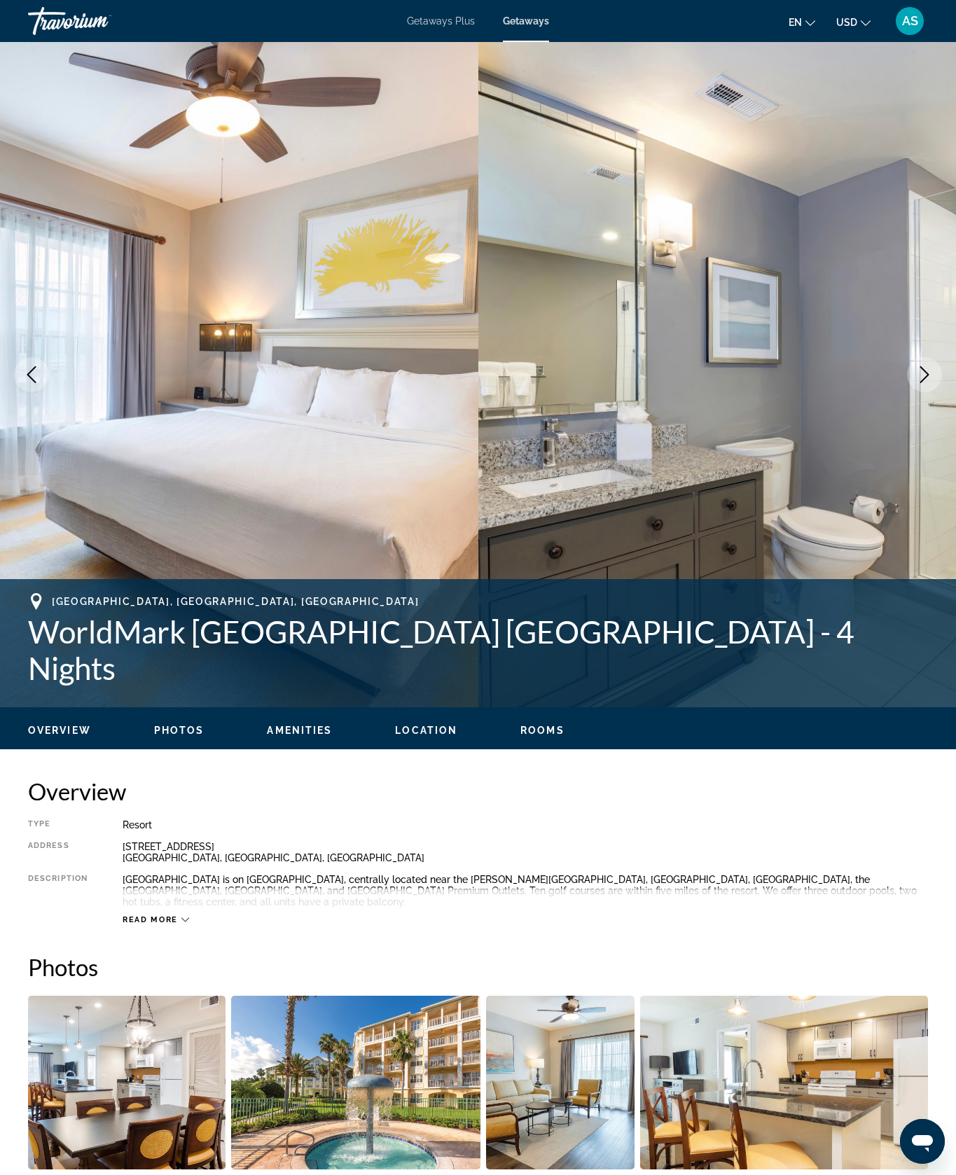
click at [921, 392] on button "Next image" at bounding box center [924, 374] width 35 height 35
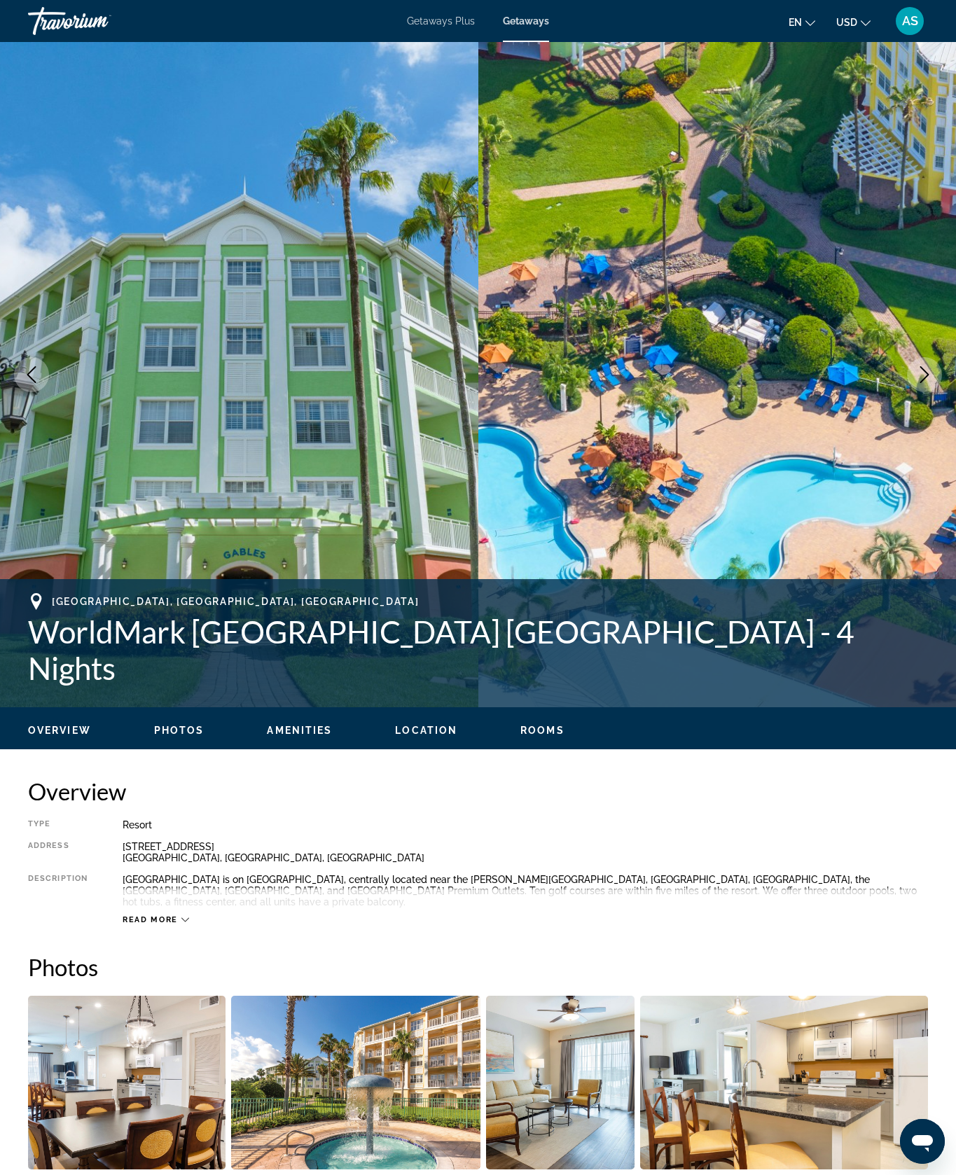
click at [921, 392] on button "Next image" at bounding box center [924, 374] width 35 height 35
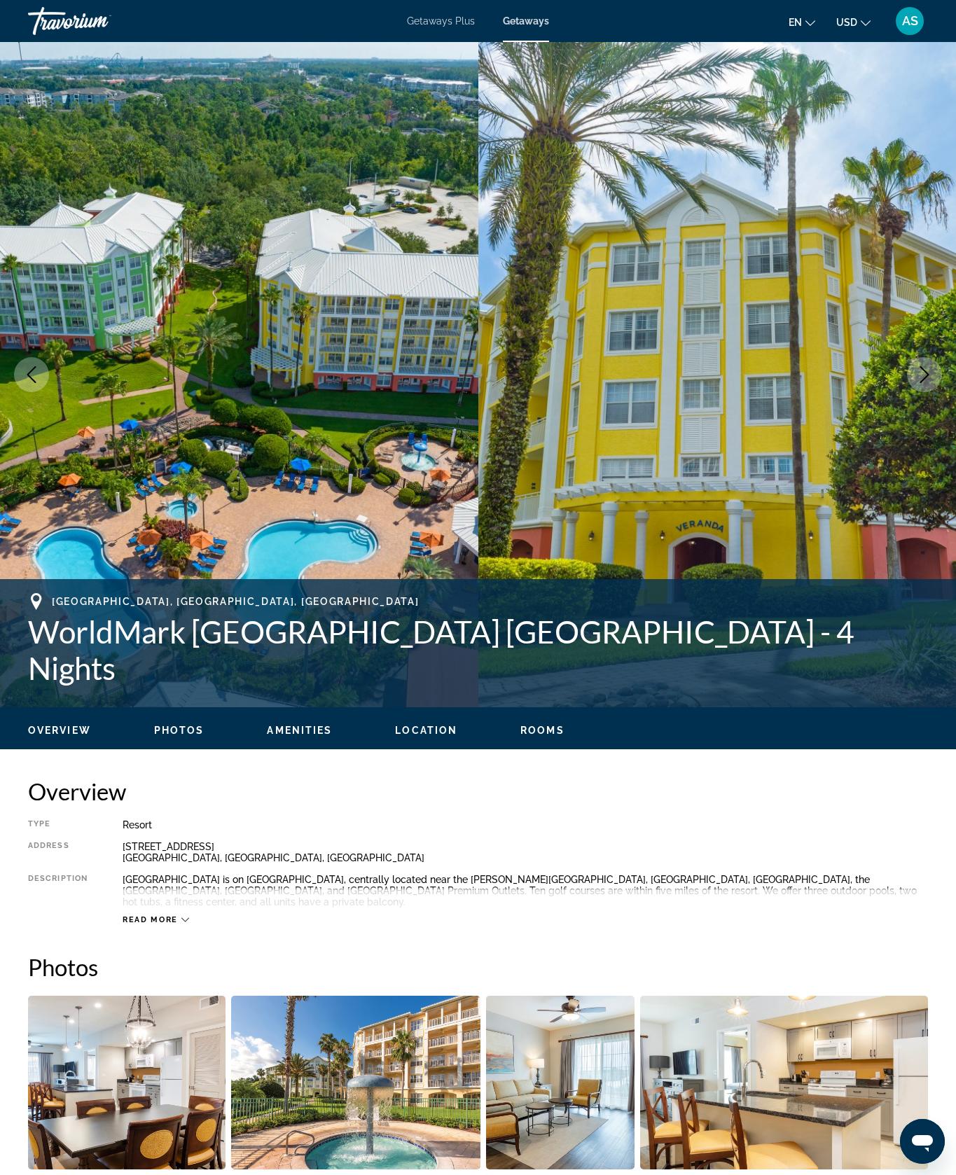
click at [922, 392] on button "Next image" at bounding box center [924, 374] width 35 height 35
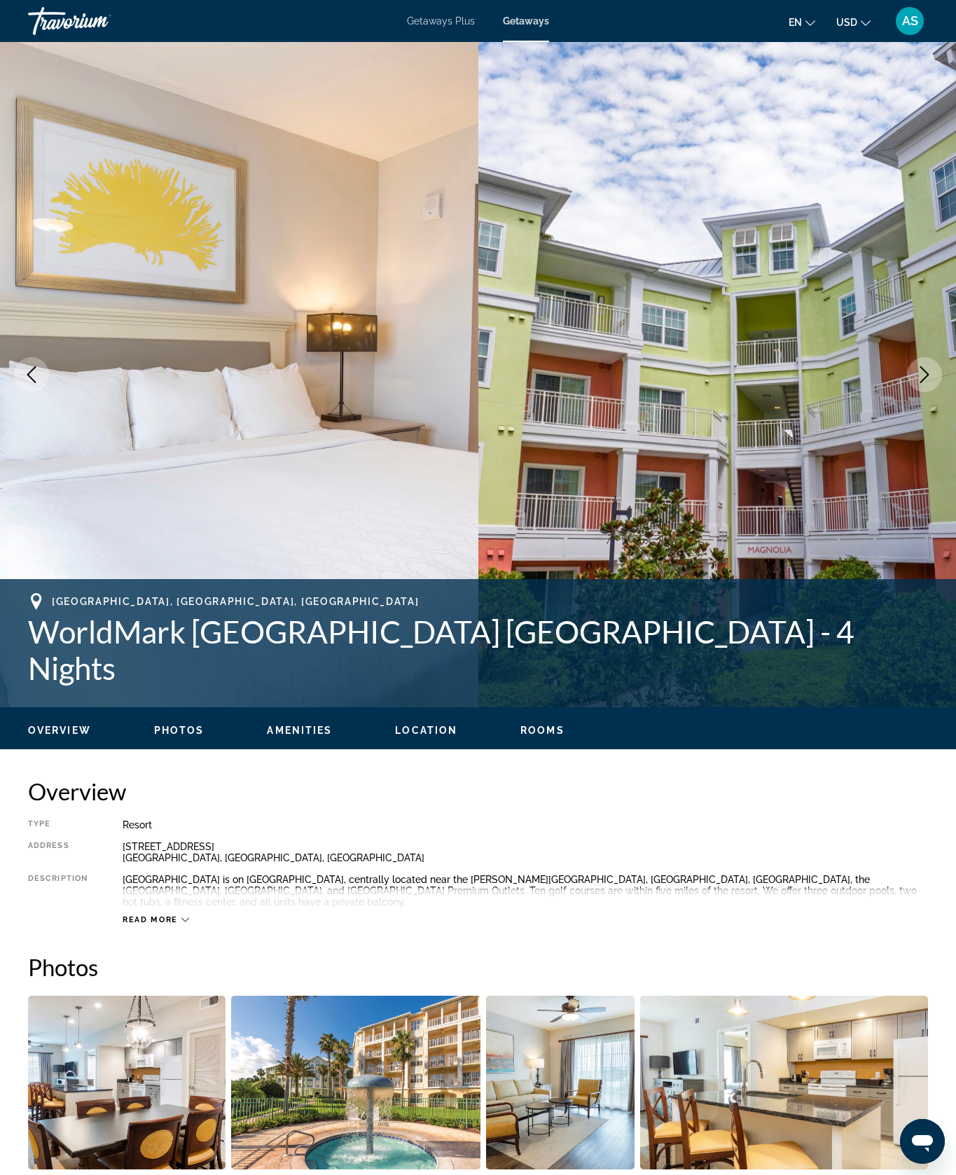
click at [924, 392] on button "Next image" at bounding box center [924, 374] width 35 height 35
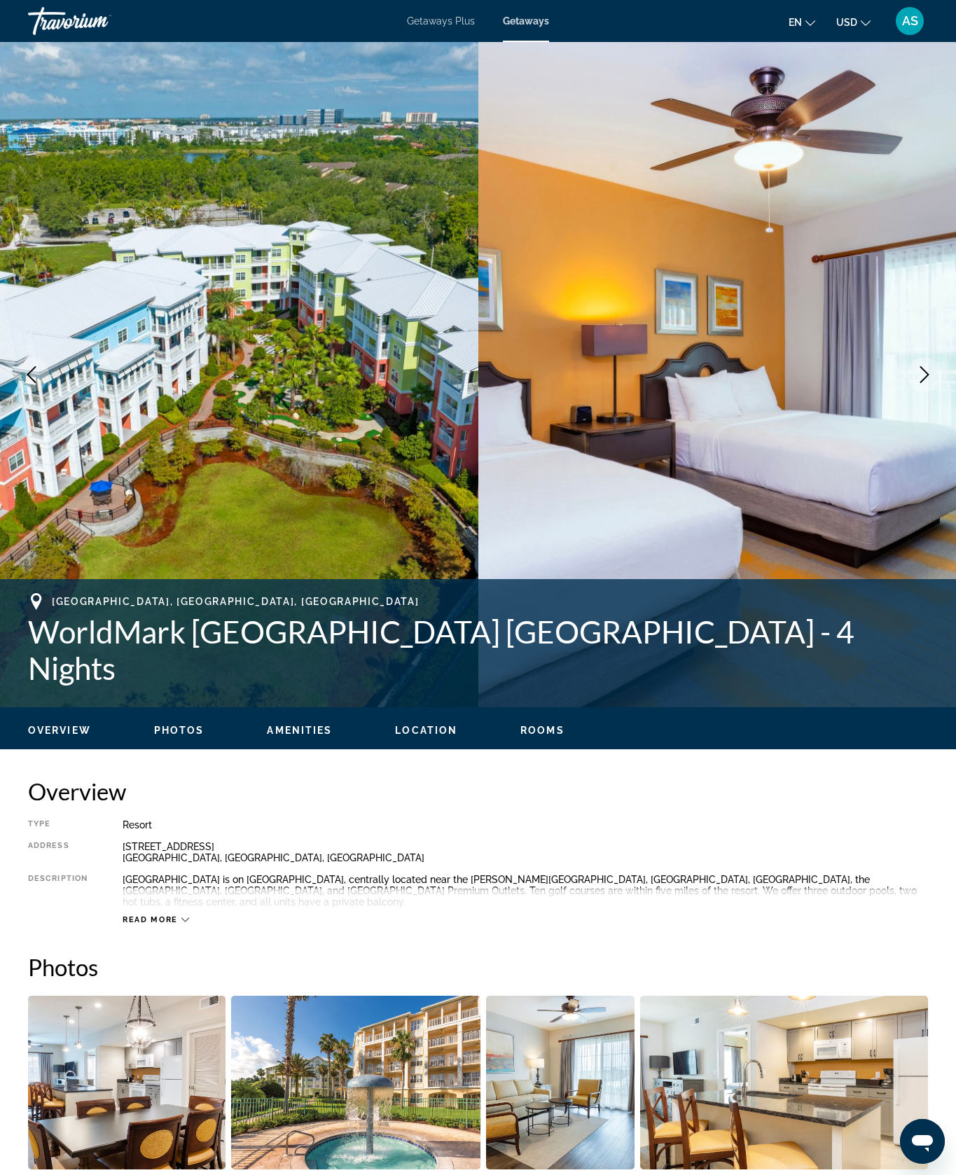
click at [924, 383] on icon "Next image" at bounding box center [924, 374] width 17 height 17
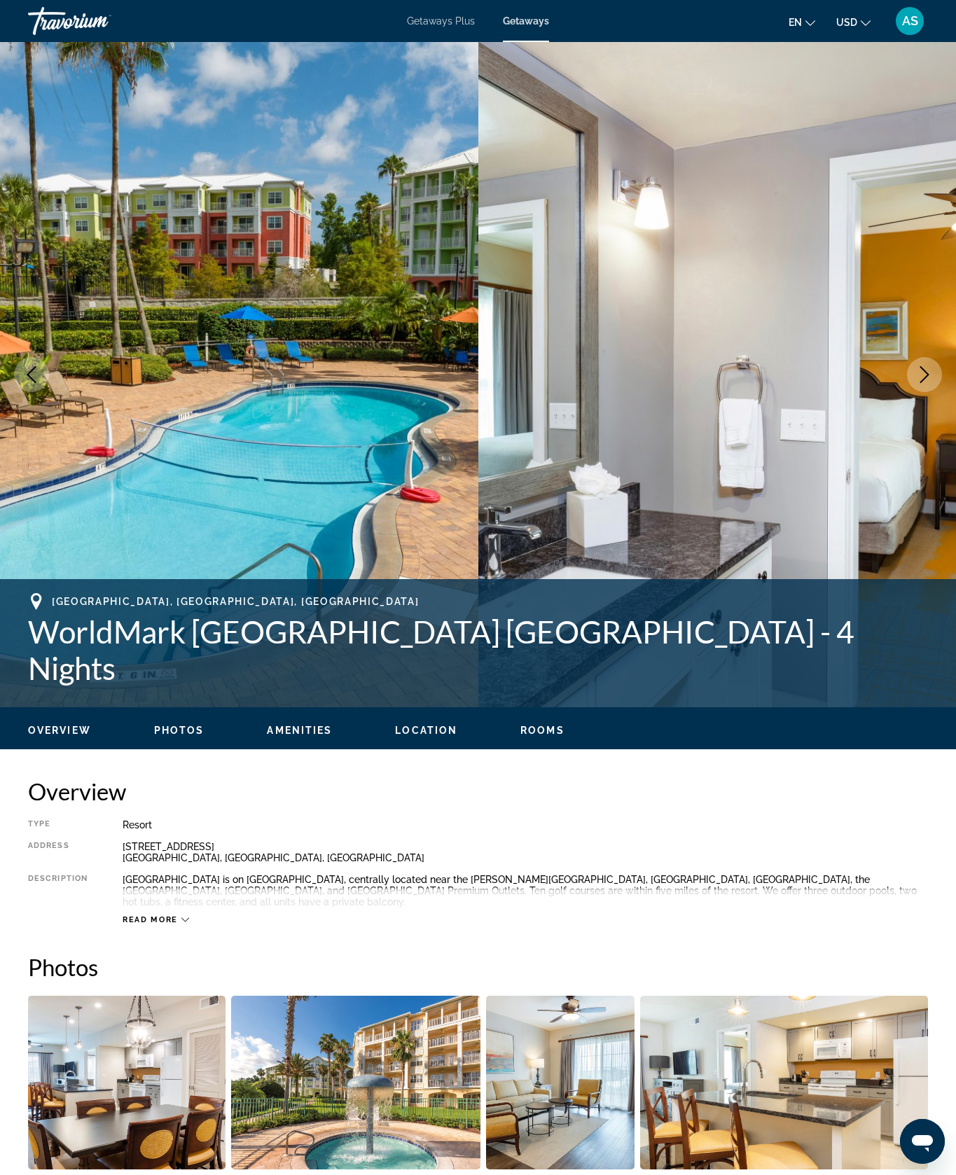
click at [919, 392] on button "Next image" at bounding box center [924, 374] width 35 height 35
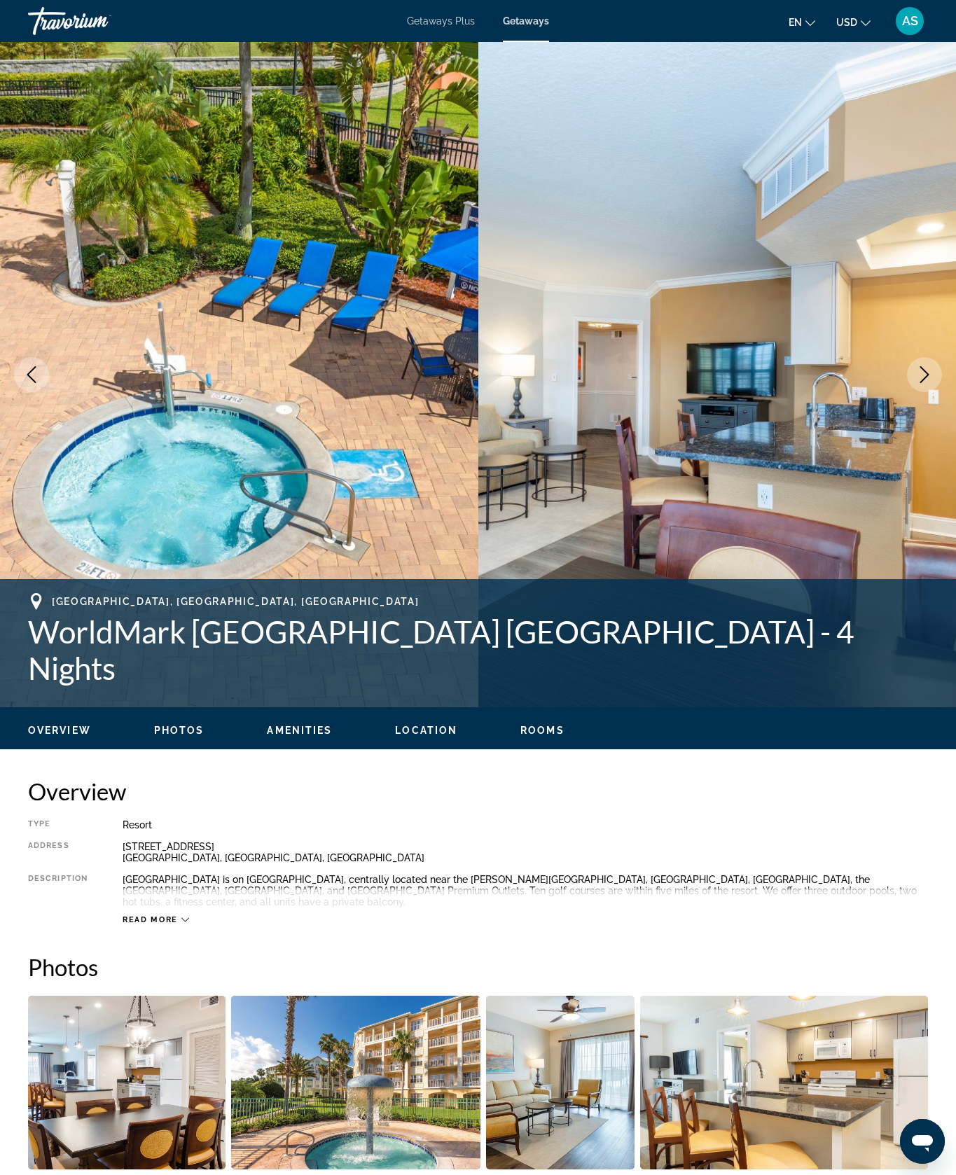
click at [930, 392] on button "Next image" at bounding box center [924, 374] width 35 height 35
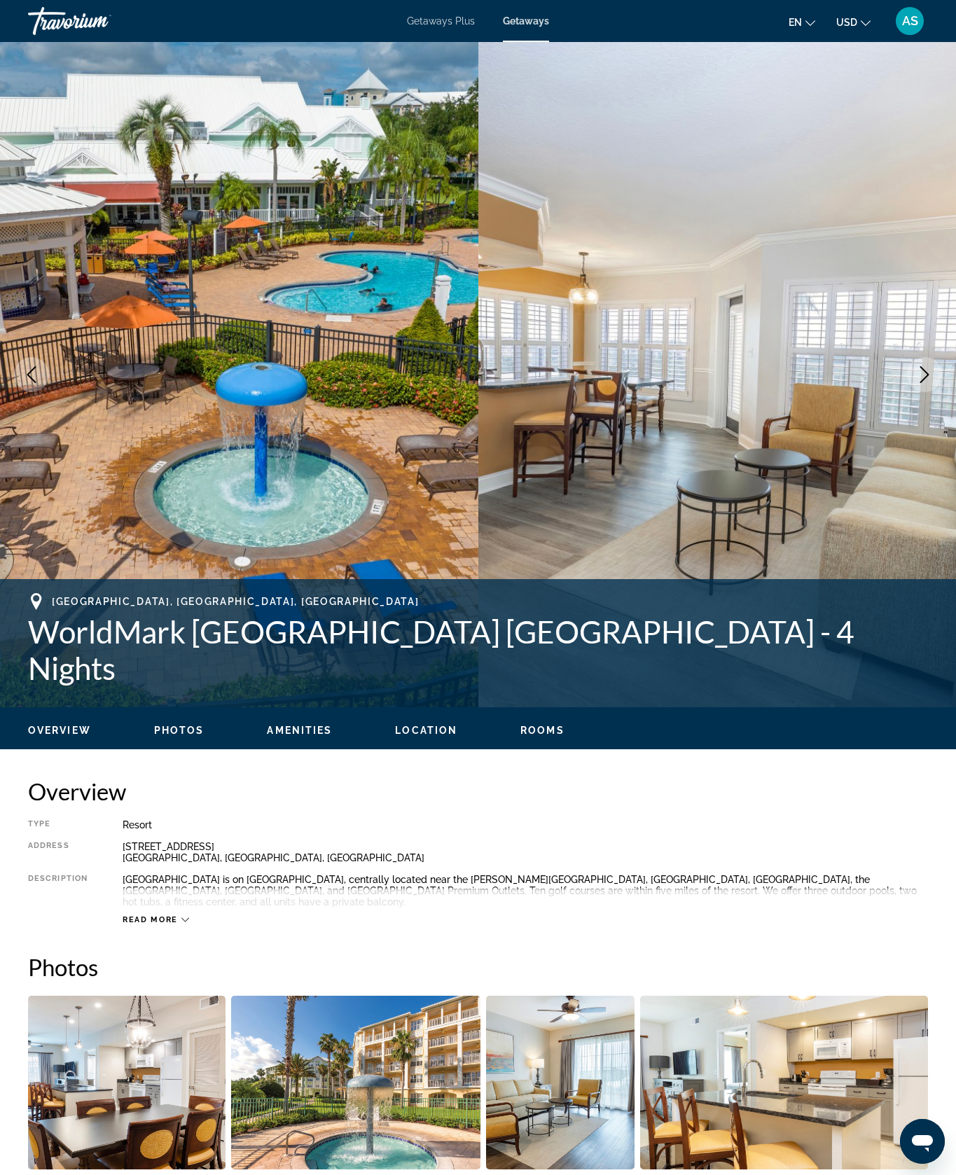
click at [925, 392] on button "Next image" at bounding box center [924, 374] width 35 height 35
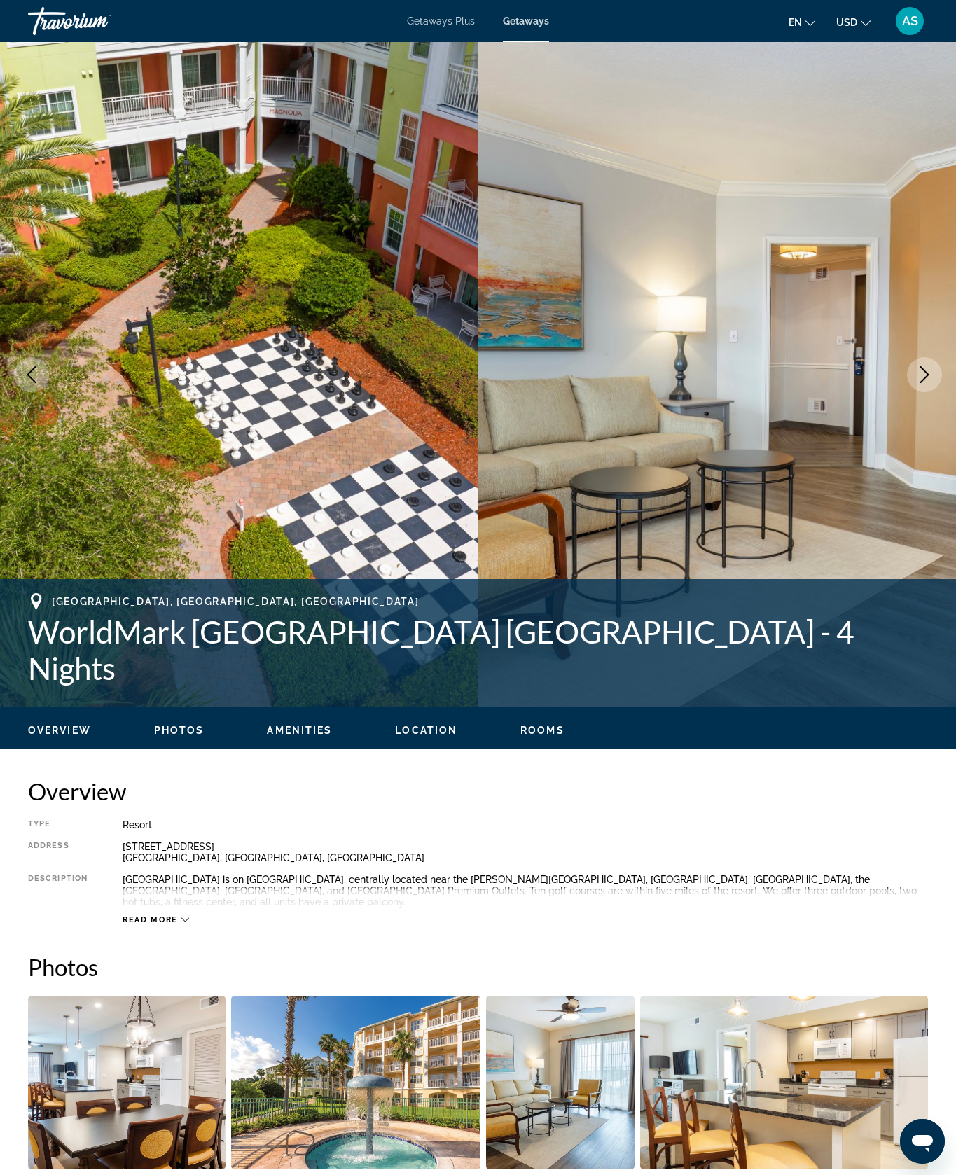
click at [925, 392] on button "Next image" at bounding box center [924, 374] width 35 height 35
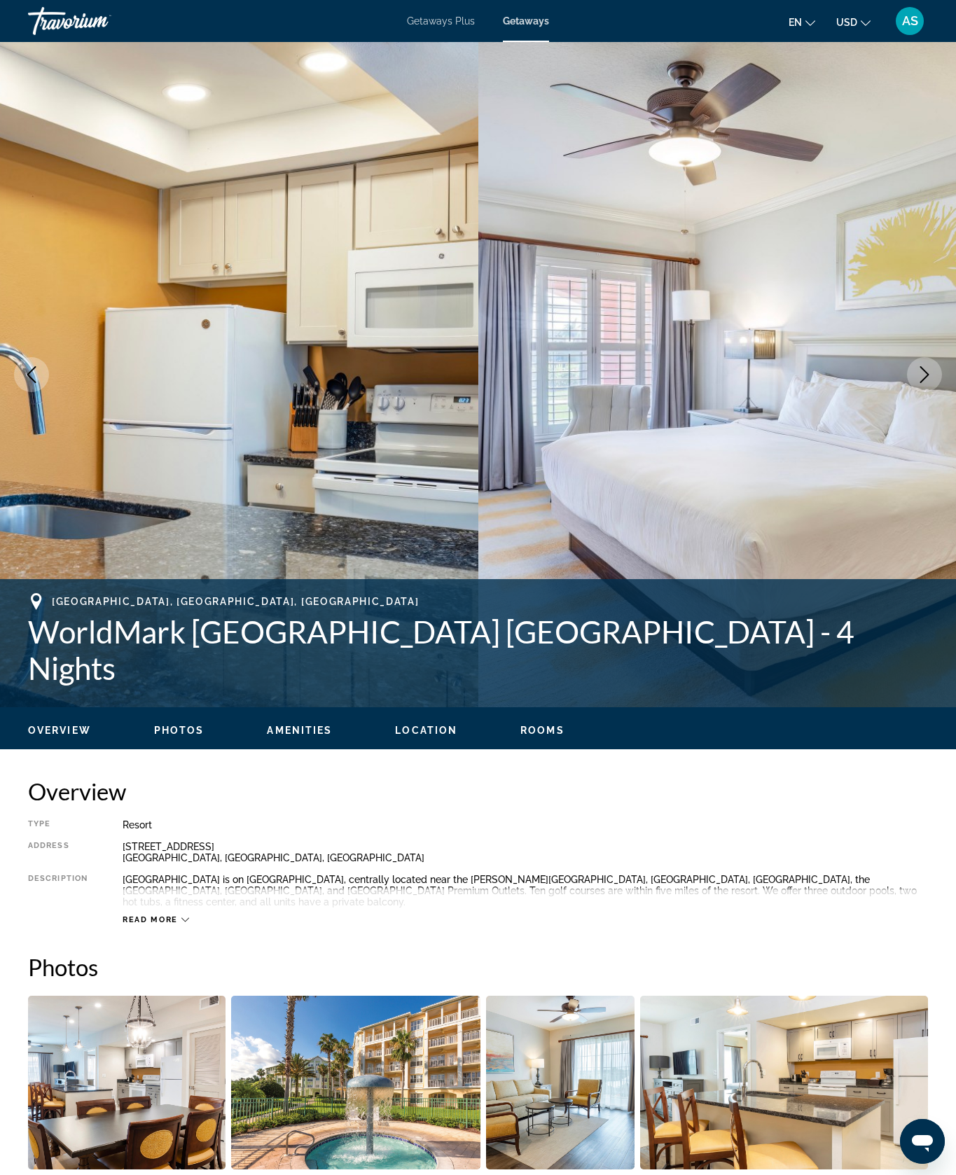
click at [925, 383] on icon "Next image" at bounding box center [924, 374] width 17 height 17
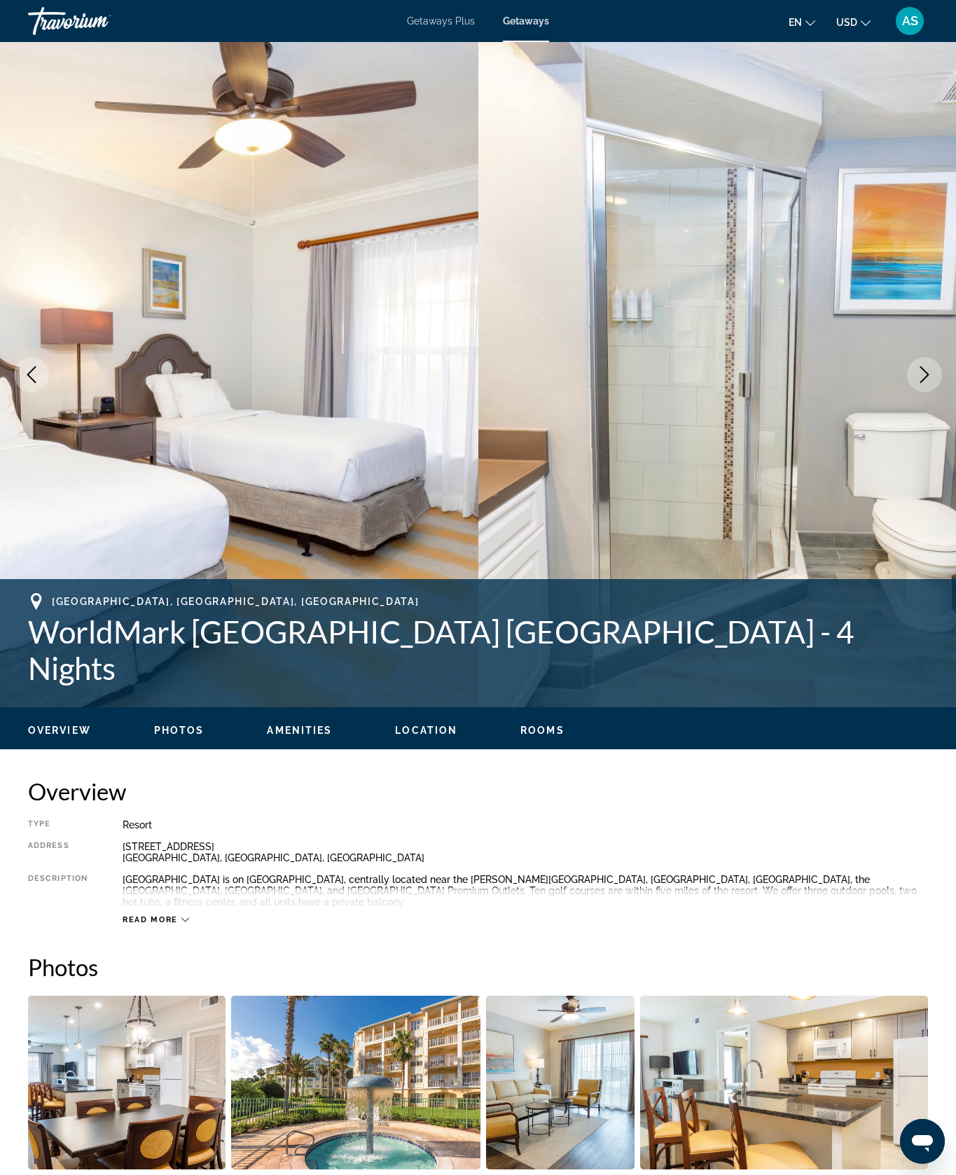
click at [925, 392] on button "Next image" at bounding box center [924, 374] width 35 height 35
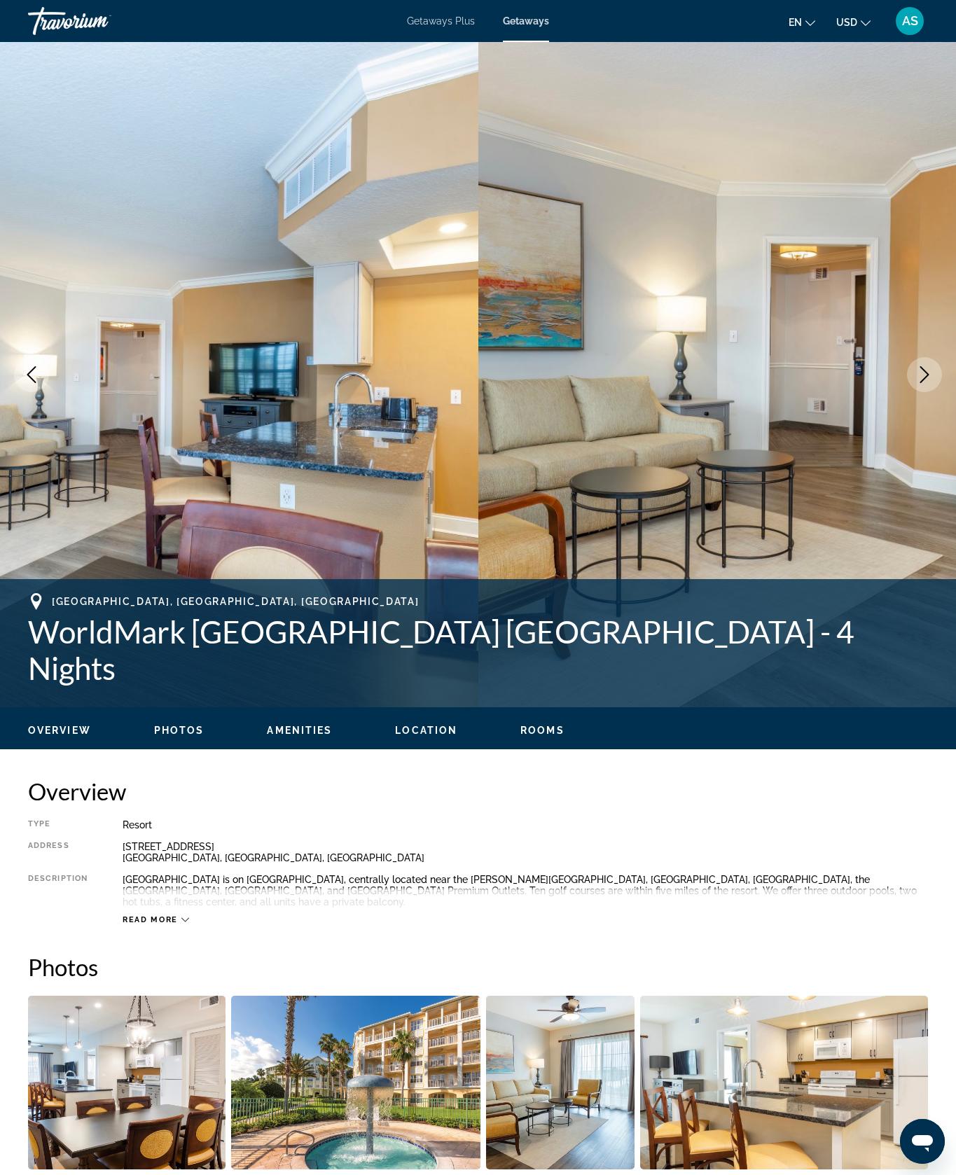
click at [928, 392] on button "Next image" at bounding box center [924, 374] width 35 height 35
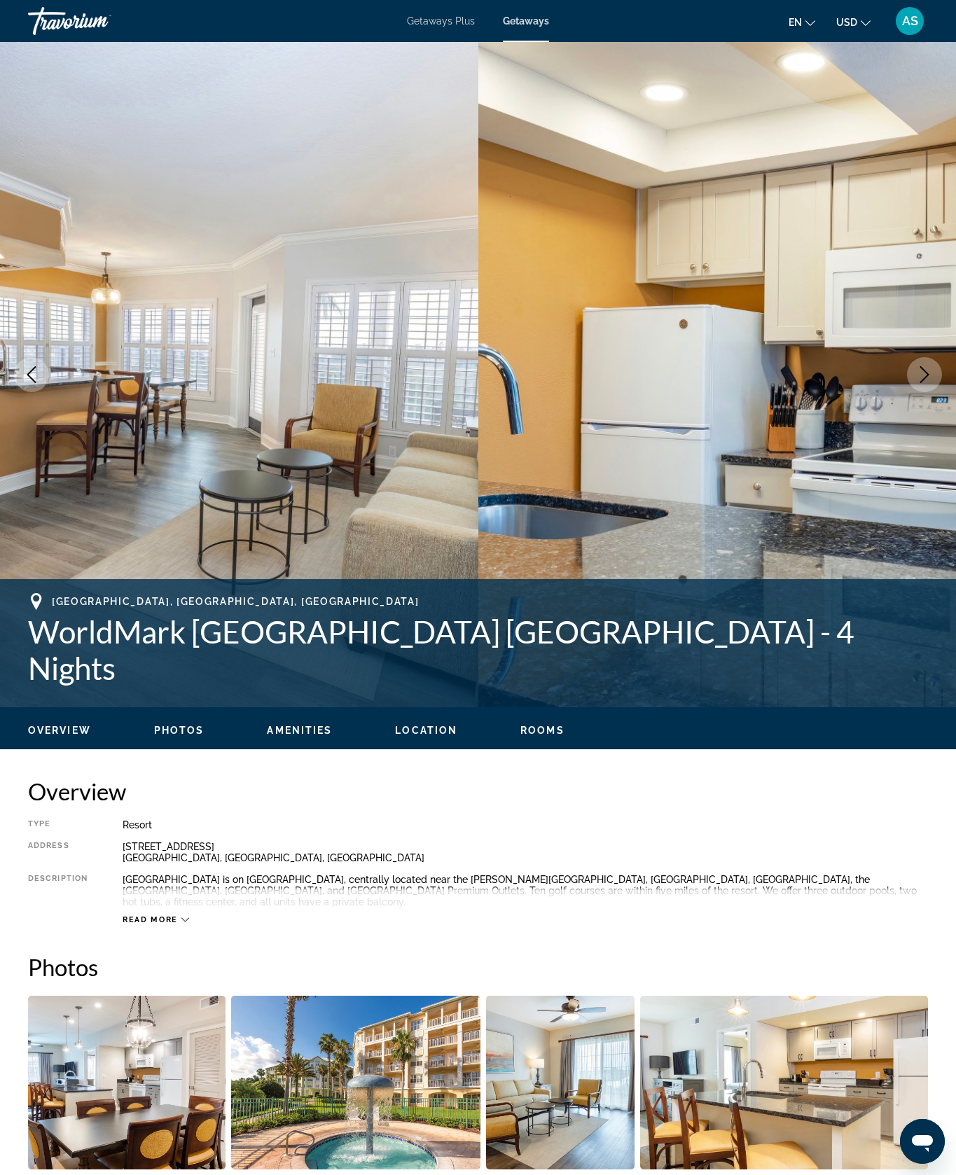
click at [925, 392] on button "Next image" at bounding box center [924, 374] width 35 height 35
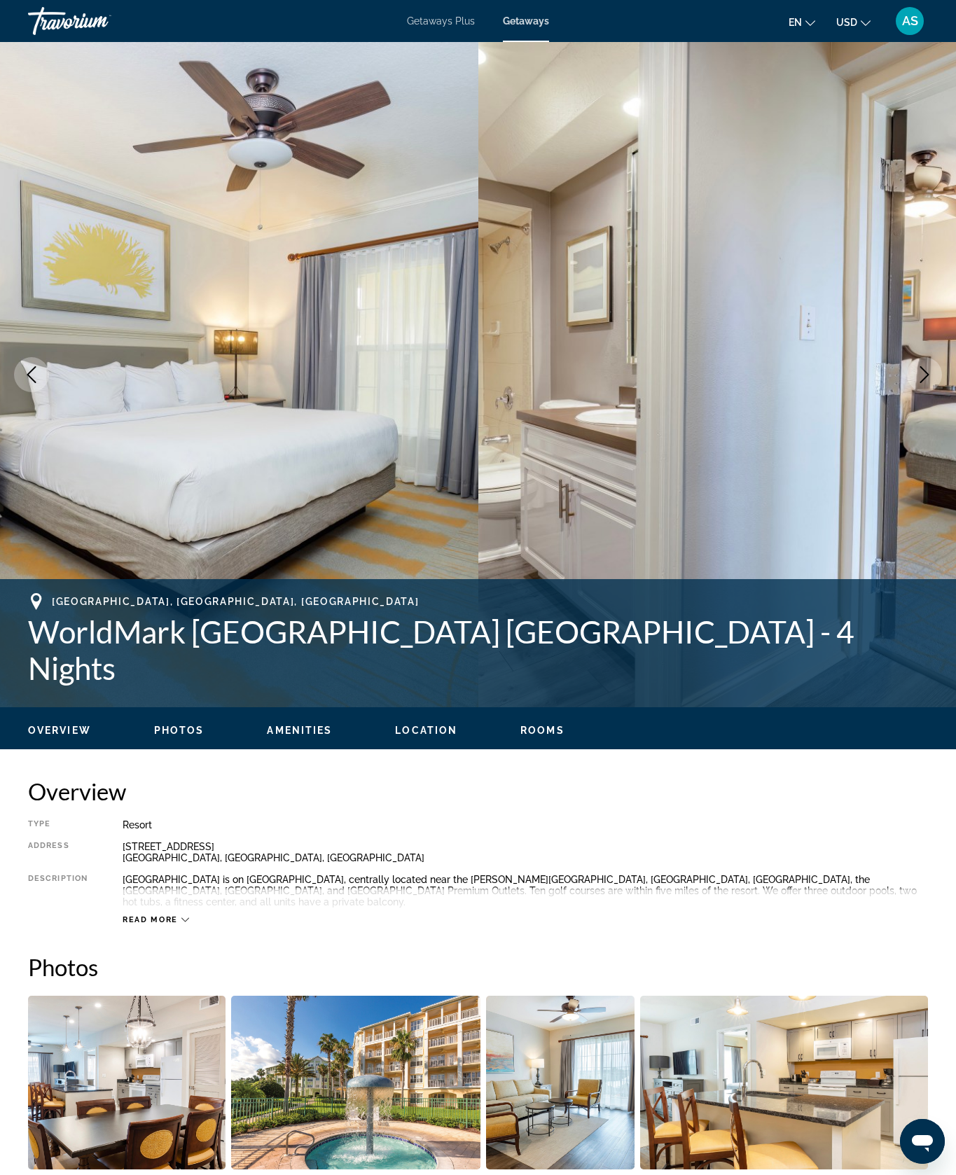
click at [924, 392] on button "Next image" at bounding box center [924, 374] width 35 height 35
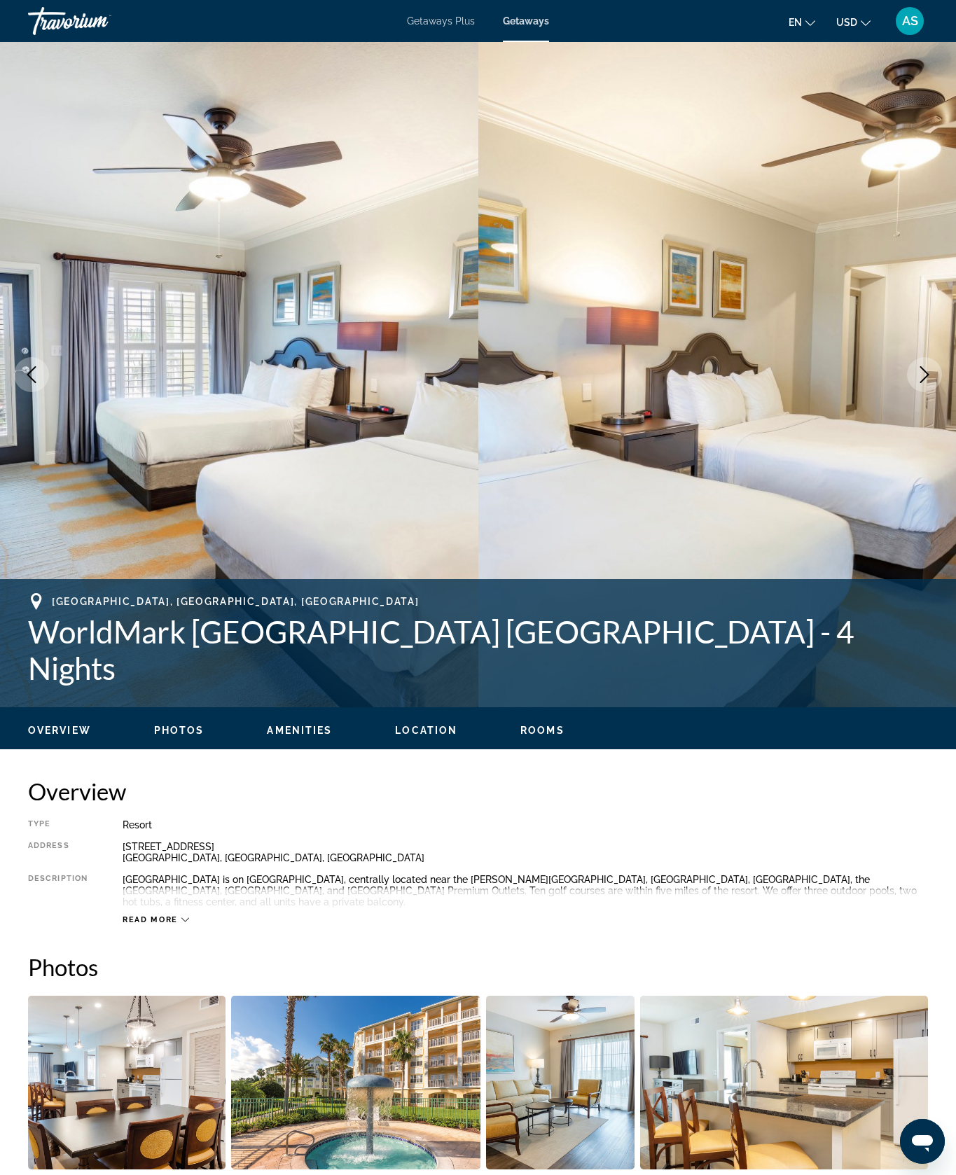
click at [925, 392] on button "Next image" at bounding box center [924, 374] width 35 height 35
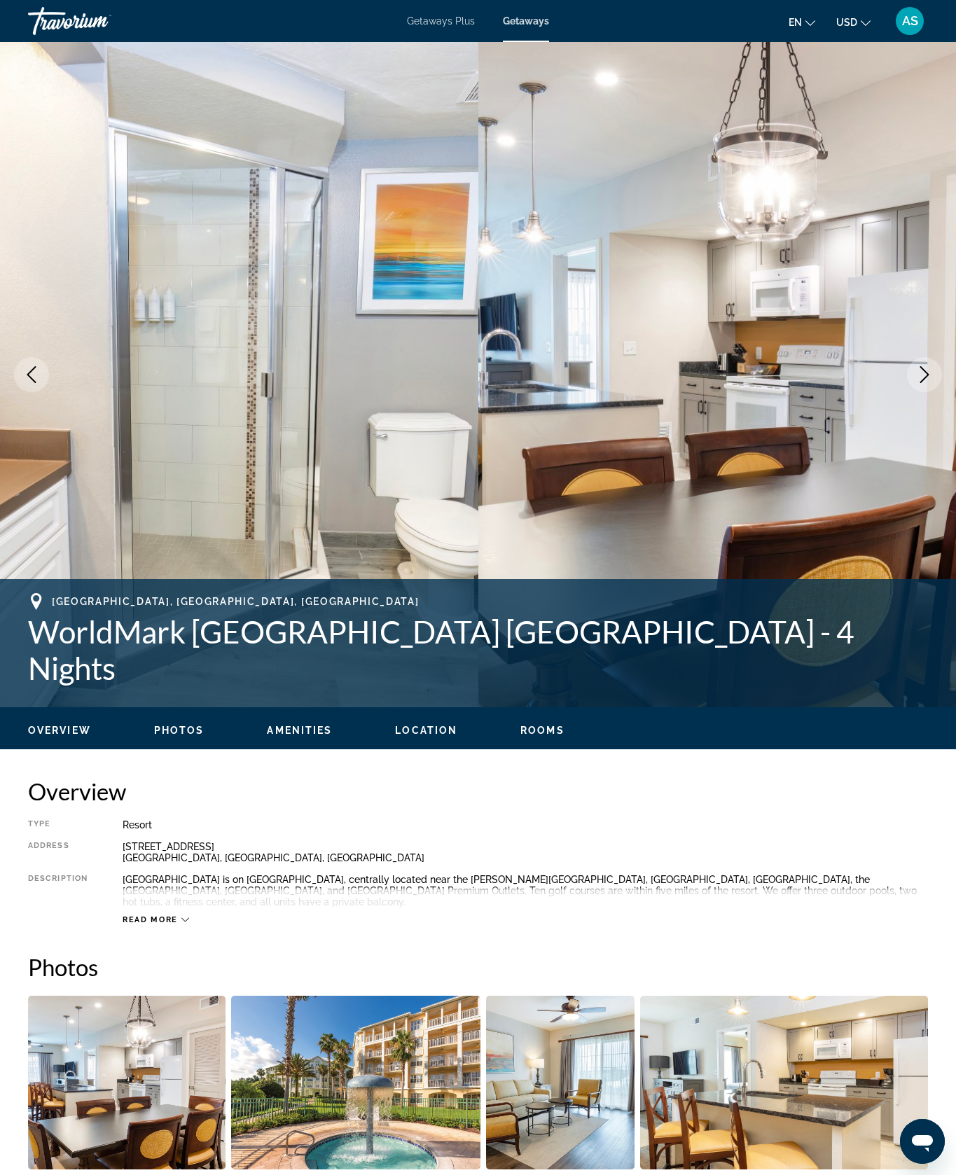
click at [925, 392] on button "Next image" at bounding box center [924, 374] width 35 height 35
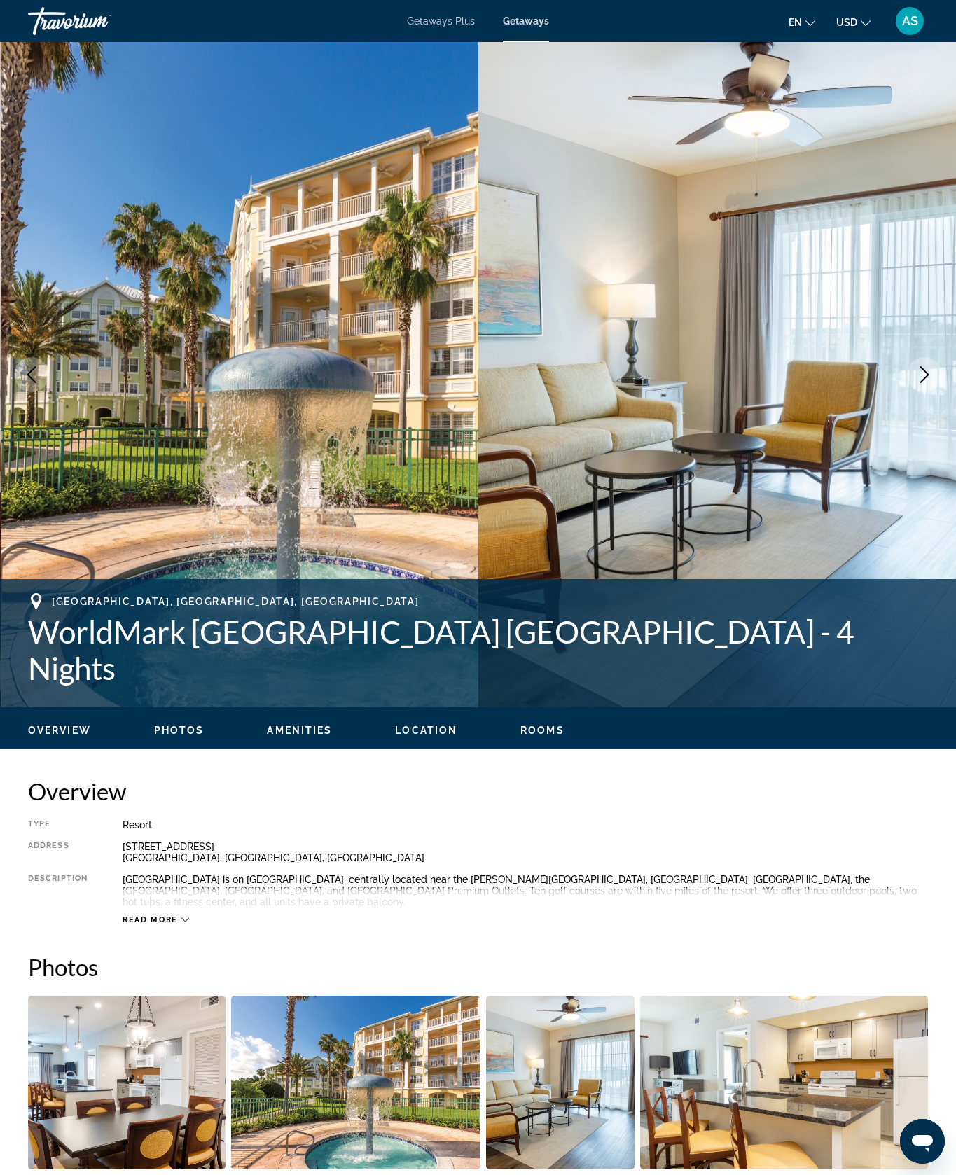
click at [920, 383] on icon "Next image" at bounding box center [924, 374] width 17 height 17
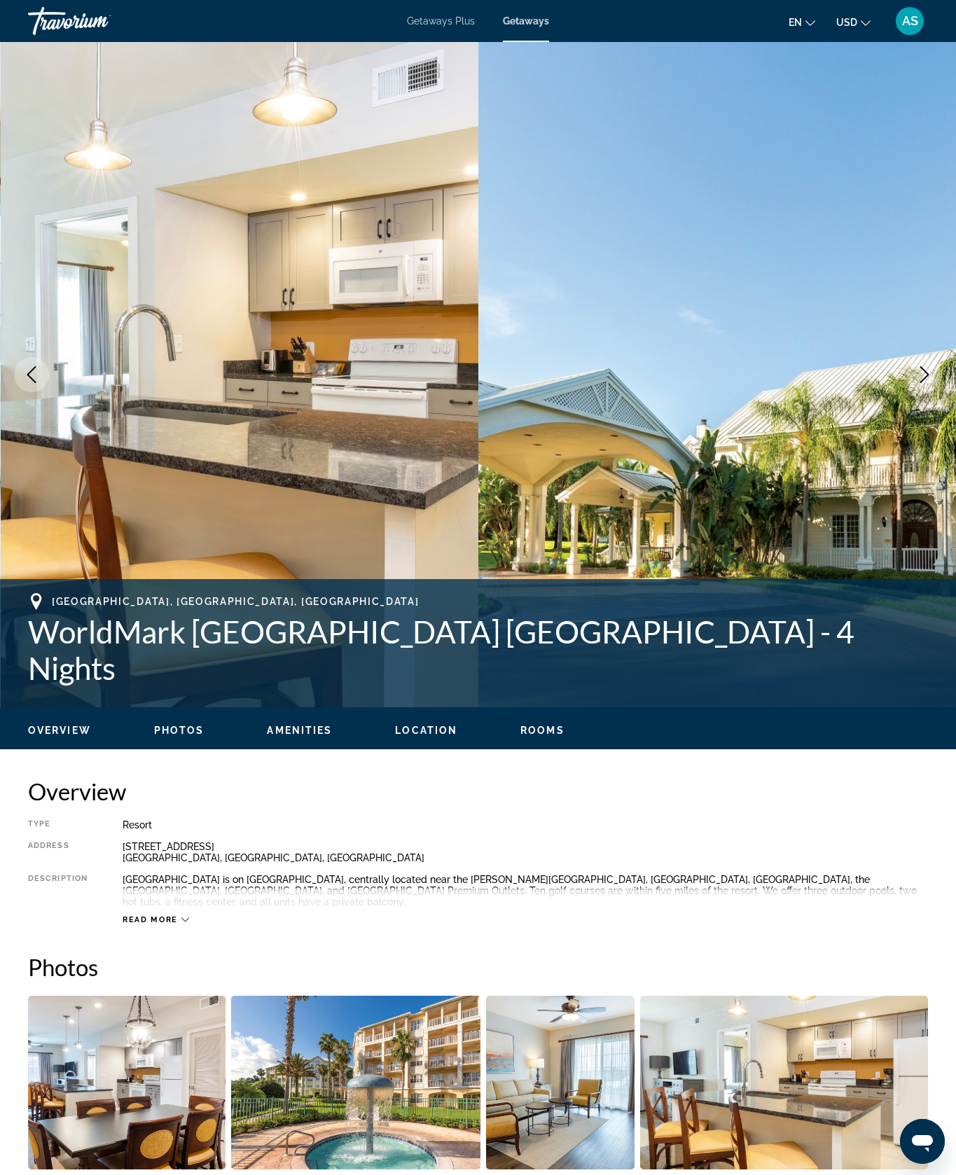
click at [920, 383] on icon "Next image" at bounding box center [924, 374] width 17 height 17
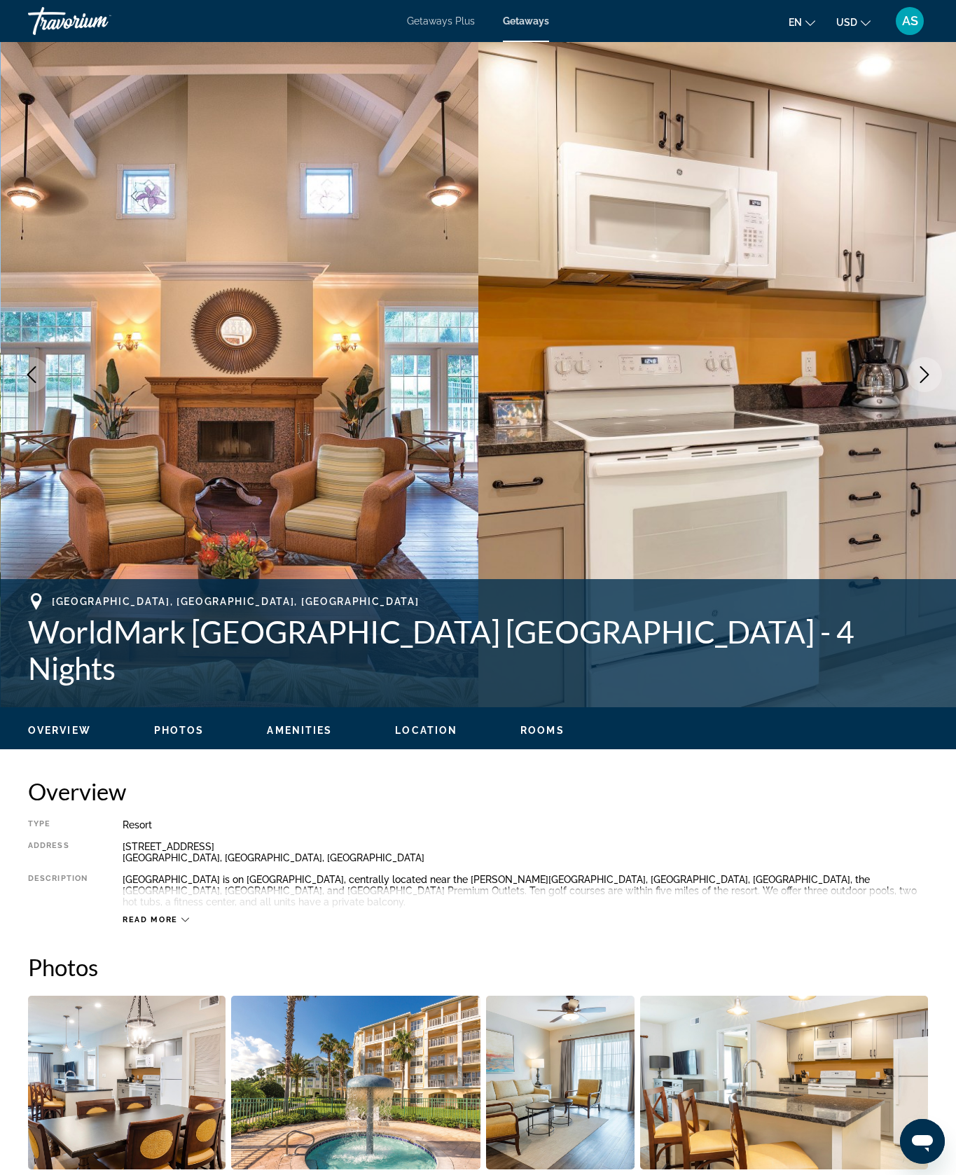
click at [924, 392] on button "Next image" at bounding box center [924, 374] width 35 height 35
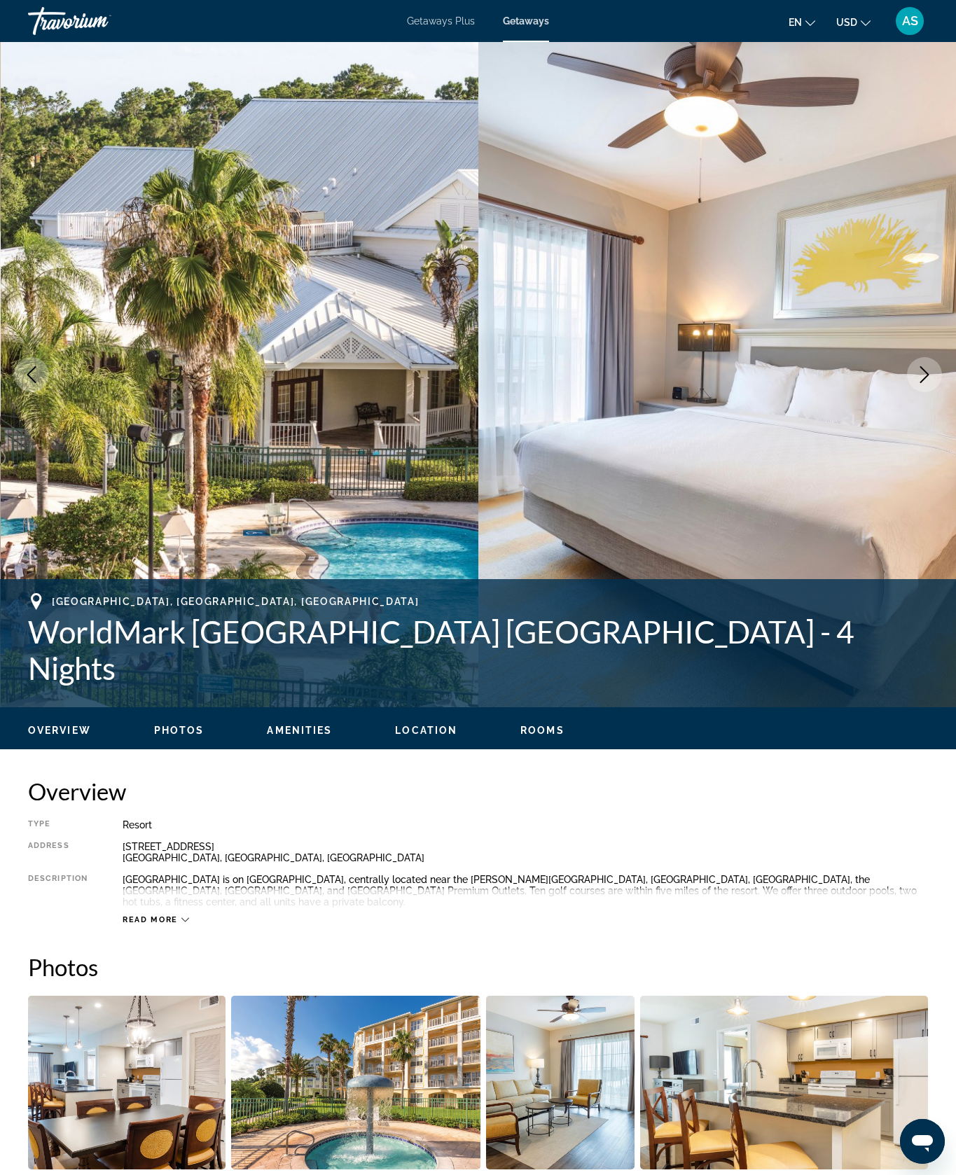
click at [932, 392] on button "Next image" at bounding box center [924, 374] width 35 height 35
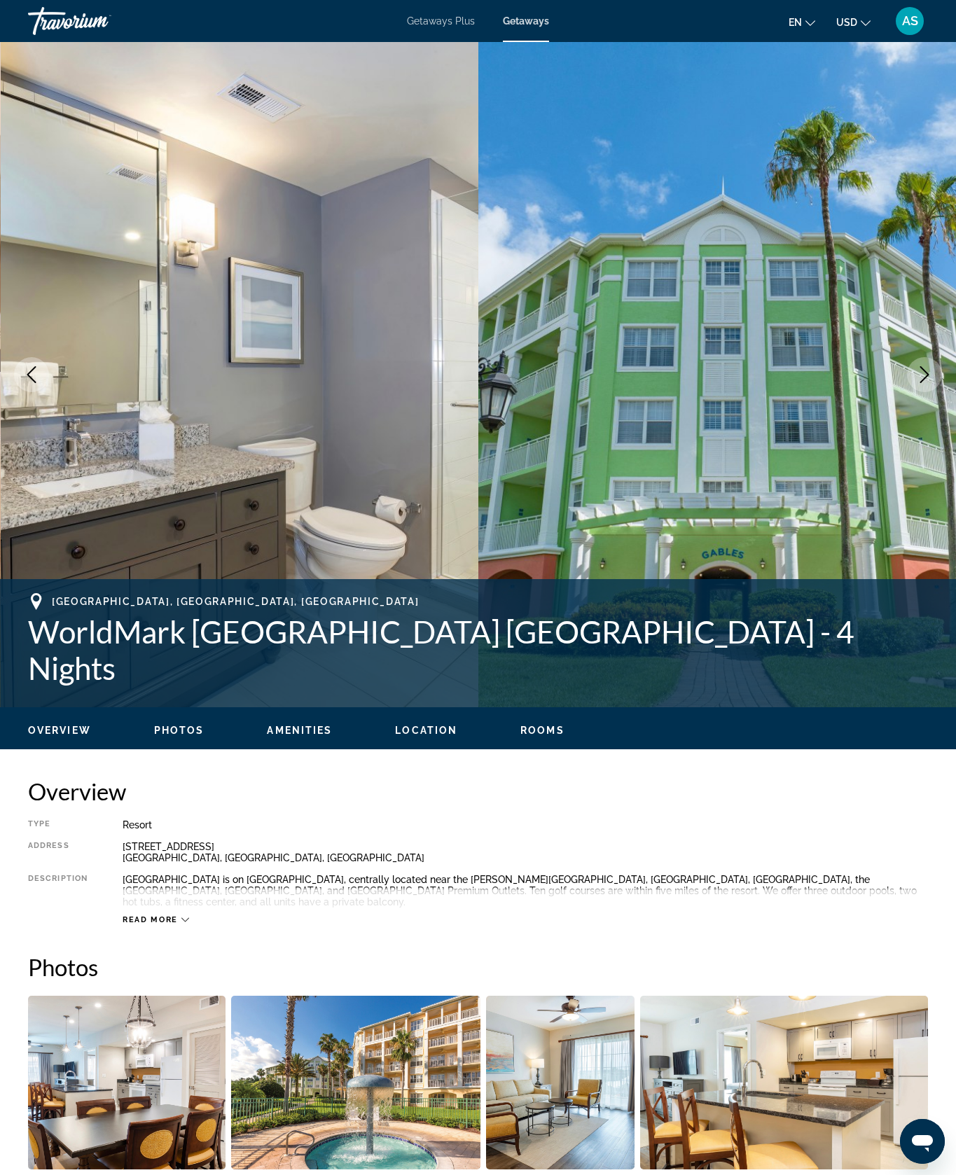
click at [930, 467] on img "Main content" at bounding box center [717, 374] width 478 height 665
click at [922, 392] on button "Next image" at bounding box center [924, 374] width 35 height 35
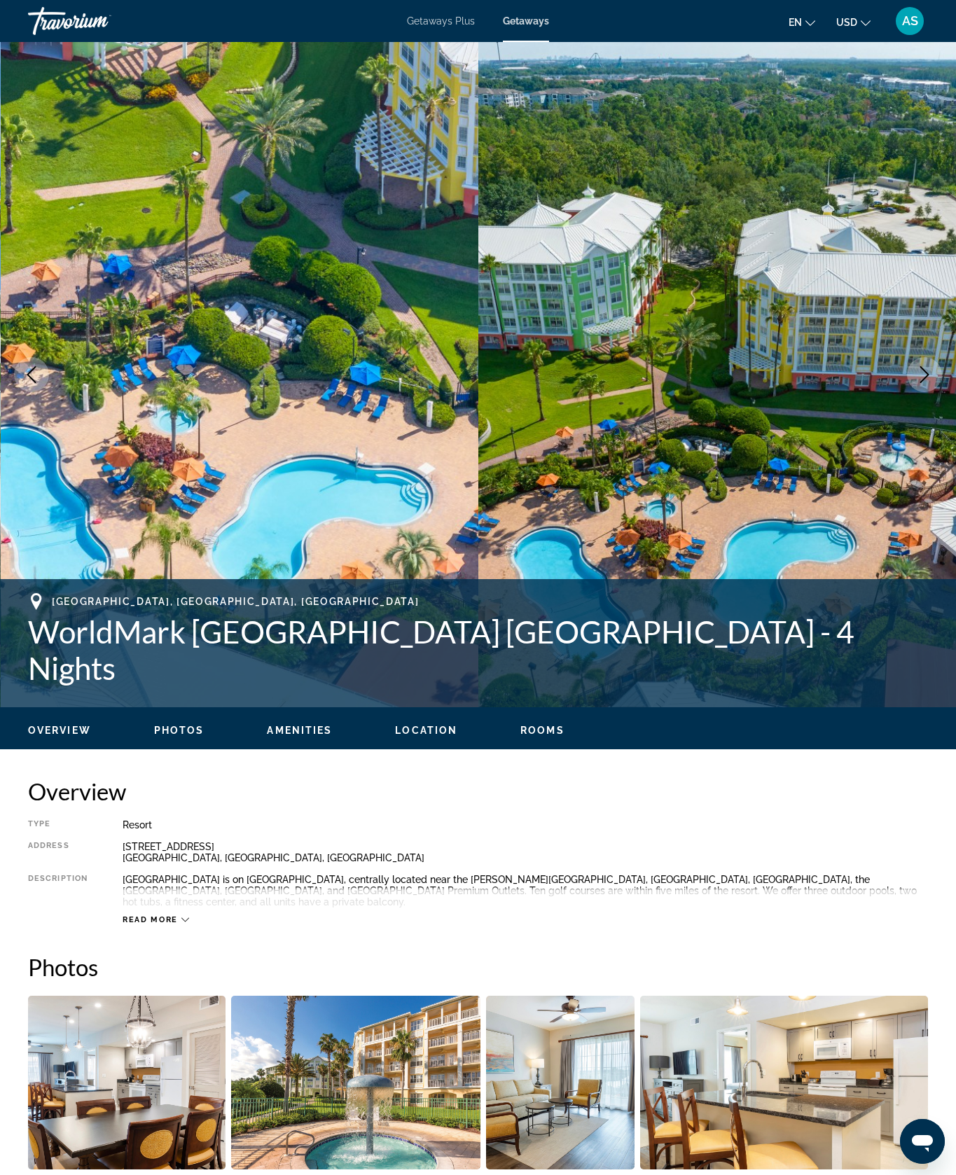
click at [927, 392] on button "Next image" at bounding box center [924, 374] width 35 height 35
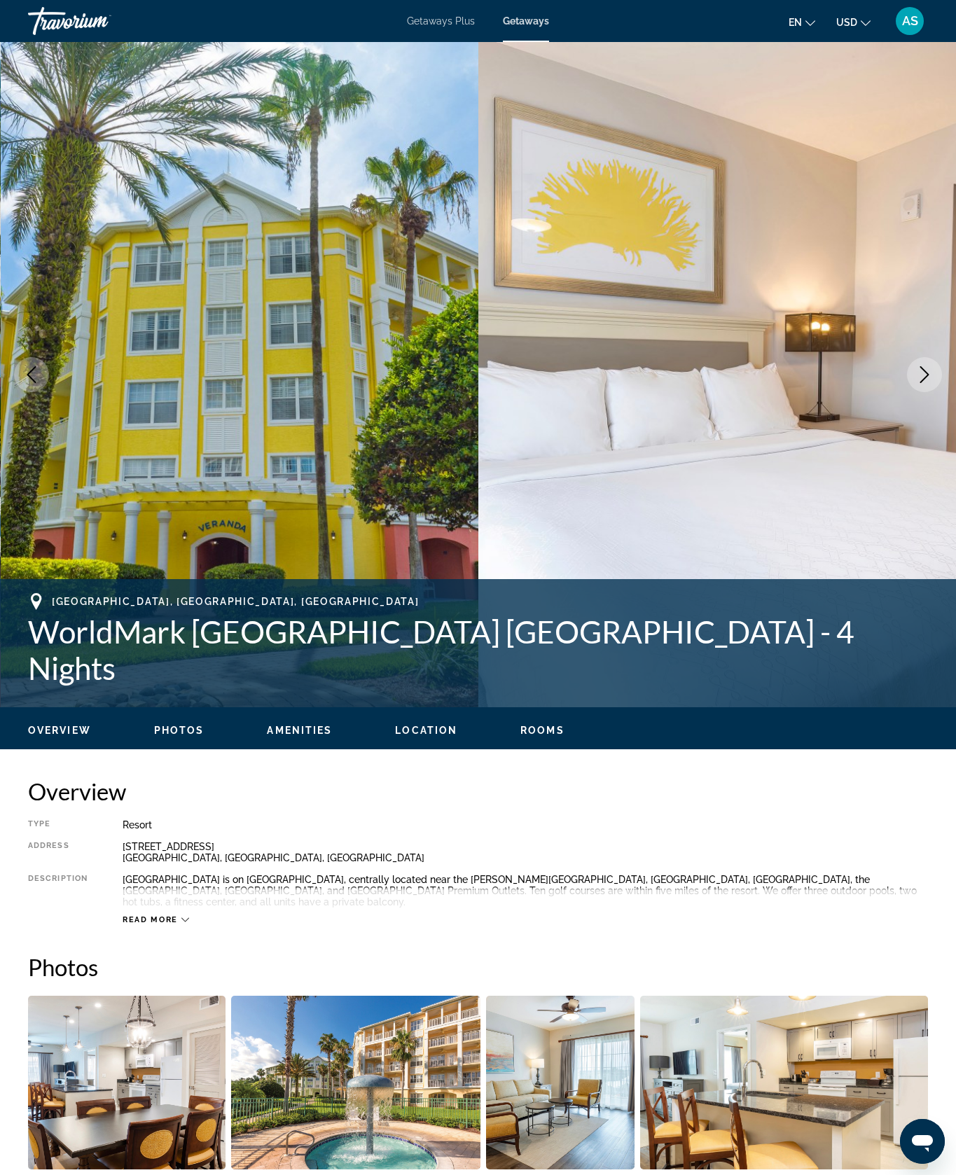
click at [927, 392] on button "Next image" at bounding box center [924, 374] width 35 height 35
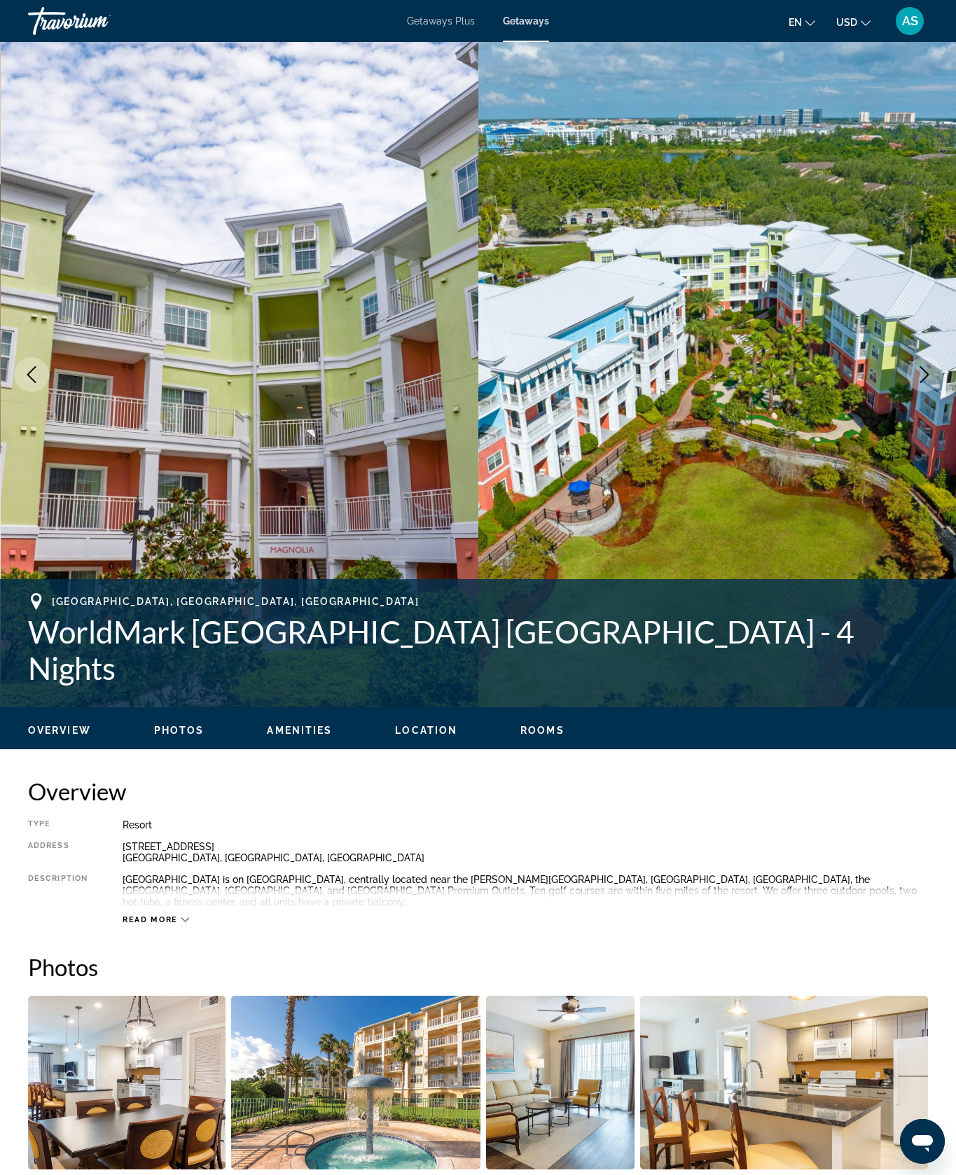
click at [935, 392] on button "Next image" at bounding box center [924, 374] width 35 height 35
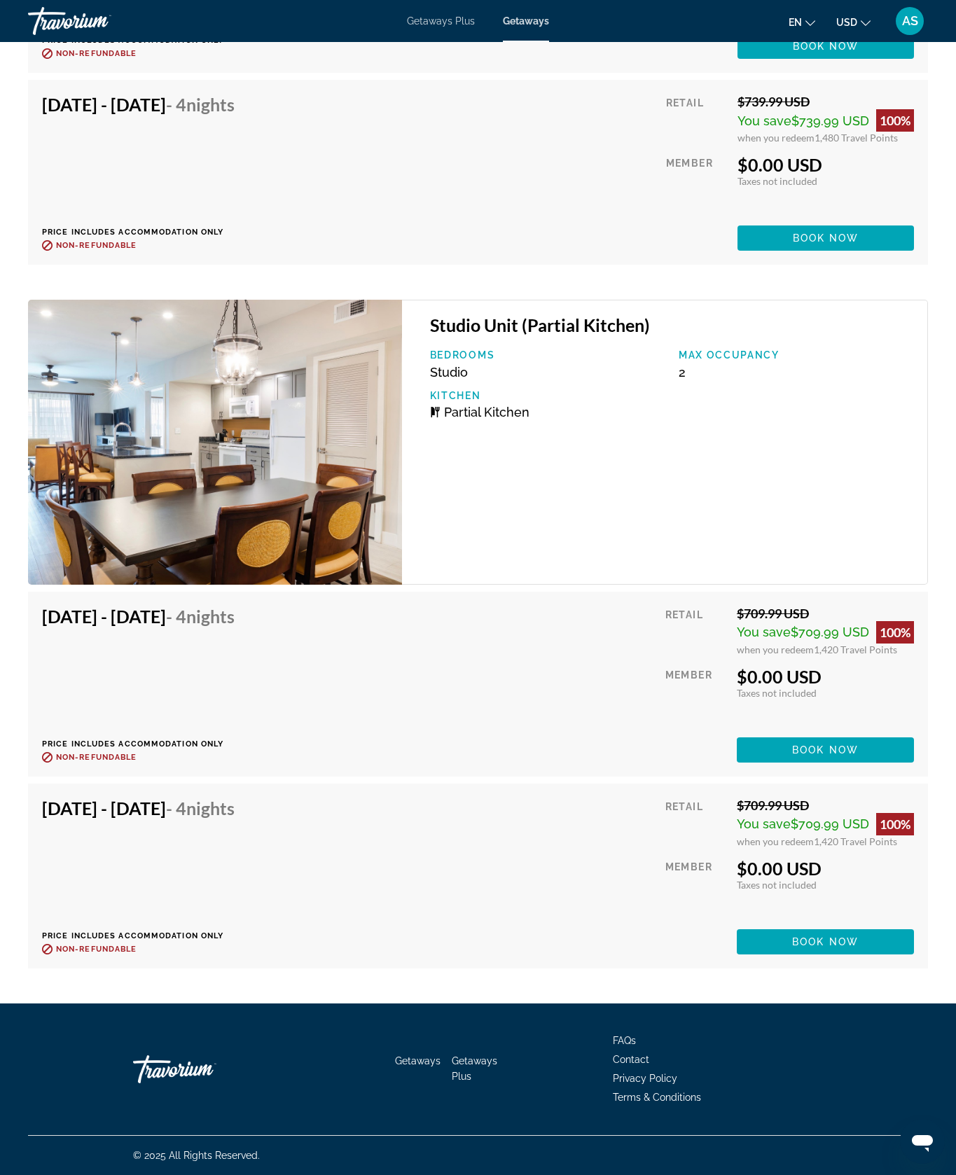
scroll to position [6034, 0]
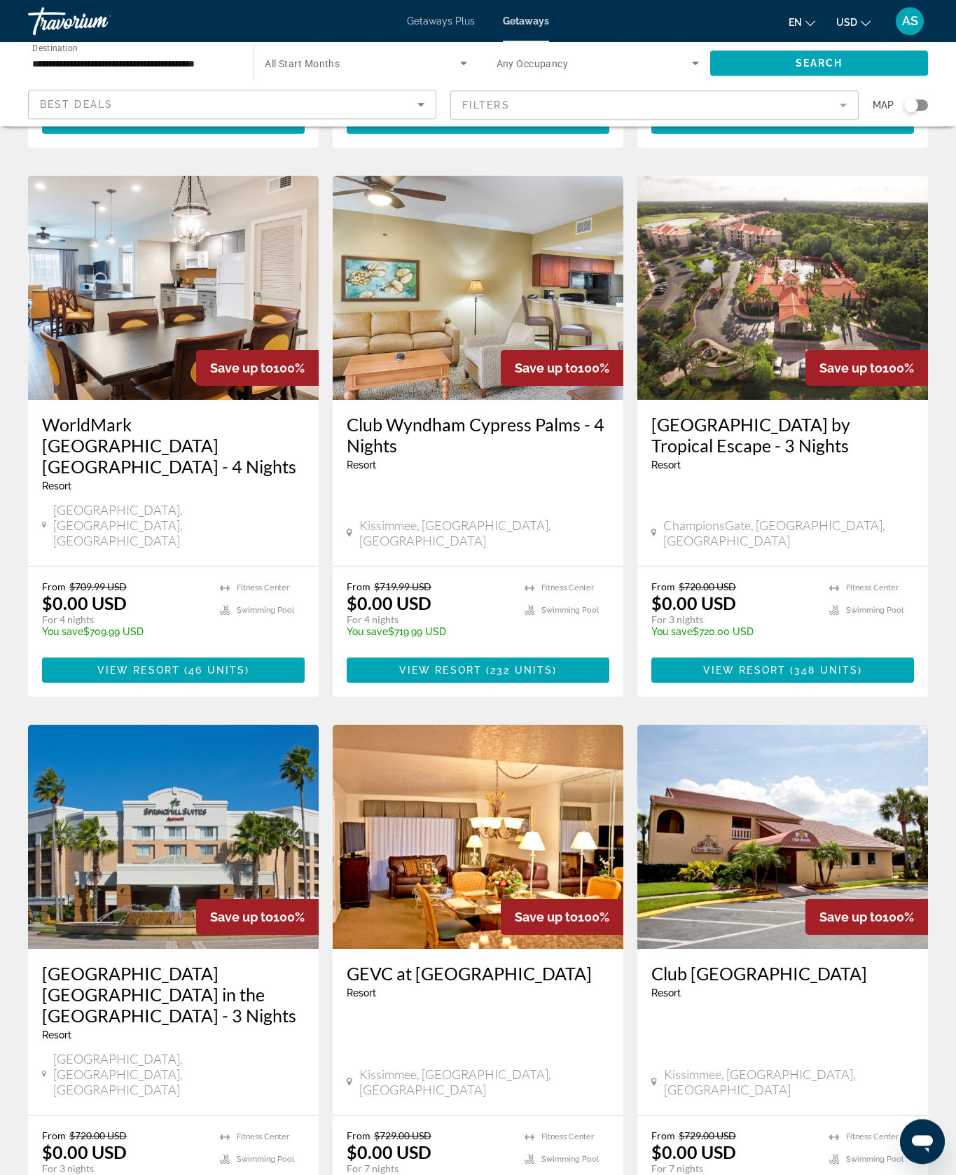
scroll to position [565, 0]
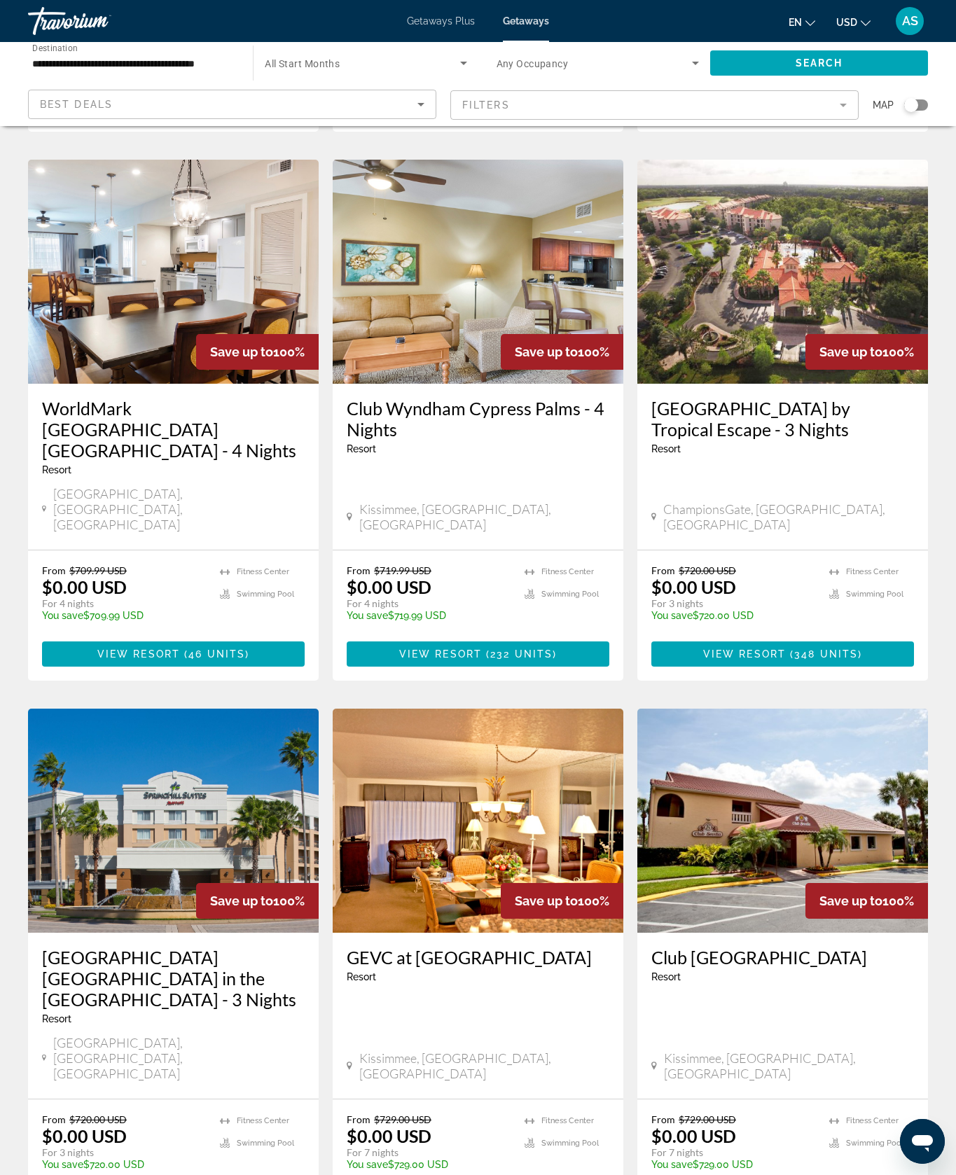
click at [240, 671] on span "Main content" at bounding box center [173, 654] width 263 height 34
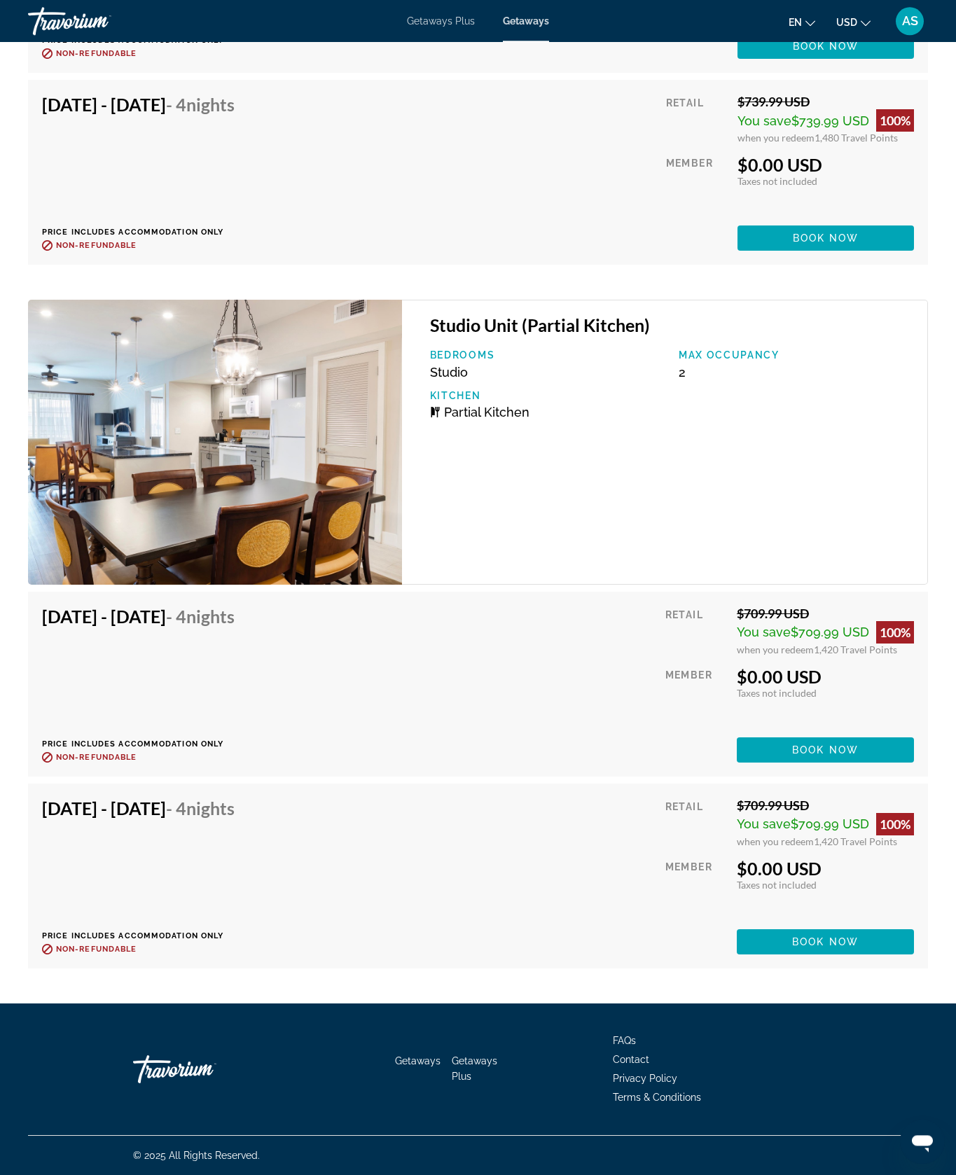
scroll to position [6010, 0]
click at [834, 948] on span "Book now" at bounding box center [825, 942] width 67 height 11
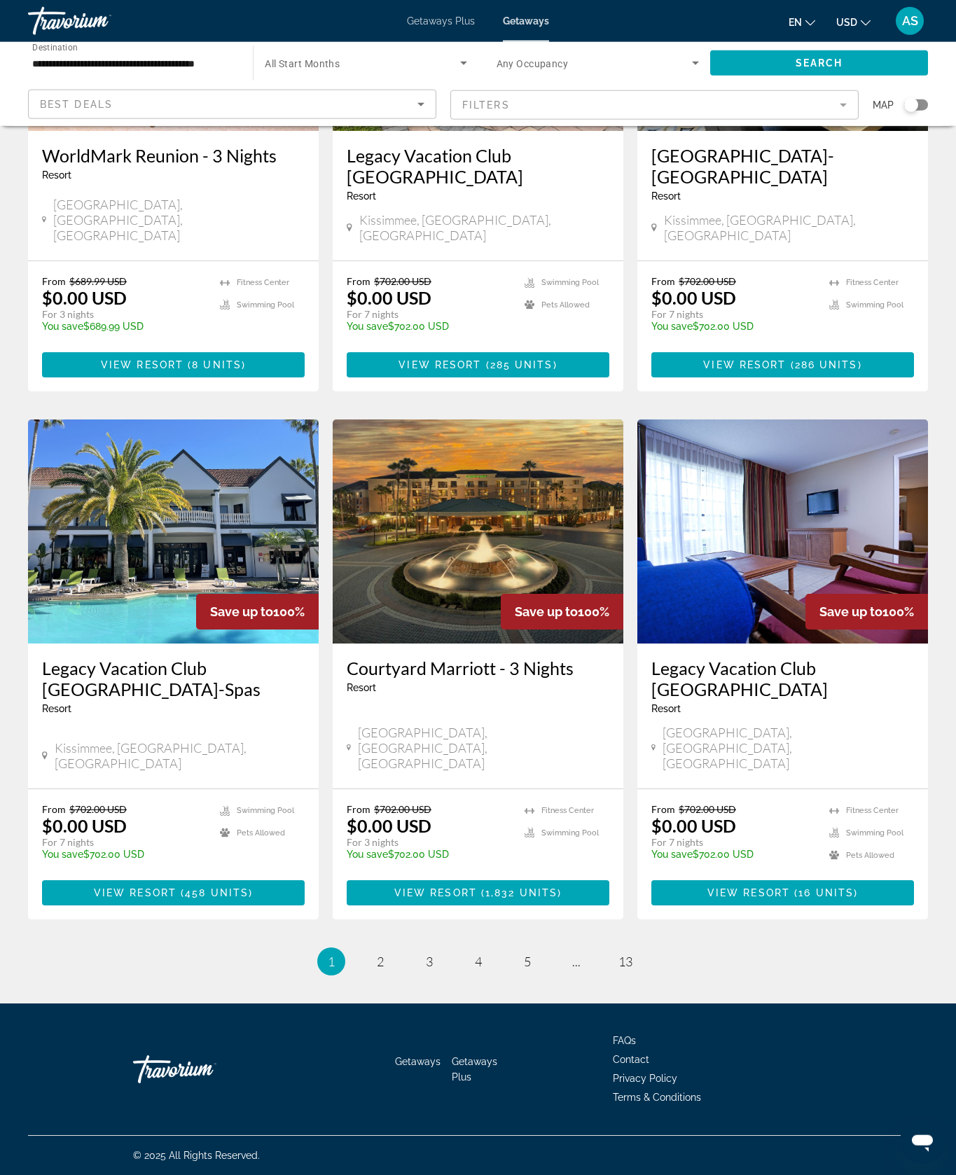
scroll to position [1612, 0]
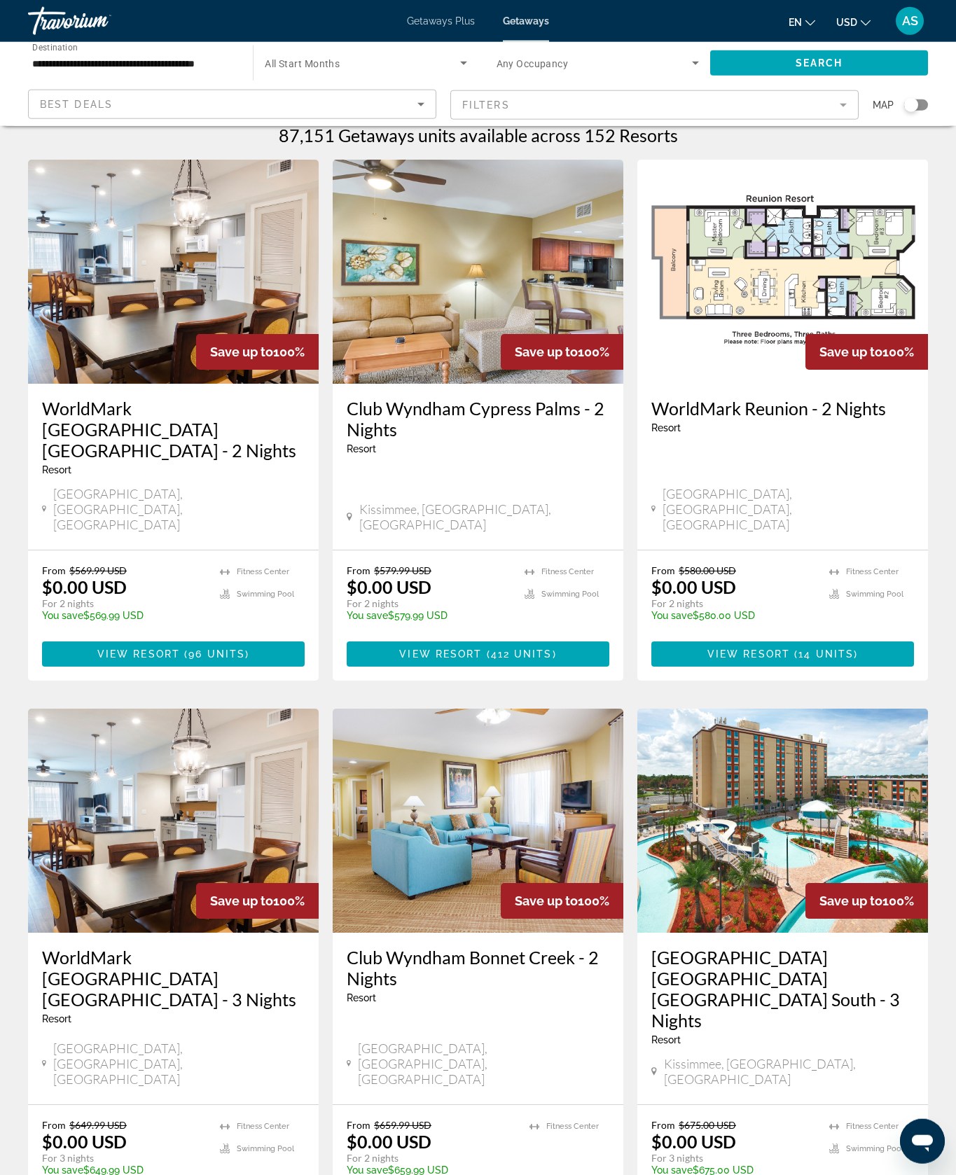
click at [270, 671] on span "Main content" at bounding box center [173, 654] width 263 height 34
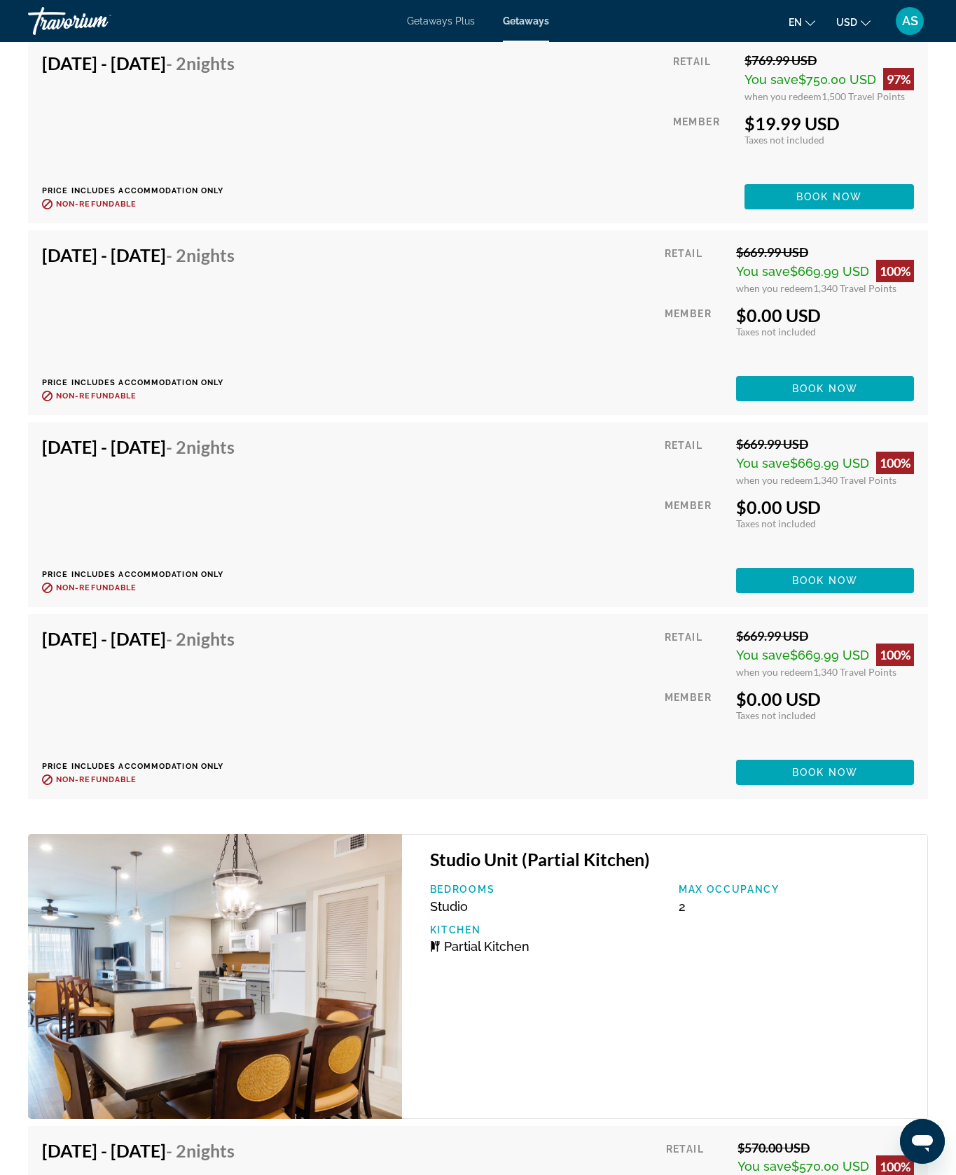
scroll to position [6419, 0]
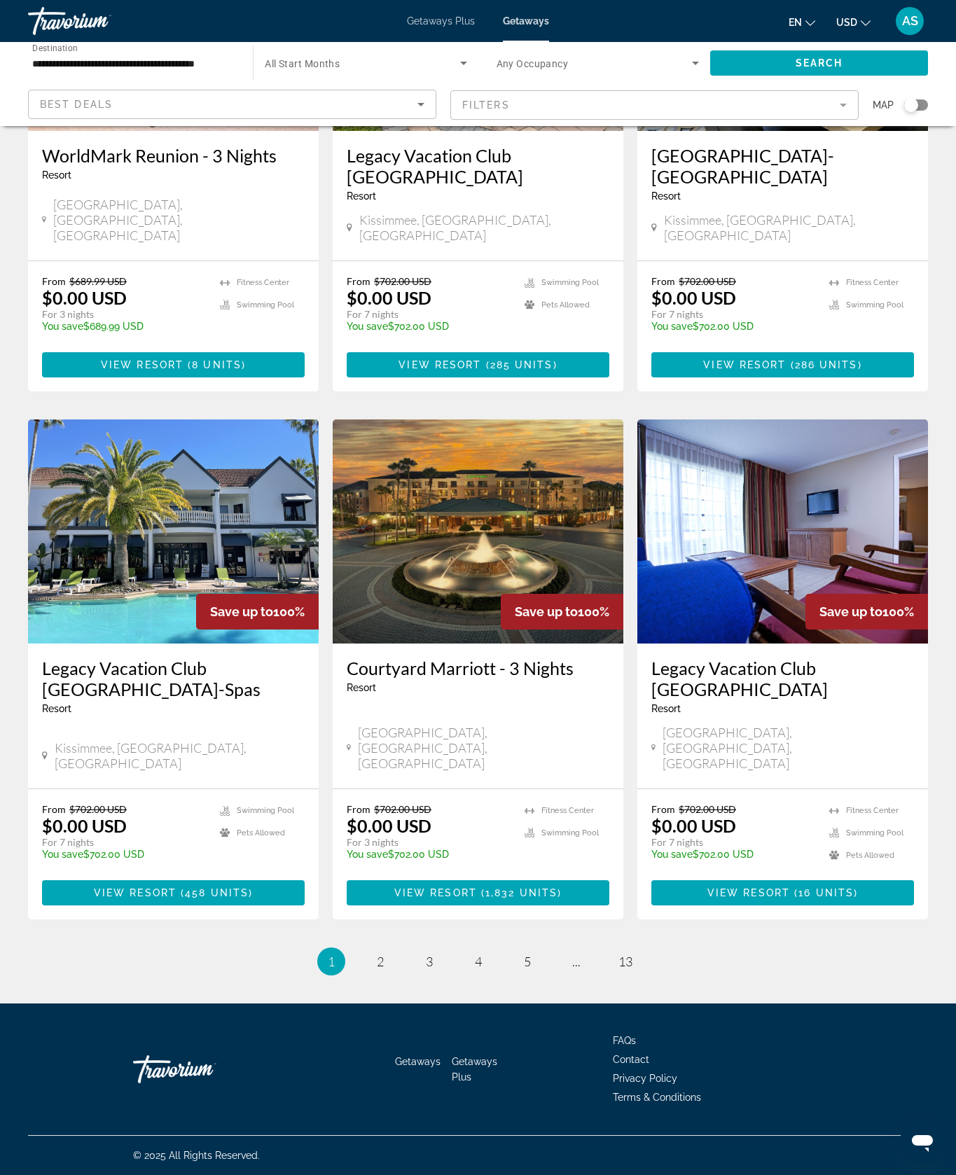
scroll to position [1612, 0]
click at [377, 969] on span "2" at bounding box center [380, 961] width 7 height 15
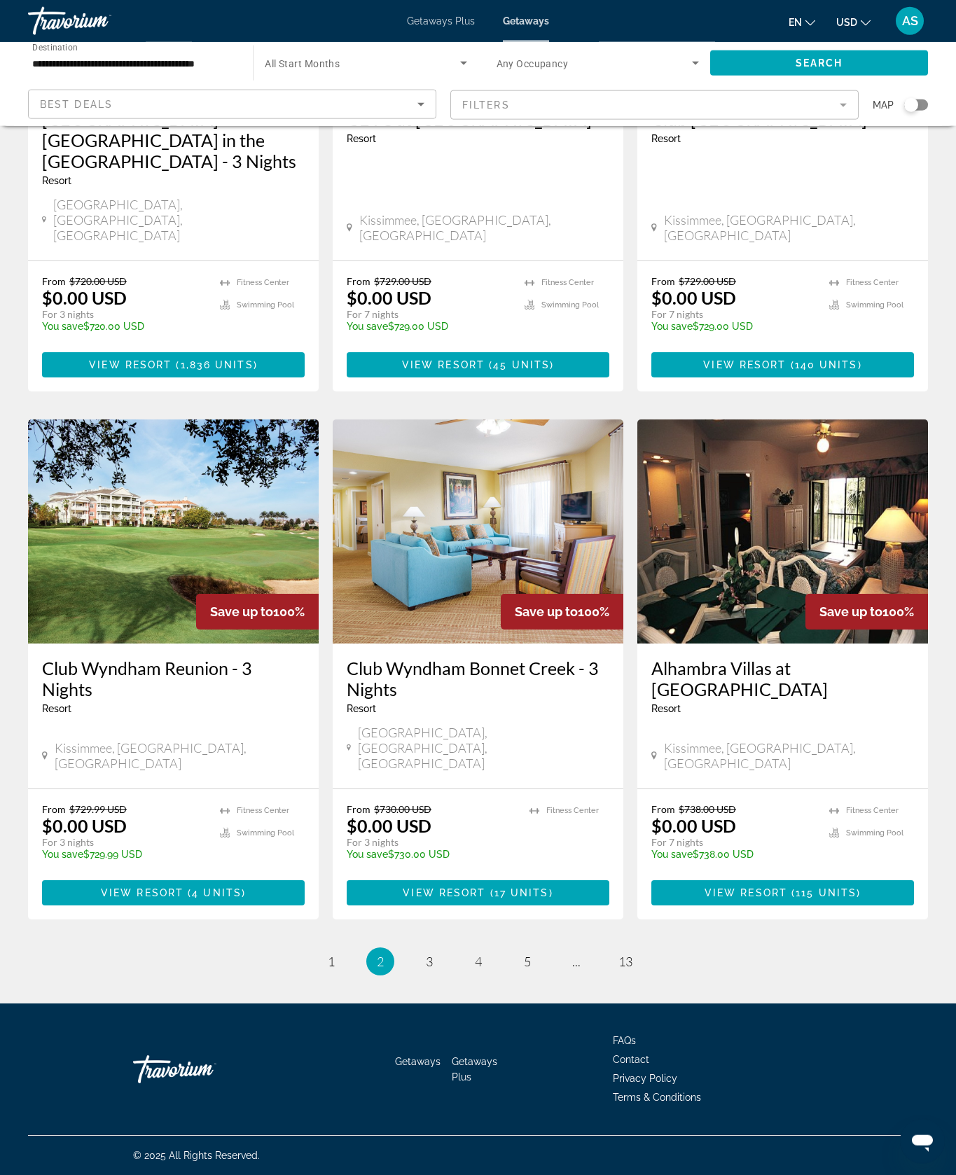
scroll to position [1570, 0]
click at [417, 974] on link "page 3" at bounding box center [429, 962] width 25 height 25
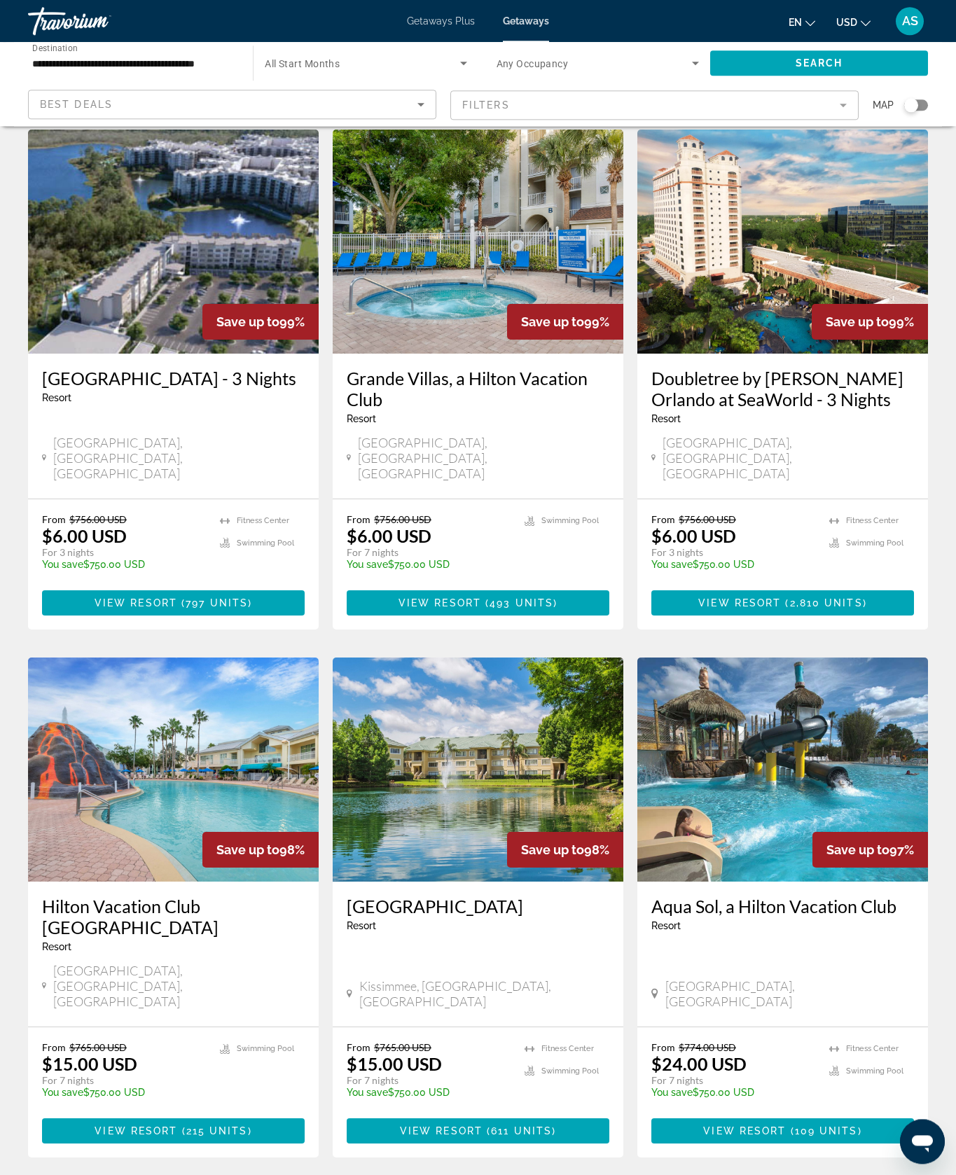
scroll to position [558, 0]
click at [857, 620] on span "Main content" at bounding box center [782, 603] width 263 height 34
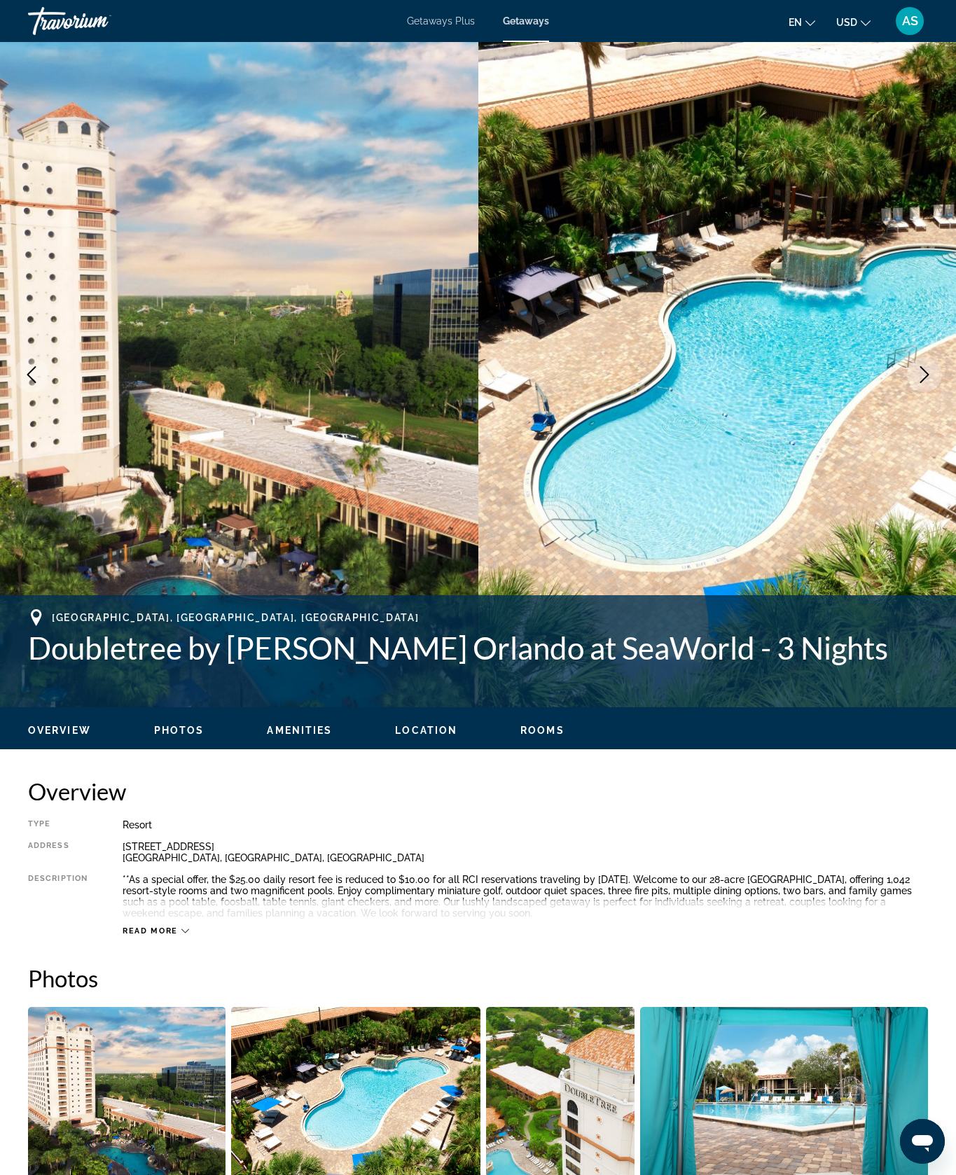
click at [920, 383] on icon "Next image" at bounding box center [924, 374] width 17 height 17
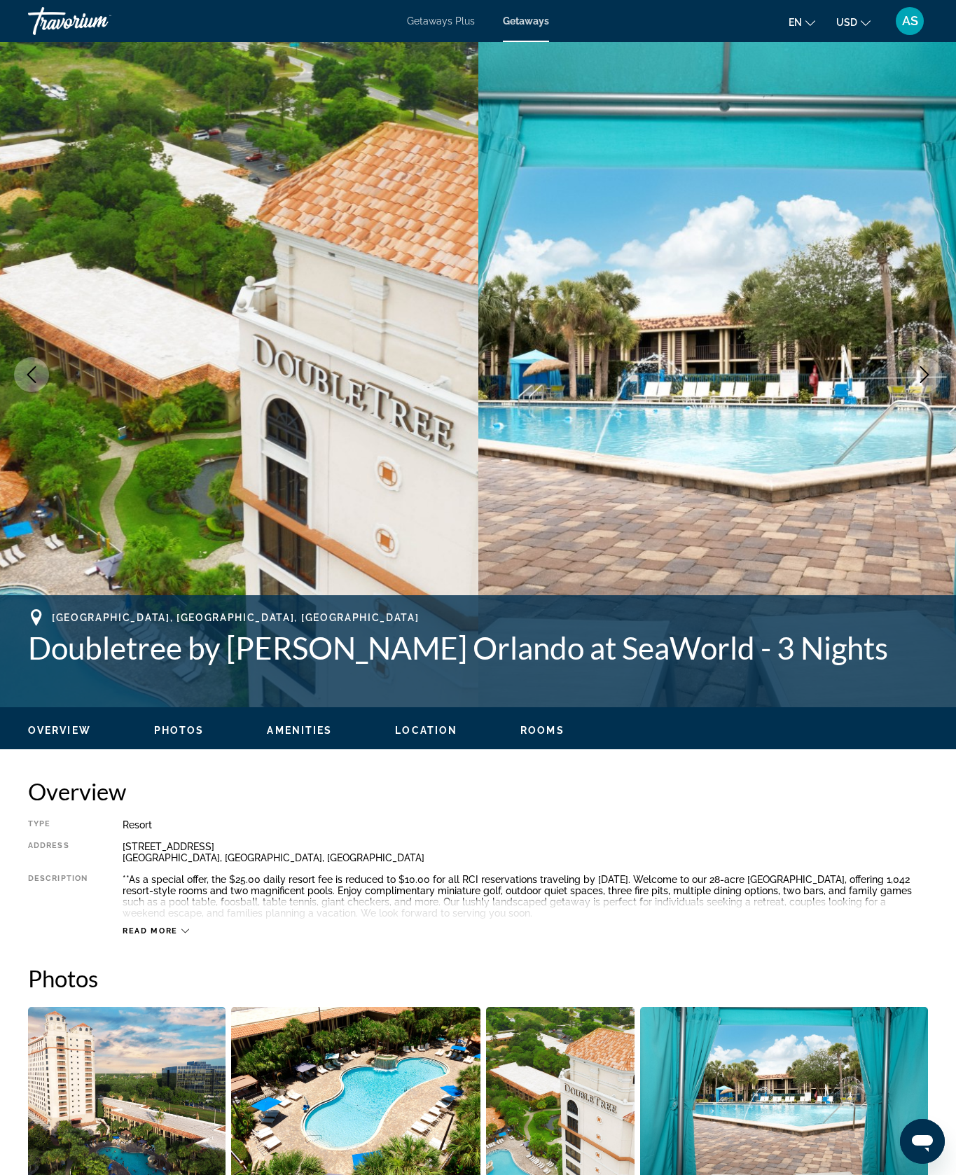
click at [917, 383] on icon "Next image" at bounding box center [924, 374] width 17 height 17
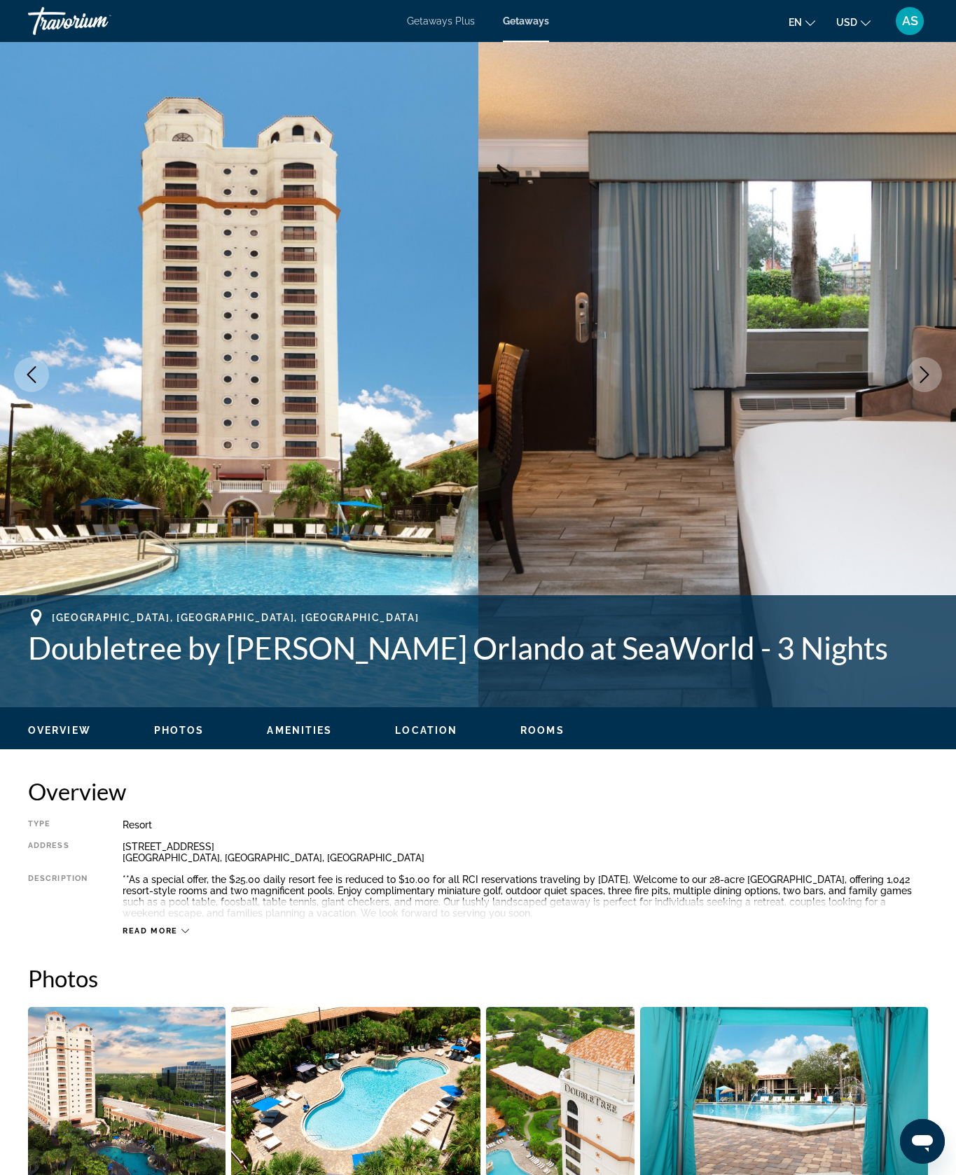
click at [923, 383] on icon "Next image" at bounding box center [924, 374] width 17 height 17
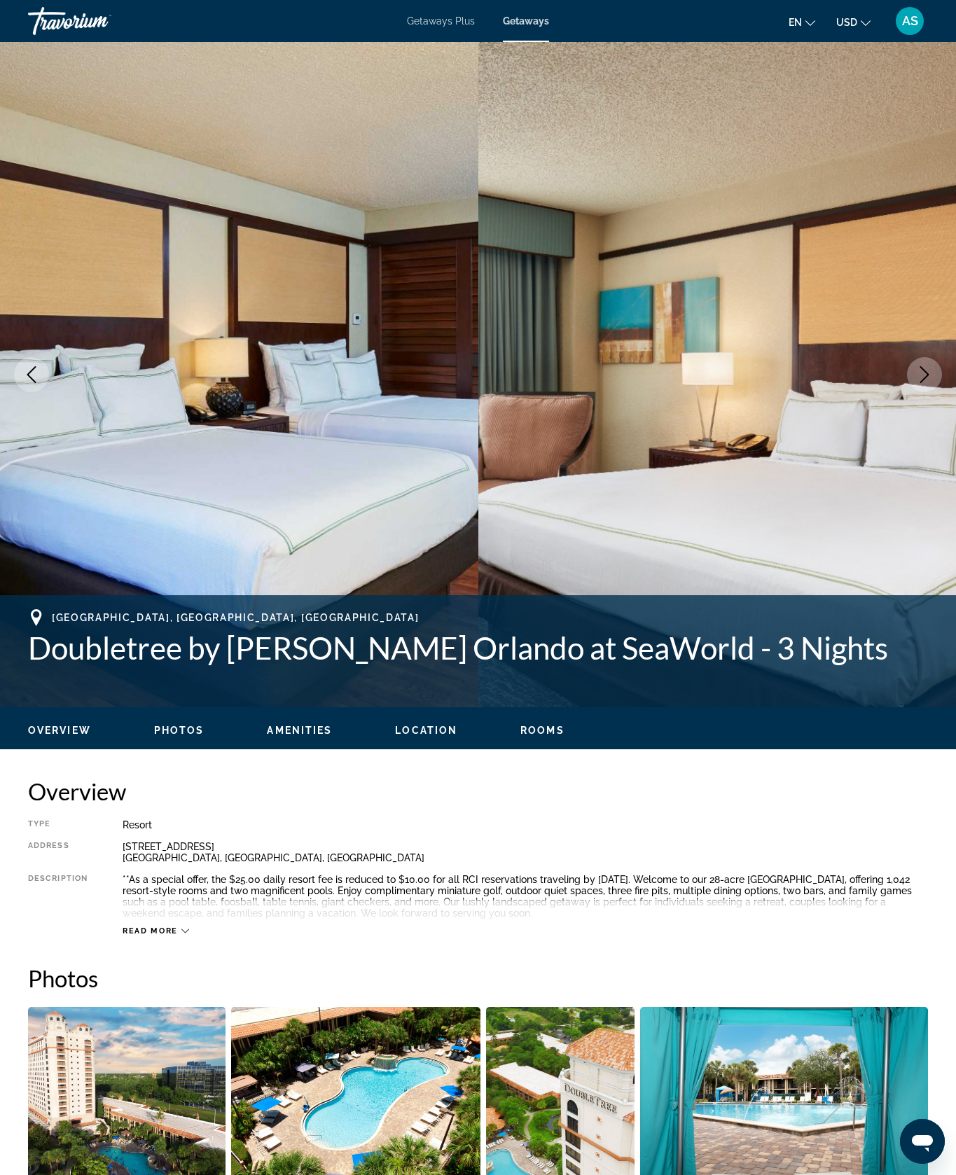
click at [920, 383] on icon "Next image" at bounding box center [924, 374] width 9 height 17
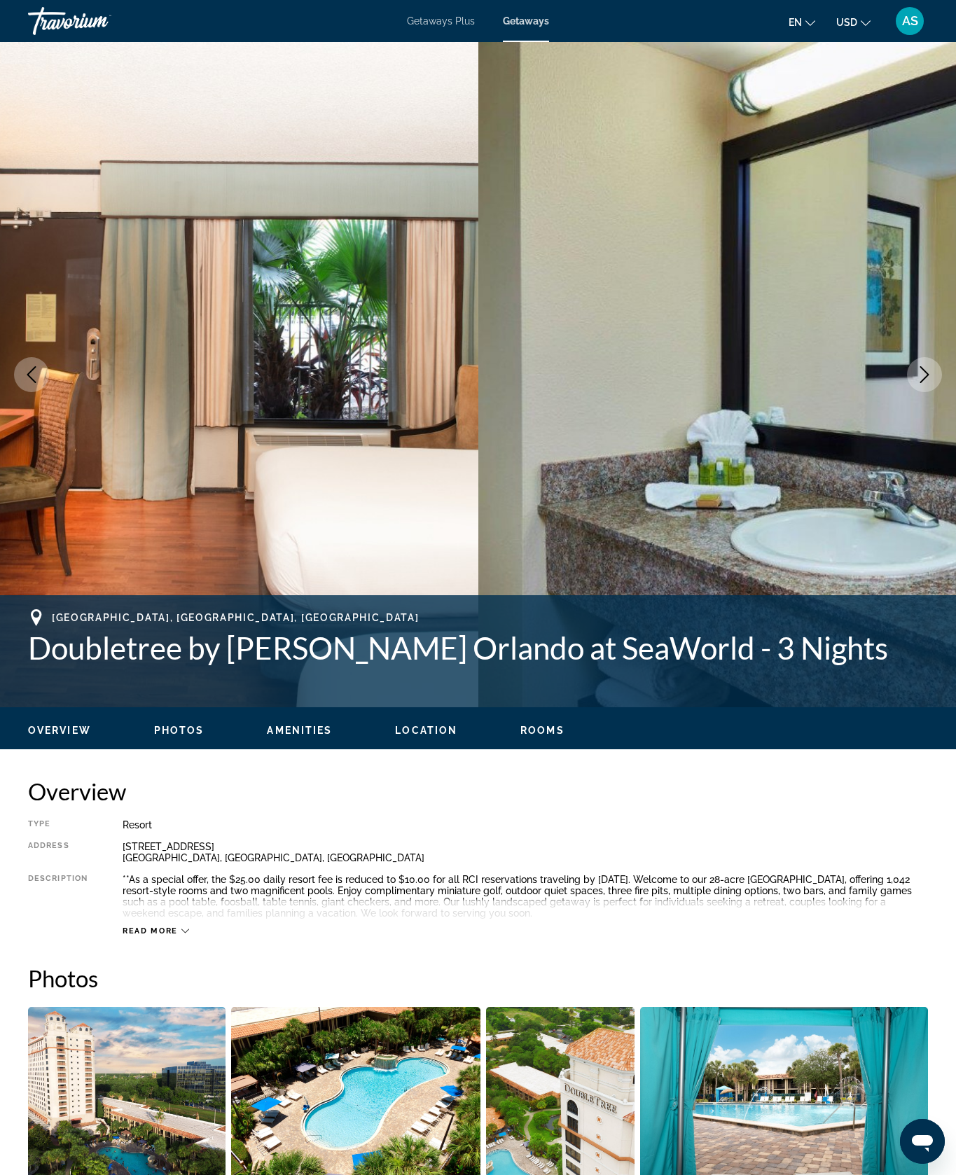
click at [920, 383] on icon "Next image" at bounding box center [924, 374] width 9 height 17
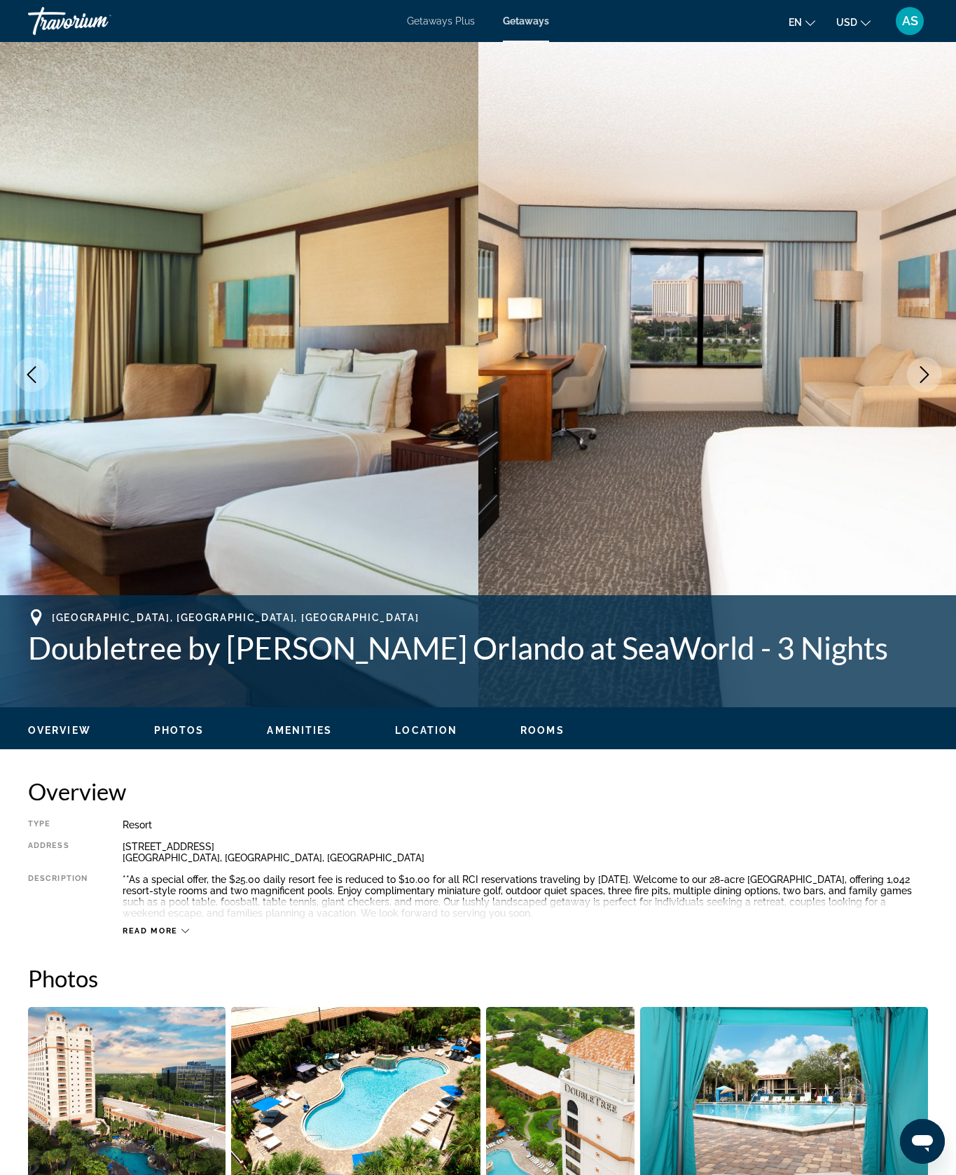
click at [919, 383] on icon "Next image" at bounding box center [924, 374] width 17 height 17
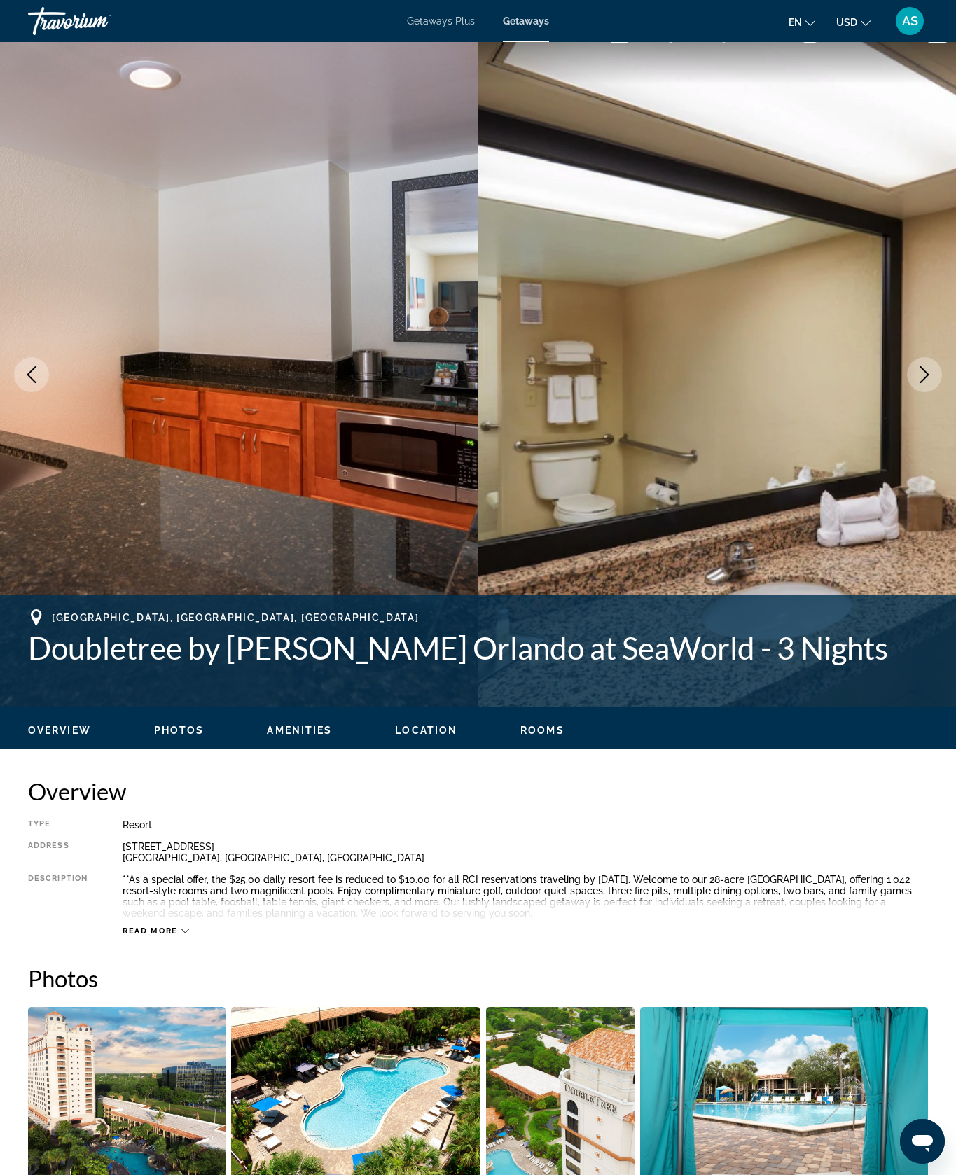
click at [916, 383] on icon "Next image" at bounding box center [924, 374] width 17 height 17
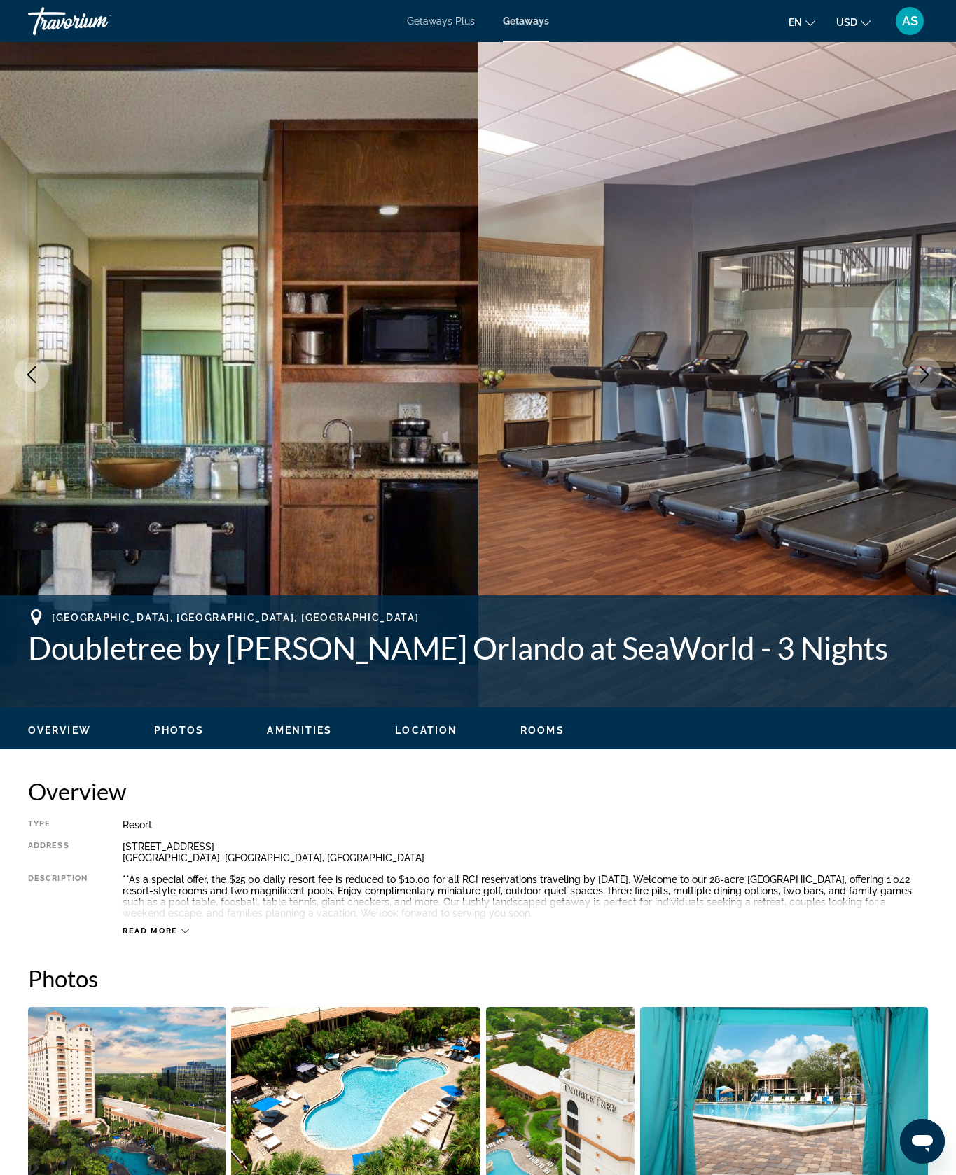
click at [918, 383] on icon "Next image" at bounding box center [924, 374] width 17 height 17
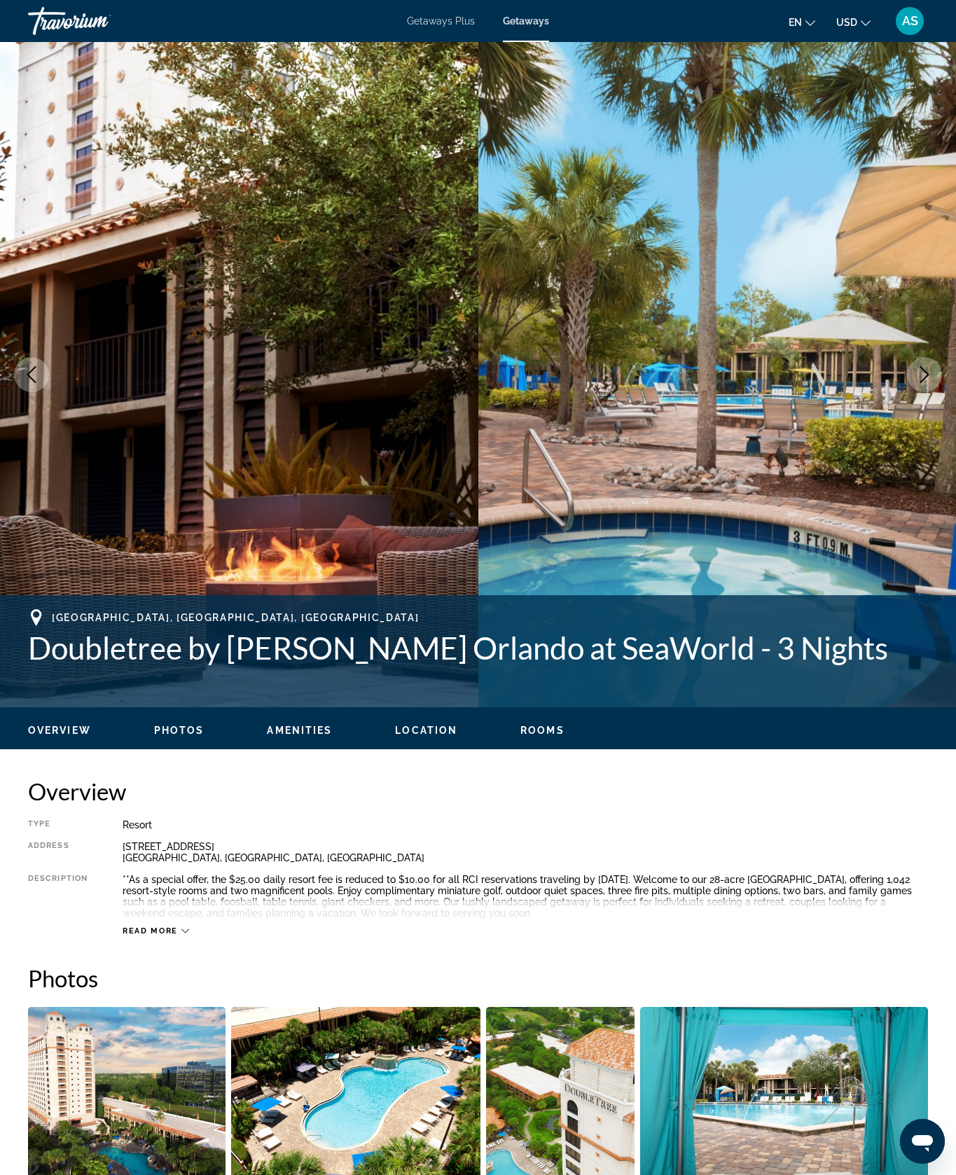
click at [921, 383] on icon "Next image" at bounding box center [924, 374] width 9 height 17
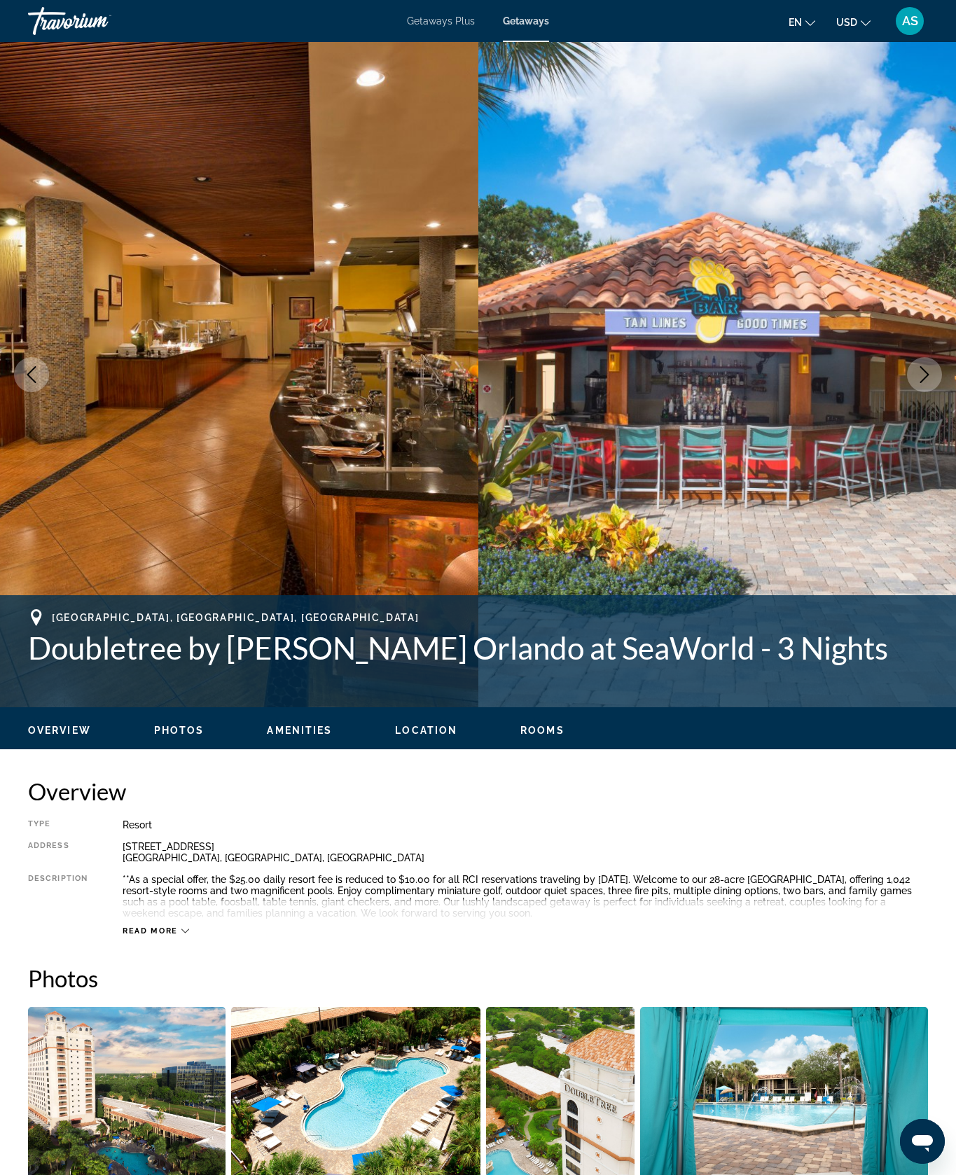
click at [917, 383] on icon "Next image" at bounding box center [924, 374] width 17 height 17
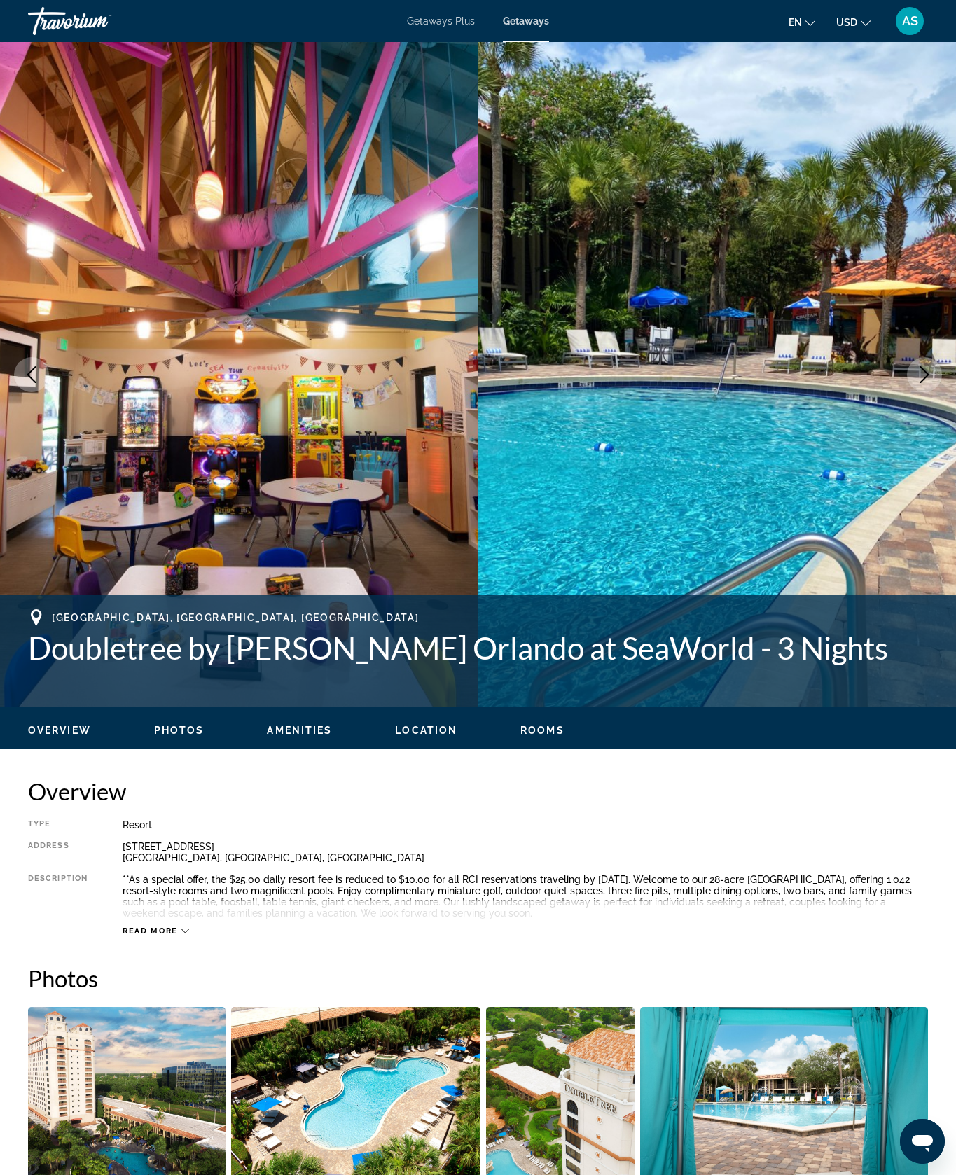
click at [930, 392] on button "Next image" at bounding box center [924, 374] width 35 height 35
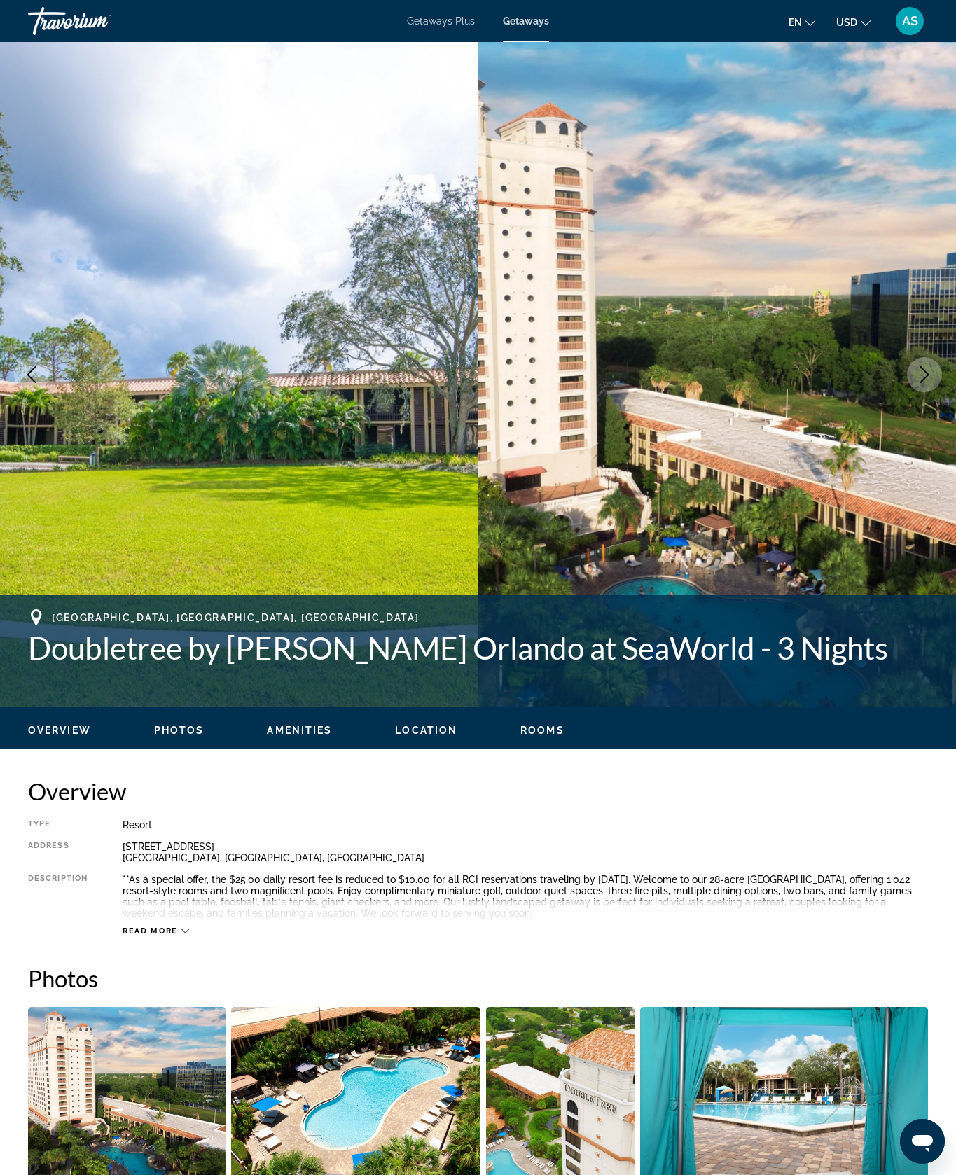
click at [928, 392] on button "Next image" at bounding box center [924, 374] width 35 height 35
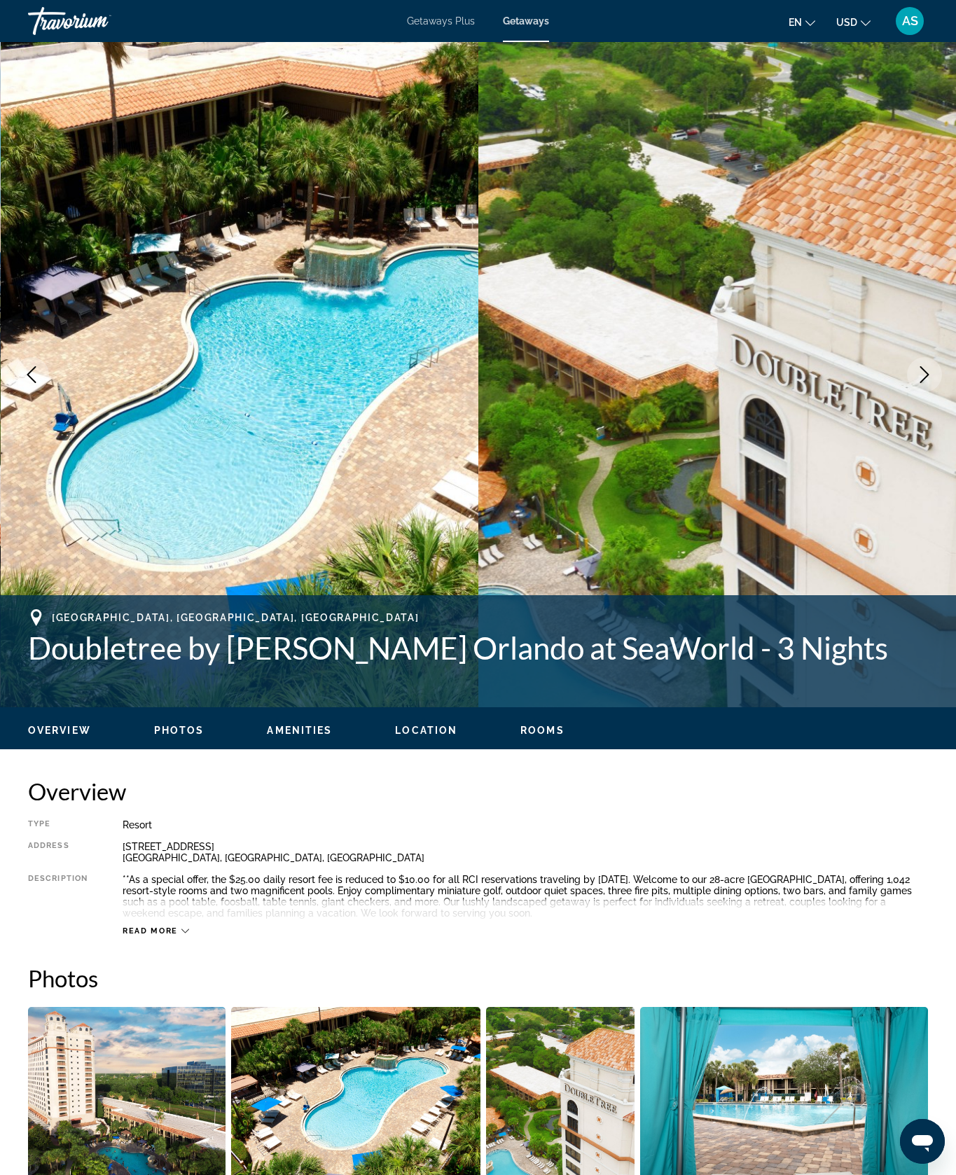
click at [920, 392] on button "Next image" at bounding box center [924, 374] width 35 height 35
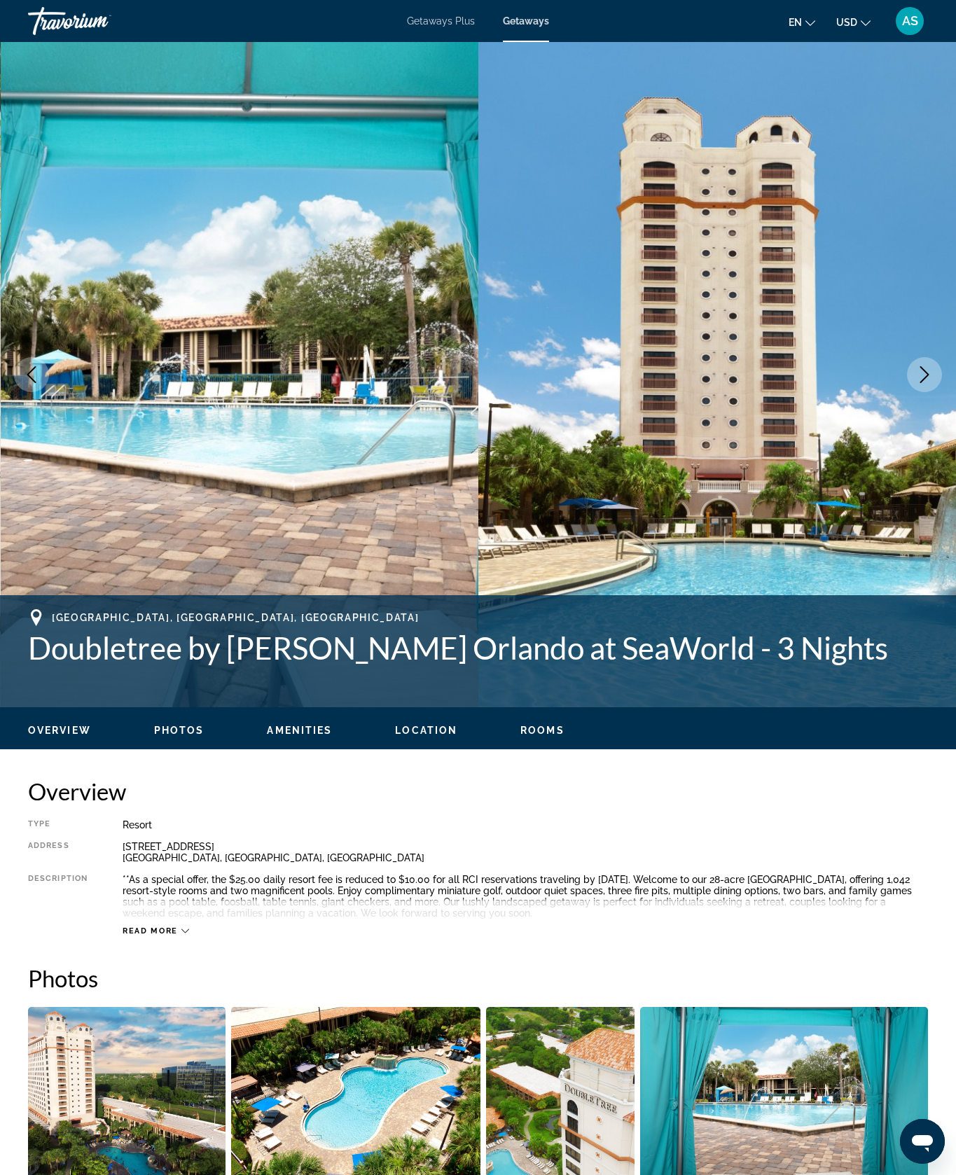
click at [928, 392] on button "Next image" at bounding box center [924, 374] width 35 height 35
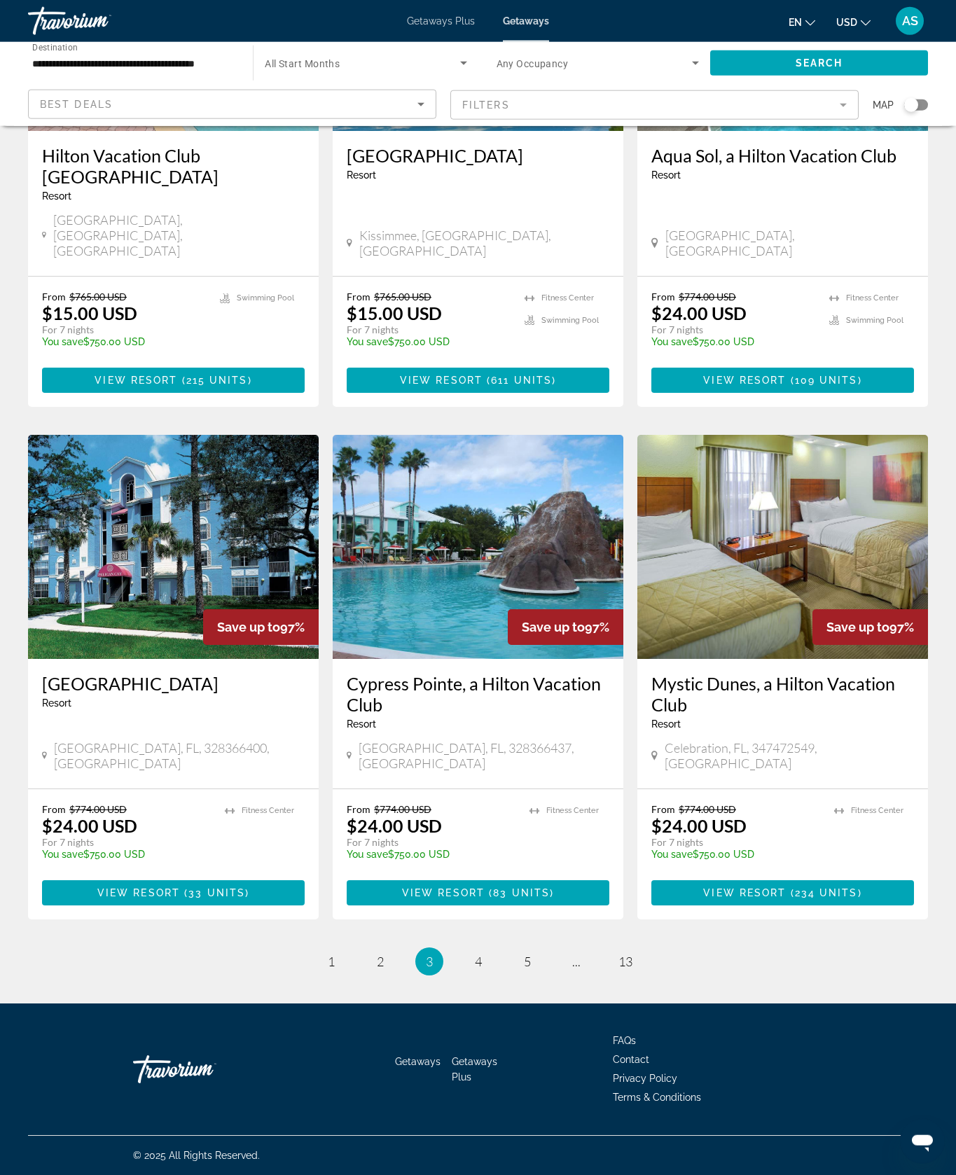
scroll to position [1612, 0]
click at [487, 974] on link "page 4" at bounding box center [478, 962] width 25 height 25
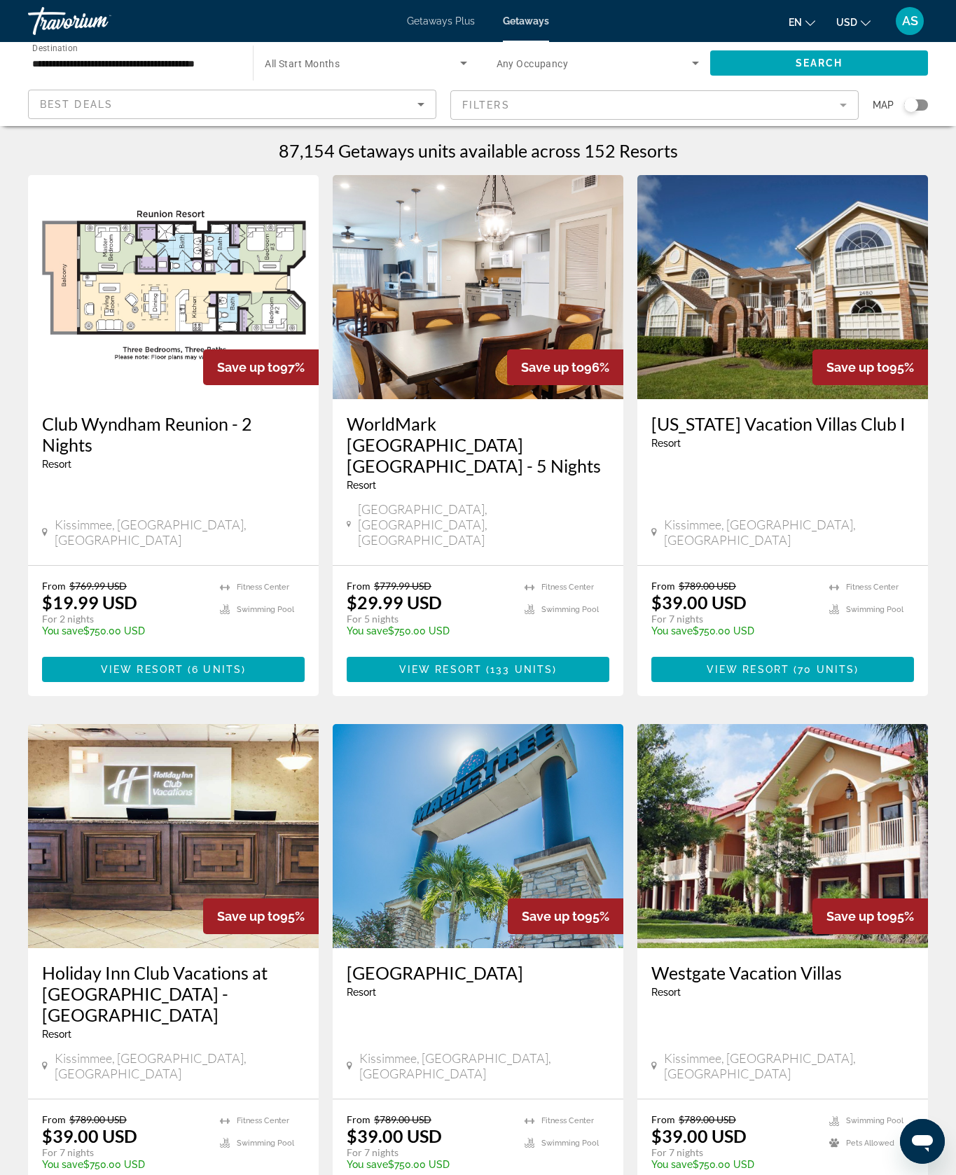
click at [541, 675] on span "133 units" at bounding box center [521, 669] width 62 height 11
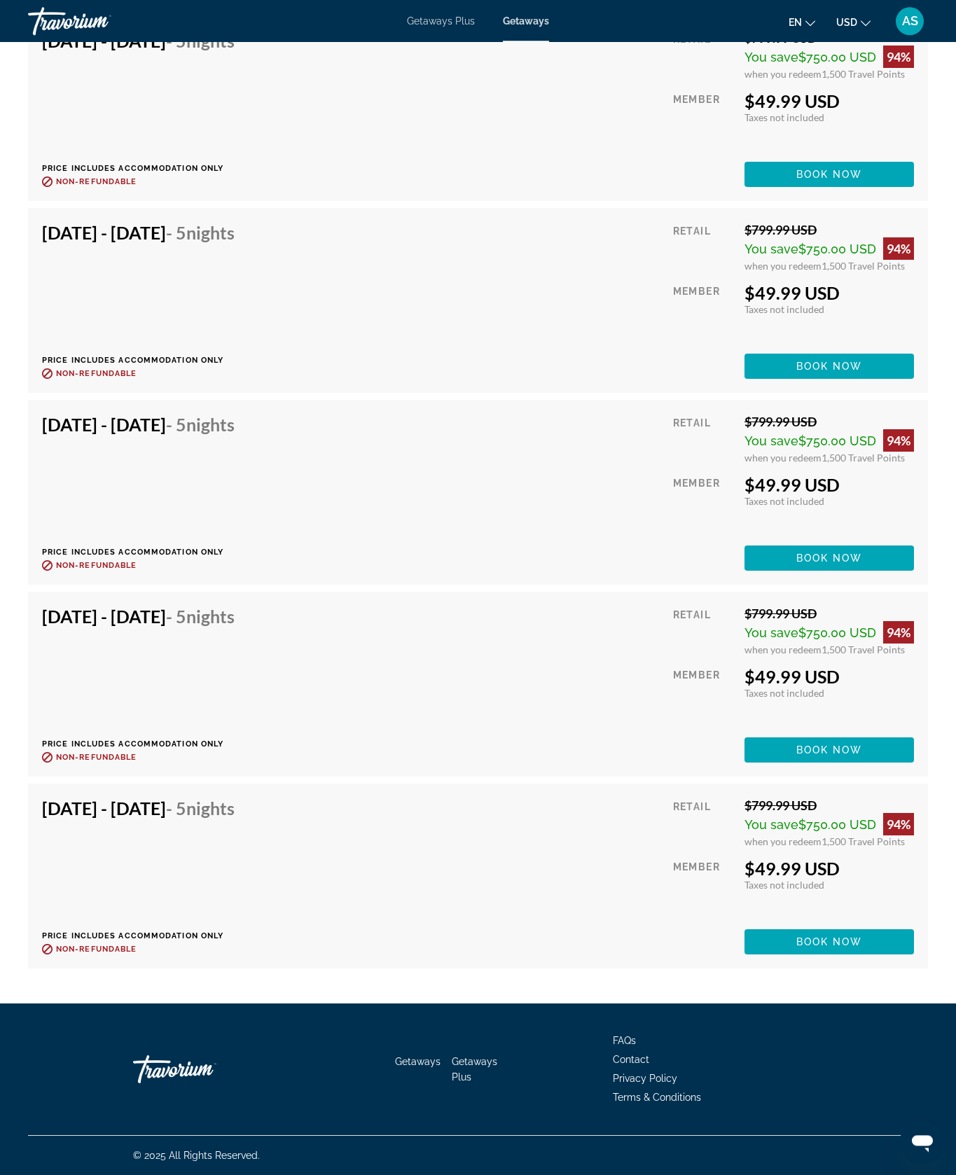
scroll to position [12203, 0]
click at [62, 826] on div "[DATE] - [DATE] - 5 Nights Price includes accommodation only Refundable until :…" at bounding box center [143, 876] width 203 height 157
